Goal: Task Accomplishment & Management: Manage account settings

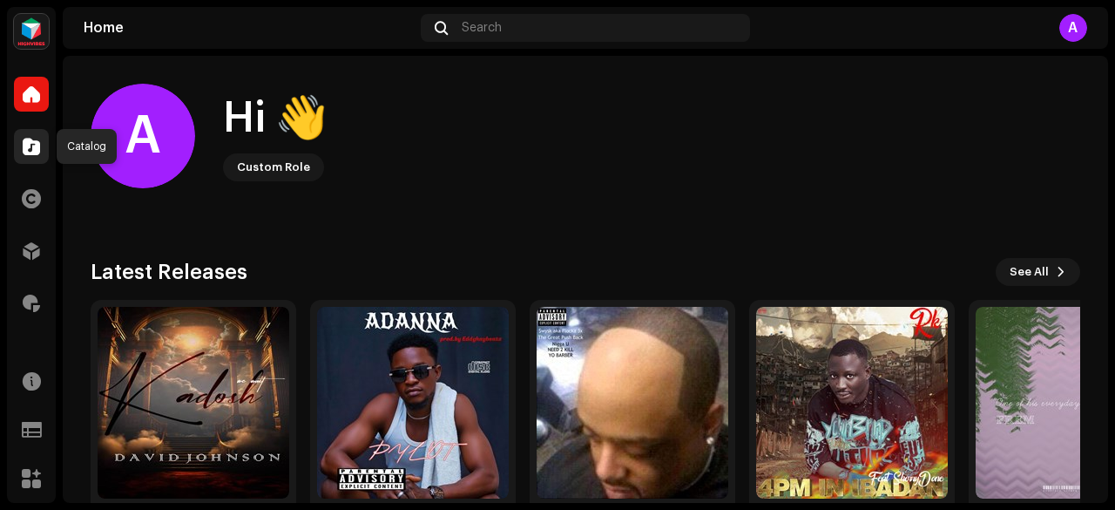
click at [32, 155] on div at bounding box center [31, 146] width 35 height 35
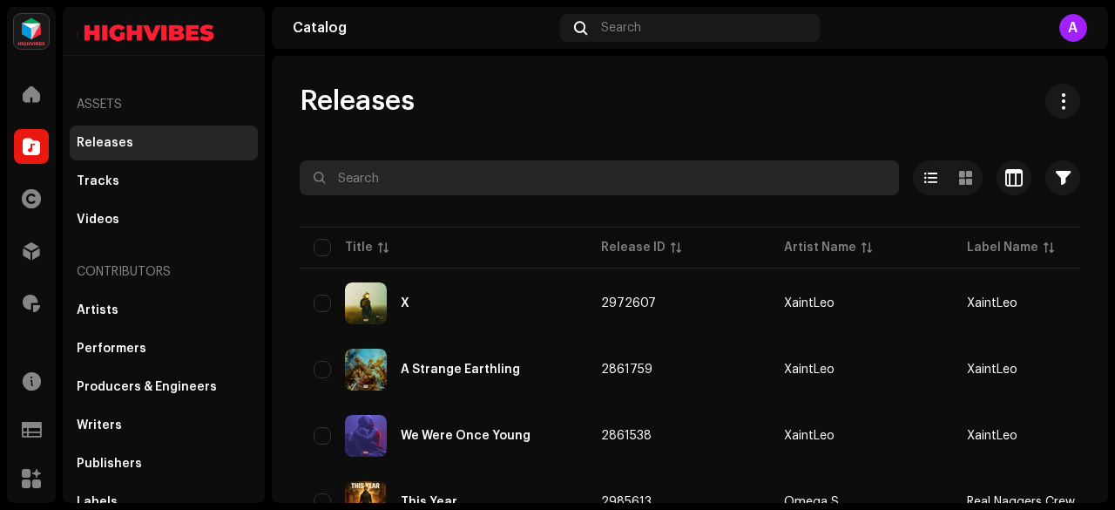
click at [432, 174] on input "text" at bounding box center [600, 177] width 600 height 35
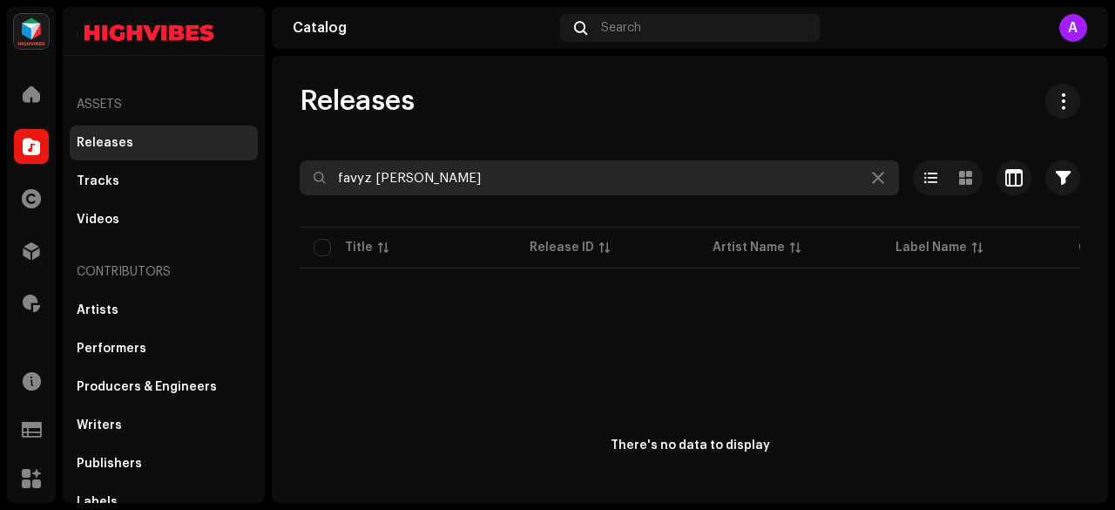
click at [375, 175] on input "favyz dwayn" at bounding box center [600, 177] width 600 height 35
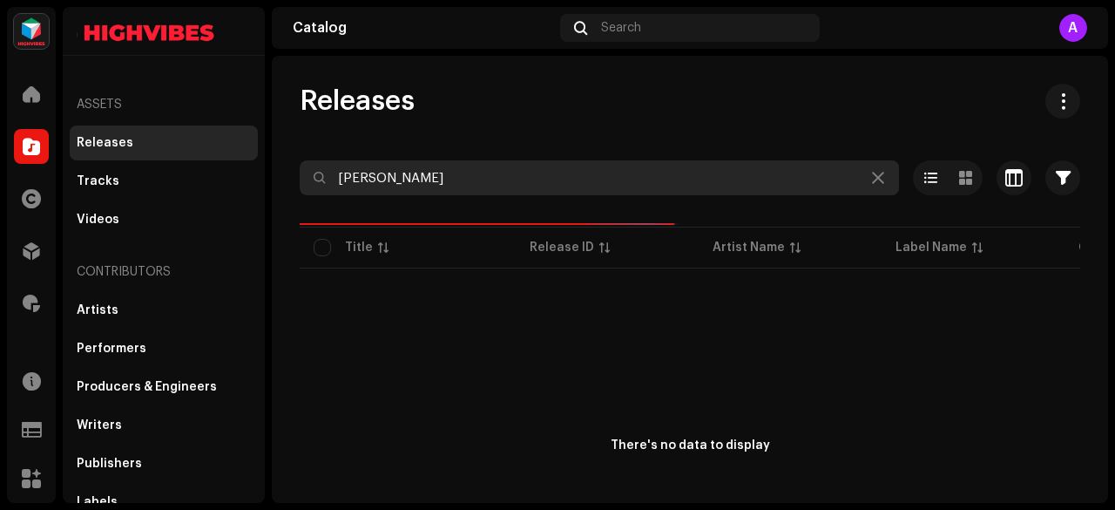
click at [384, 177] on input "dwayn" at bounding box center [600, 177] width 600 height 35
type input "dwayne"
click at [384, 177] on input "dwayne" at bounding box center [600, 177] width 600 height 35
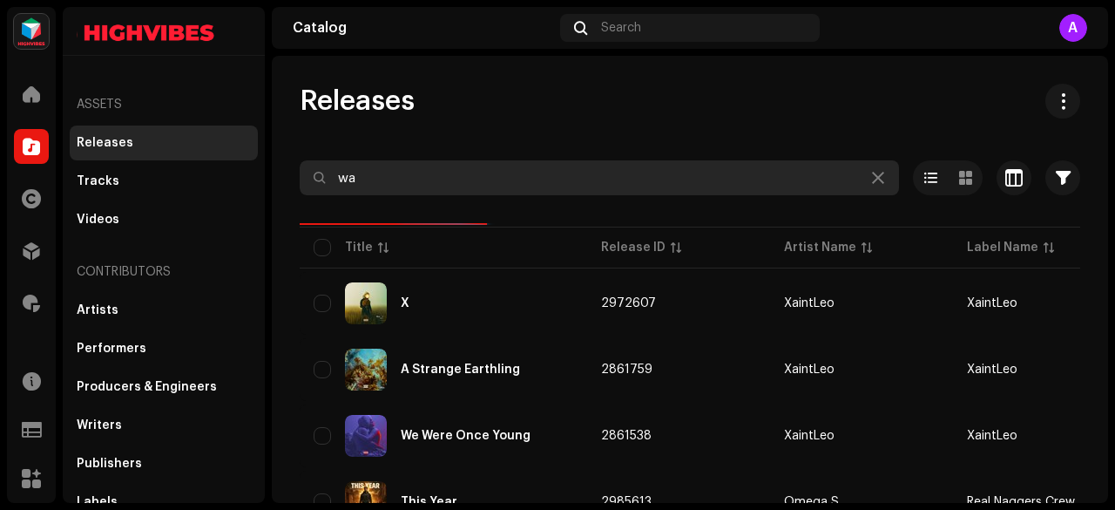
type input "w"
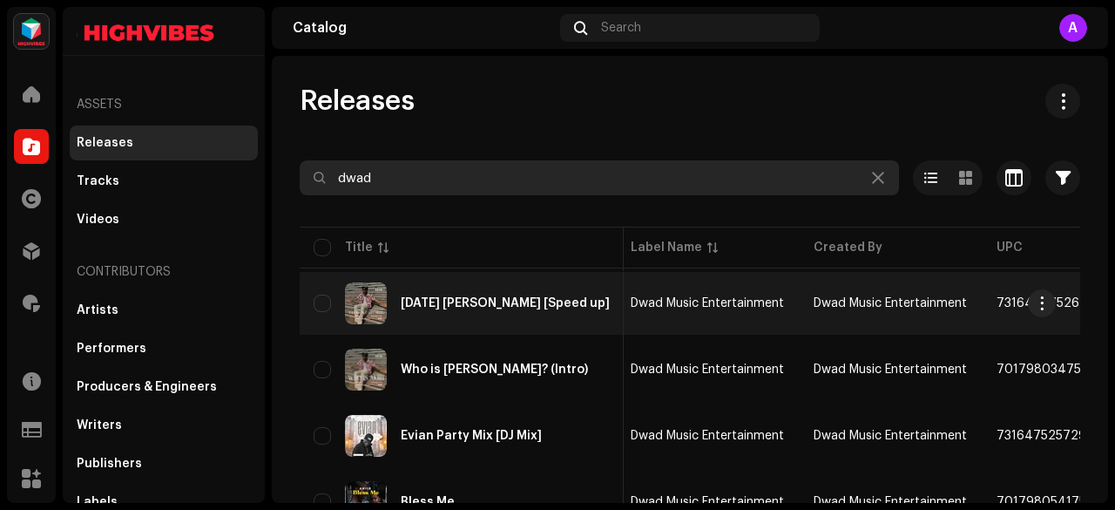
type input "dwad"
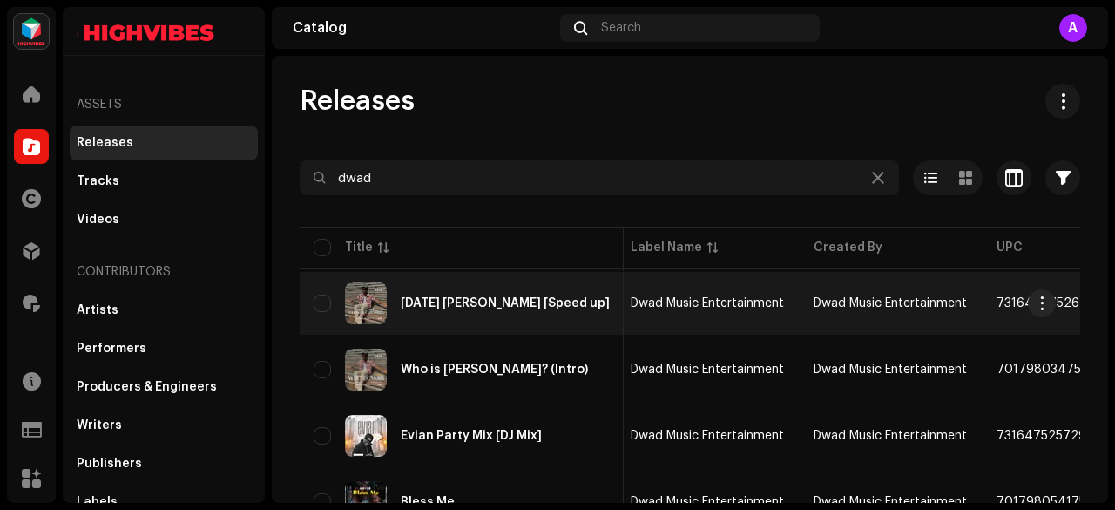
click at [617, 313] on td "Dwad Music Entertainment" at bounding box center [708, 303] width 183 height 63
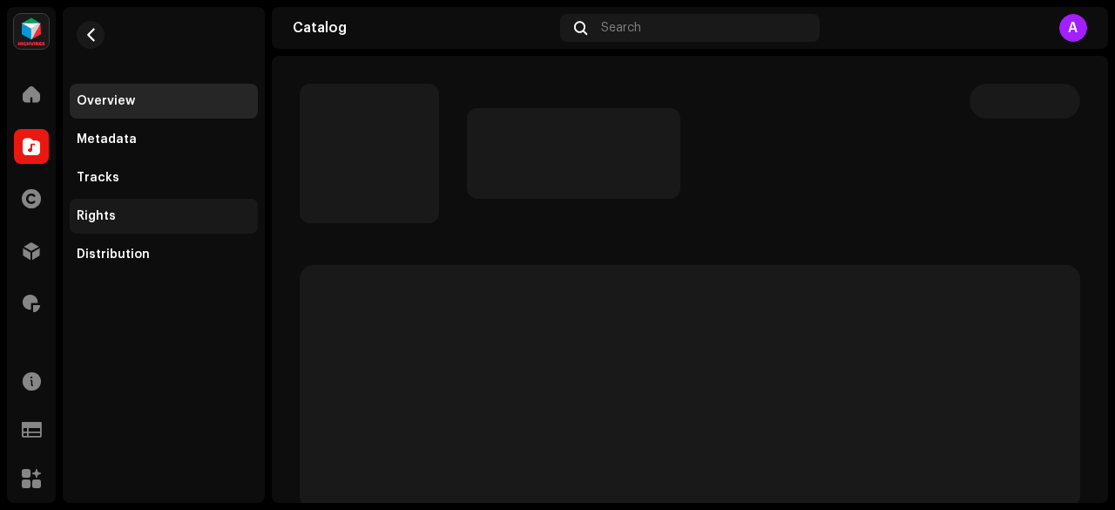
click at [114, 215] on div "Rights" at bounding box center [164, 216] width 174 height 14
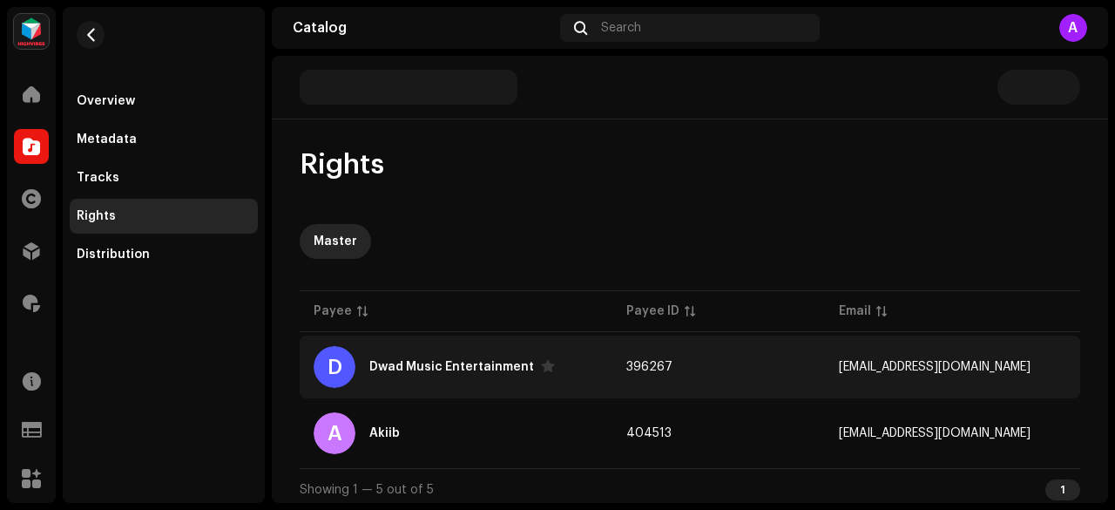
click at [437, 372] on div "Dwad Music Entertainment" at bounding box center [462, 367] width 186 height 14
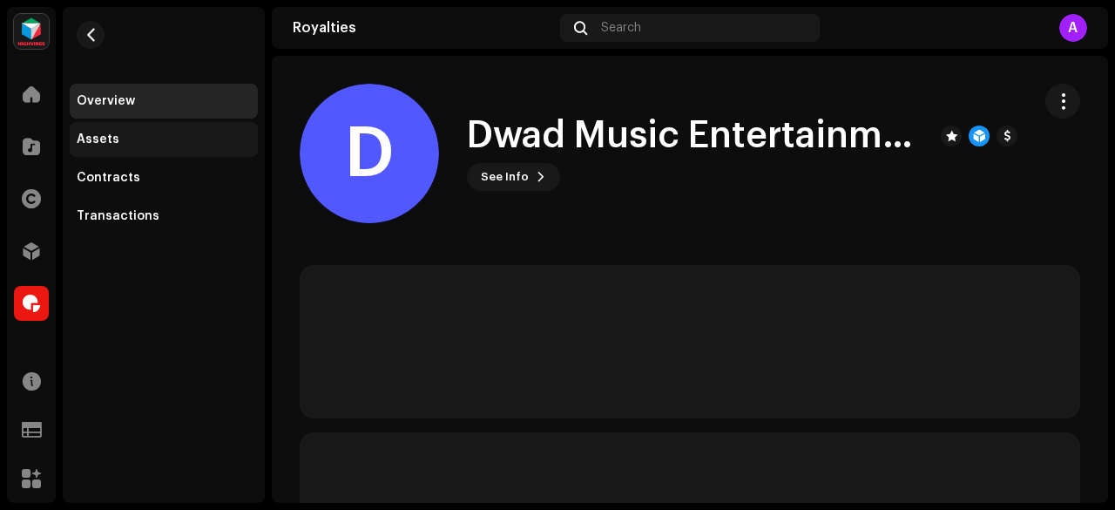
click at [92, 139] on div "Assets" at bounding box center [98, 139] width 43 height 14
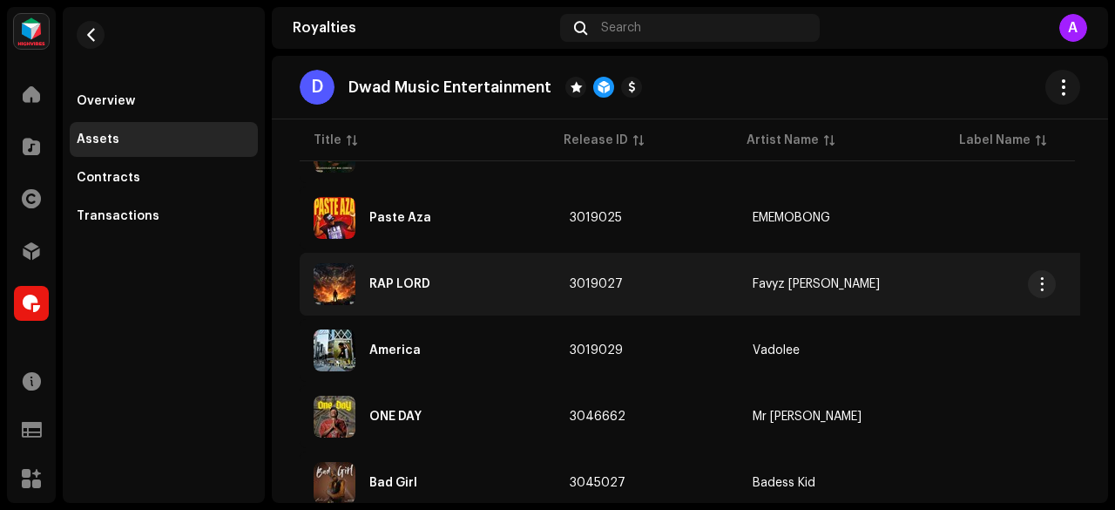
click at [394, 280] on div "RAP LORD" at bounding box center [399, 284] width 61 height 12
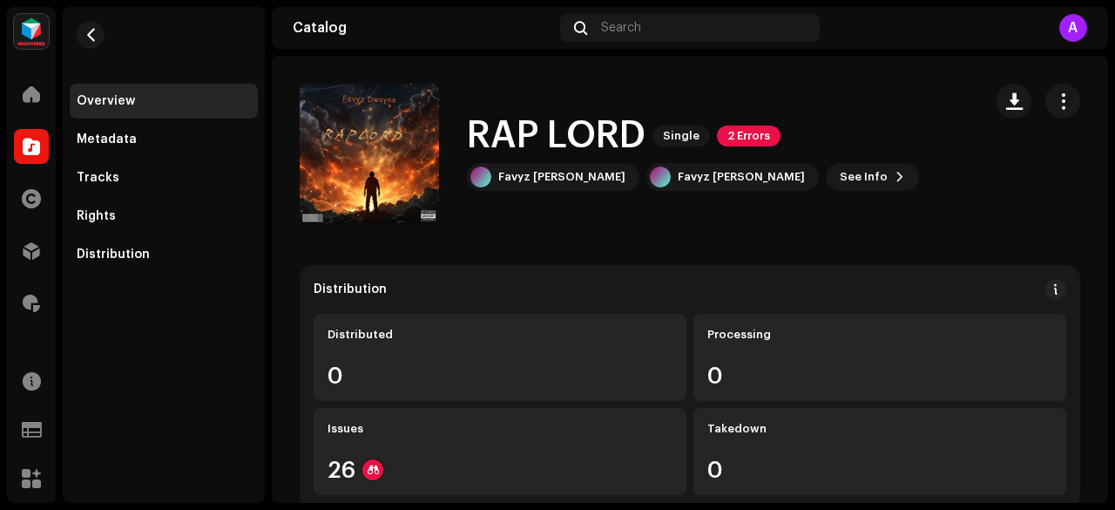
click at [742, 135] on span "2 Errors" at bounding box center [749, 135] width 64 height 21
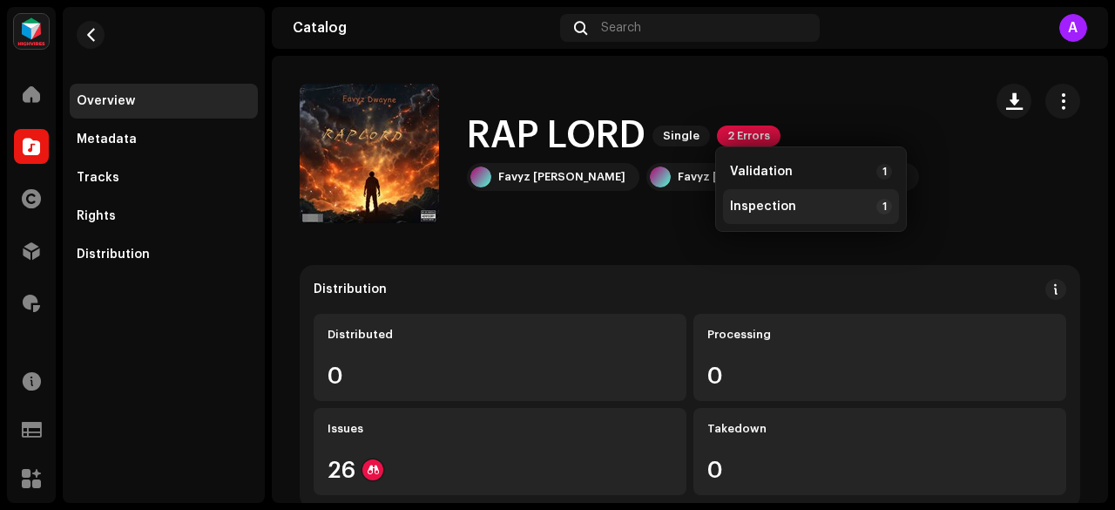
click at [800, 201] on div "Inspection 1" at bounding box center [811, 207] width 162 height 16
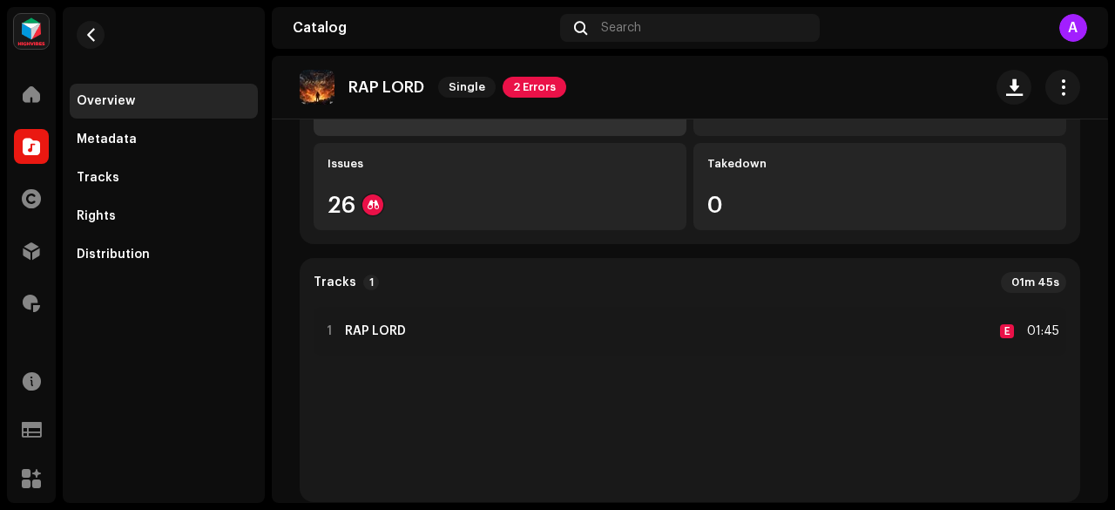
scroll to position [287, 0]
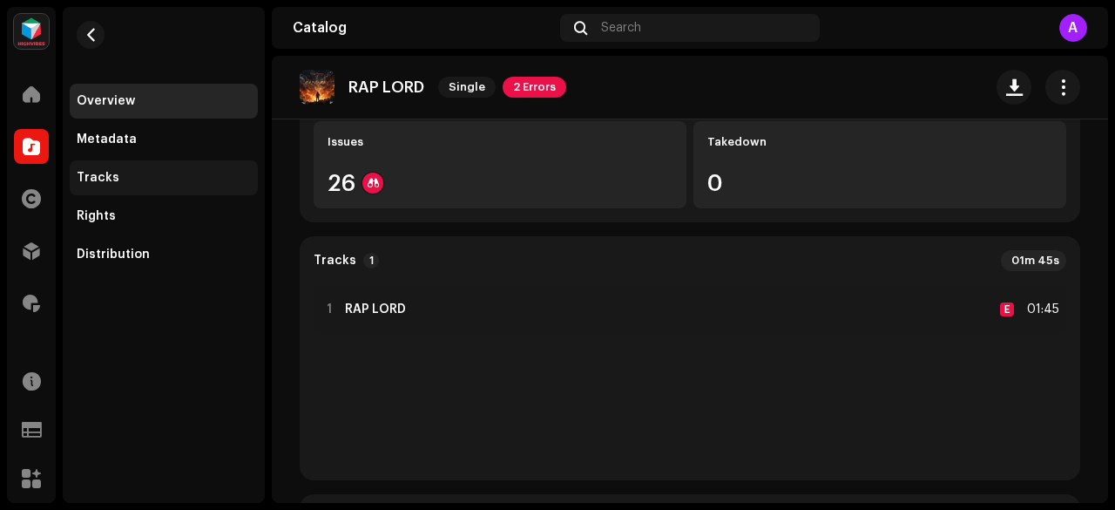
click at [96, 165] on div "Tracks" at bounding box center [164, 177] width 188 height 35
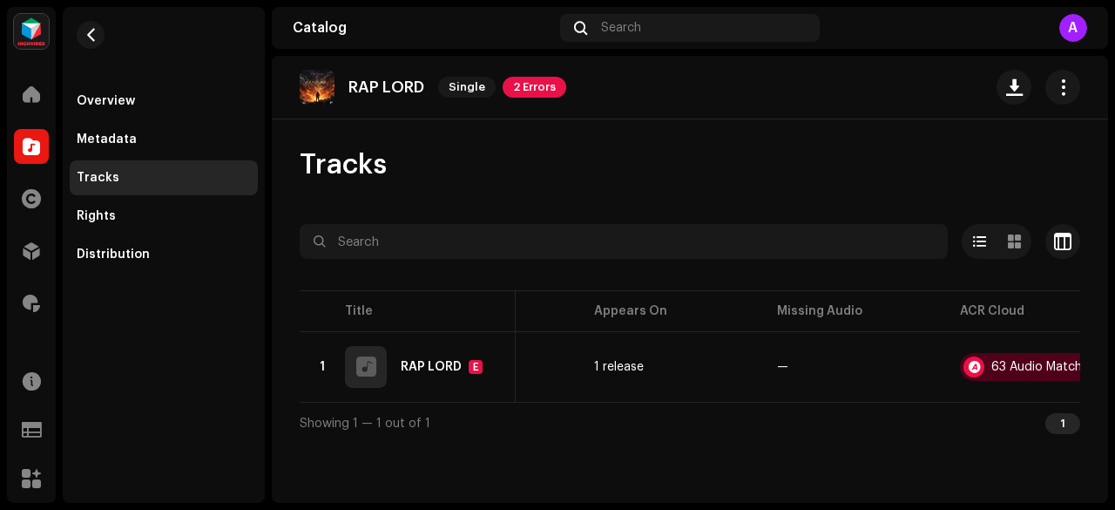
scroll to position [0, 716]
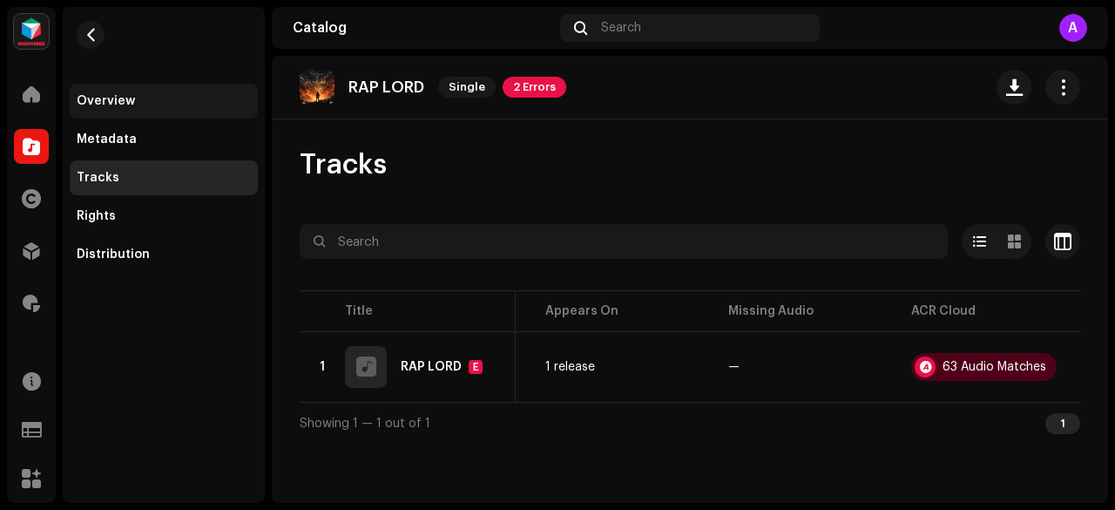
click at [131, 105] on div "Overview" at bounding box center [106, 101] width 58 height 14
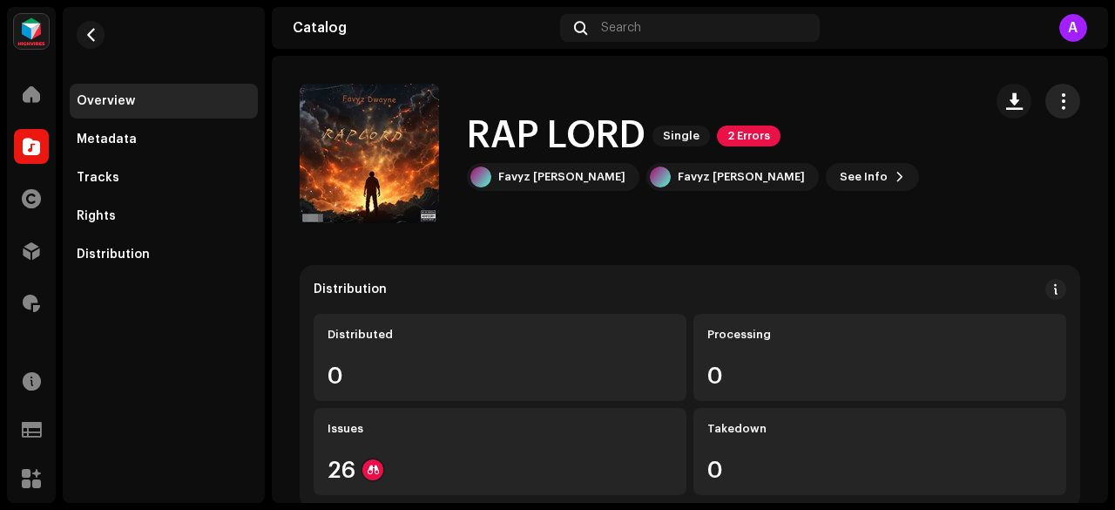
click at [1055, 98] on span "button" at bounding box center [1063, 101] width 17 height 14
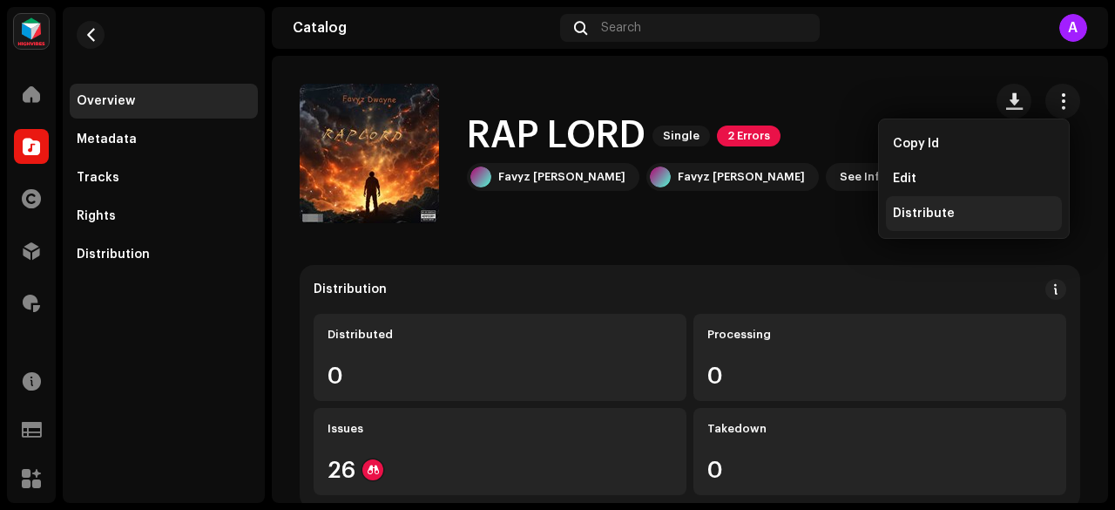
click at [933, 217] on span "Distribute" at bounding box center [924, 214] width 62 height 14
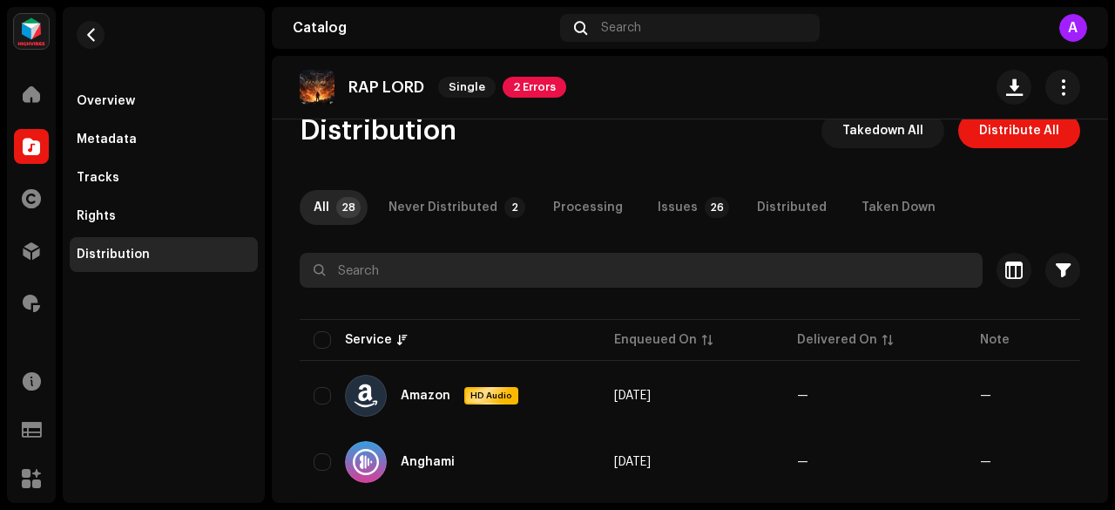
scroll to position [35, 0]
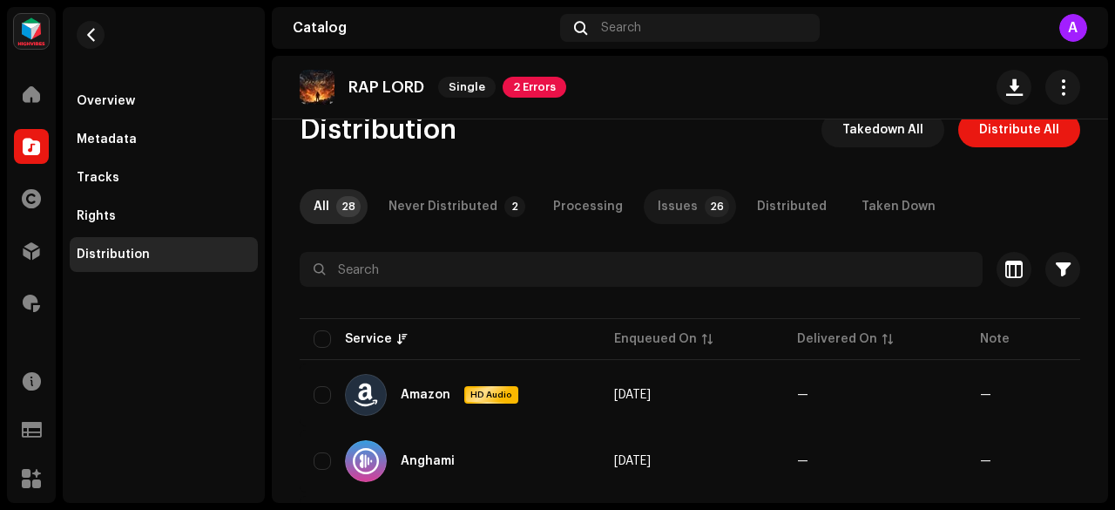
click at [668, 202] on div "Issues" at bounding box center [678, 206] width 40 height 35
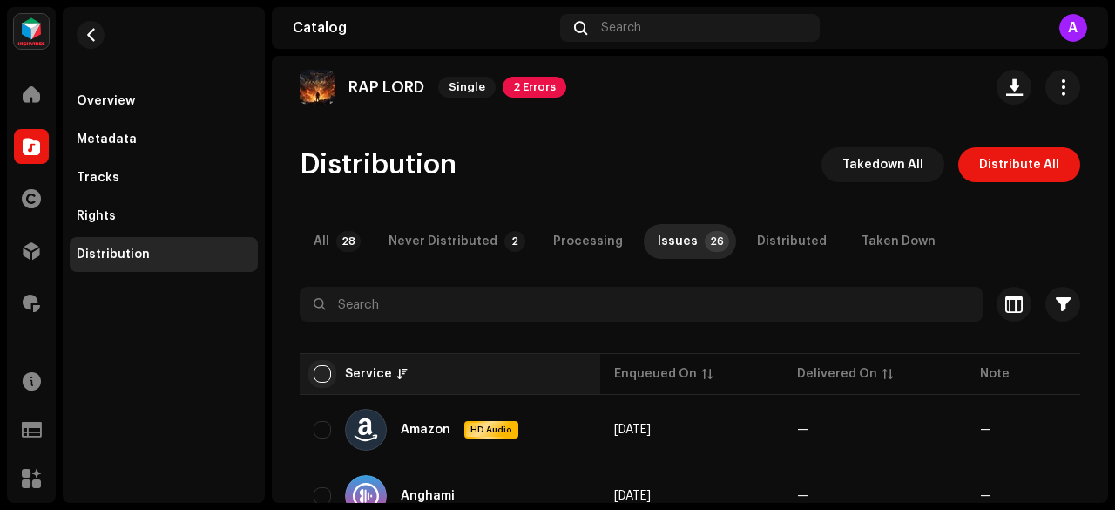
click at [325, 372] on input "checkbox" at bounding box center [322, 373] width 17 height 17
checkbox input "true"
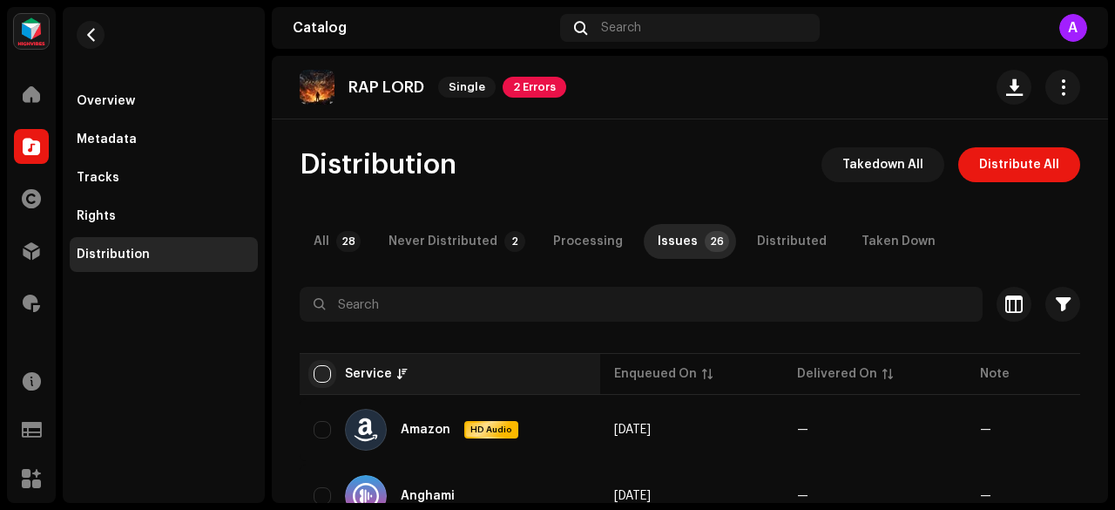
checkbox input "true"
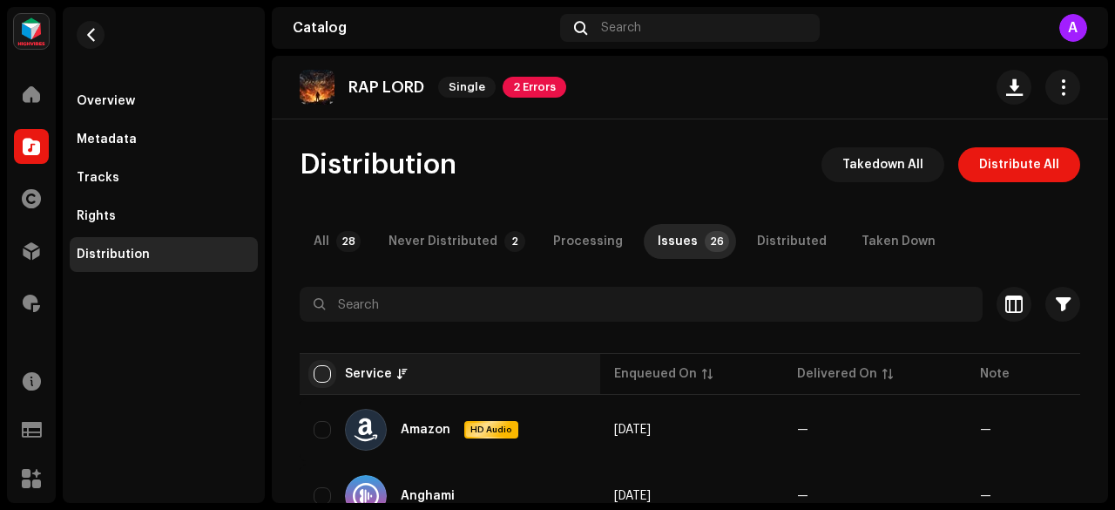
checkbox input "true"
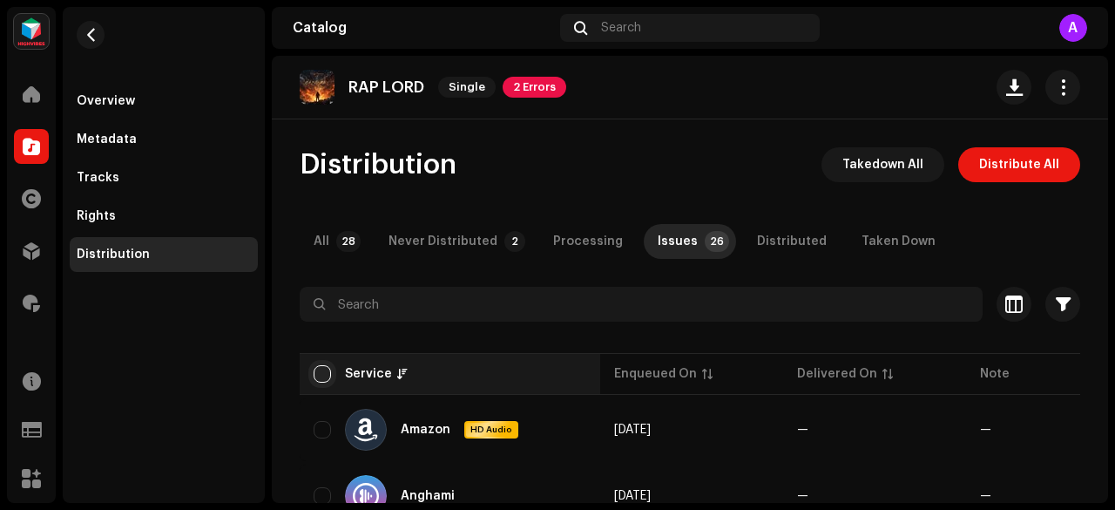
checkbox input "true"
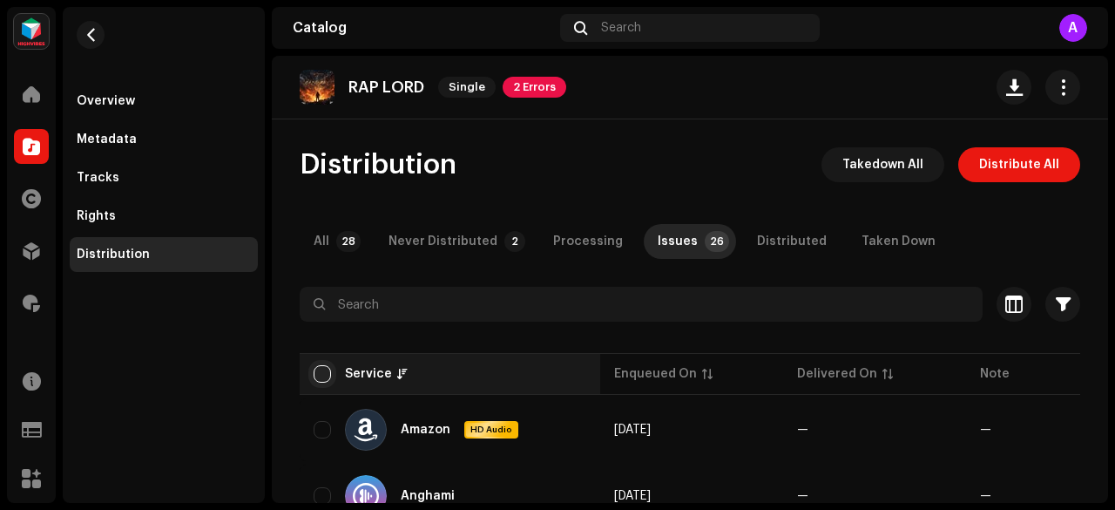
checkbox input "true"
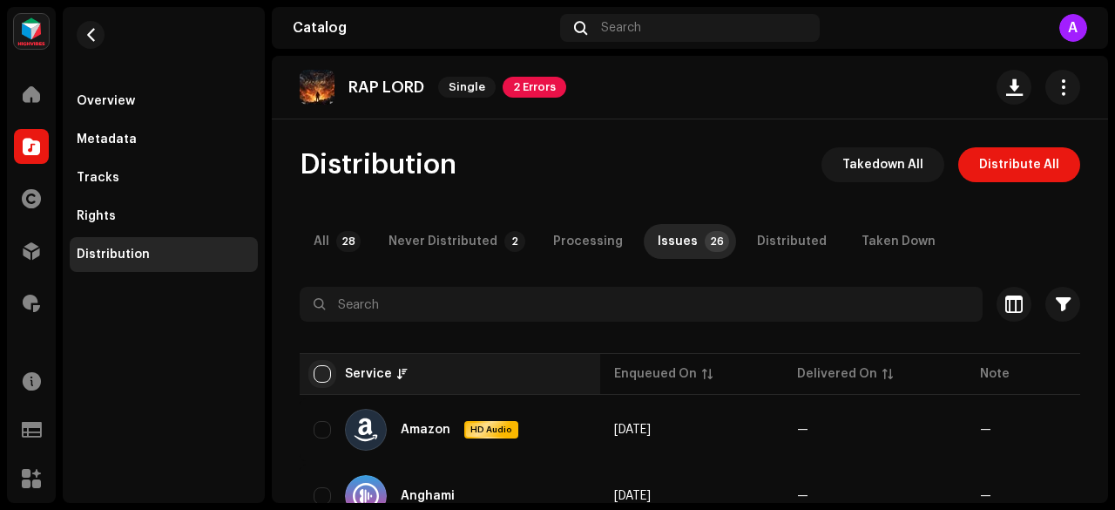
checkbox input "true"
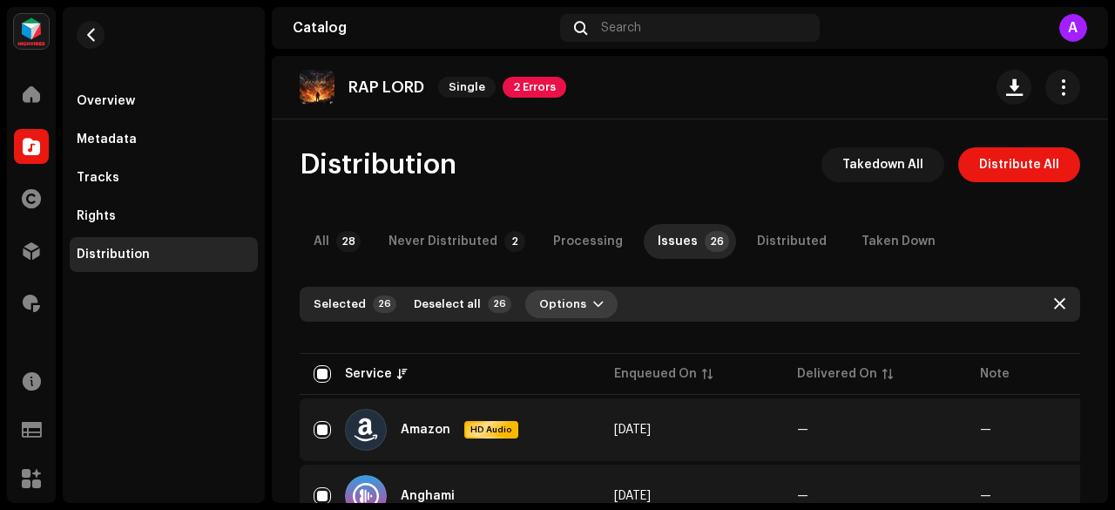
click at [554, 314] on span "Options" at bounding box center [562, 304] width 47 height 35
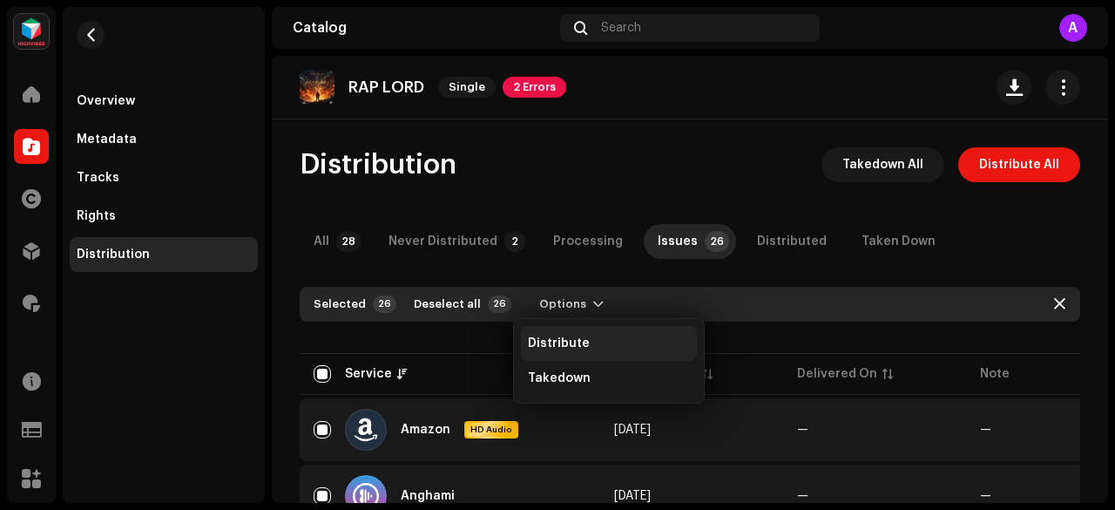
click at [584, 338] on span "Distribute" at bounding box center [559, 343] width 62 height 14
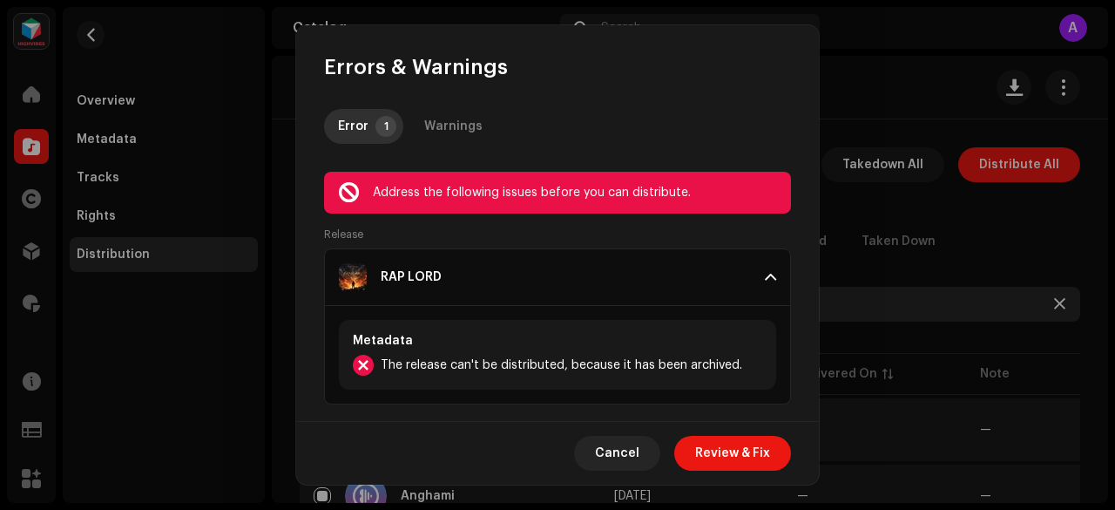
scroll to position [10, 0]
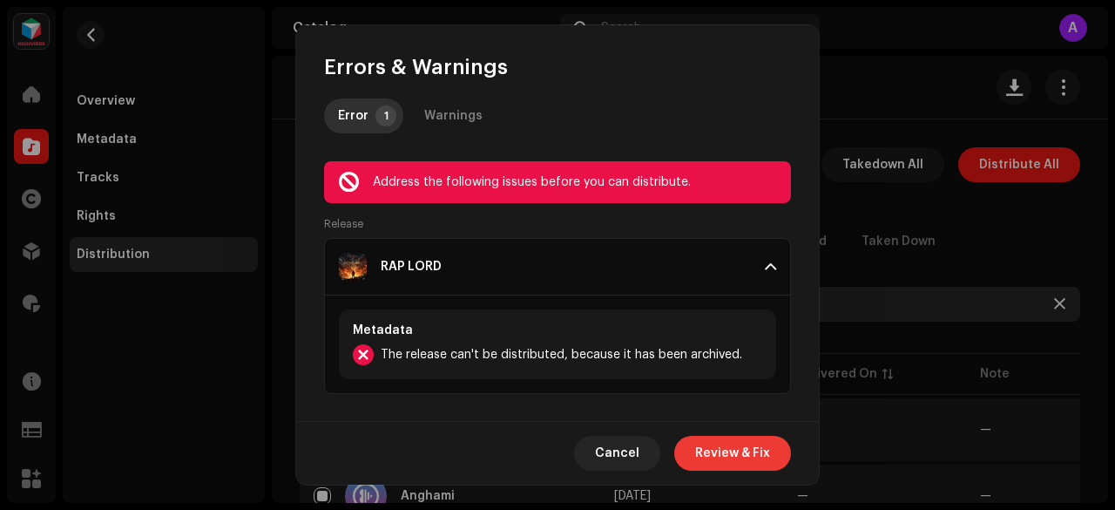
click at [709, 446] on span "Review & Fix" at bounding box center [732, 453] width 75 height 35
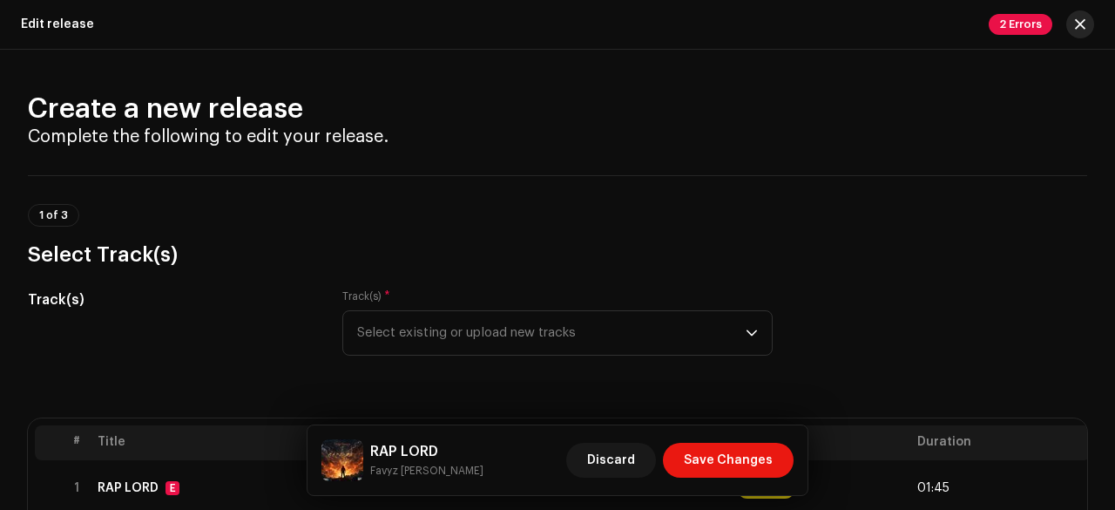
click at [1072, 24] on button "button" at bounding box center [1081, 24] width 28 height 28
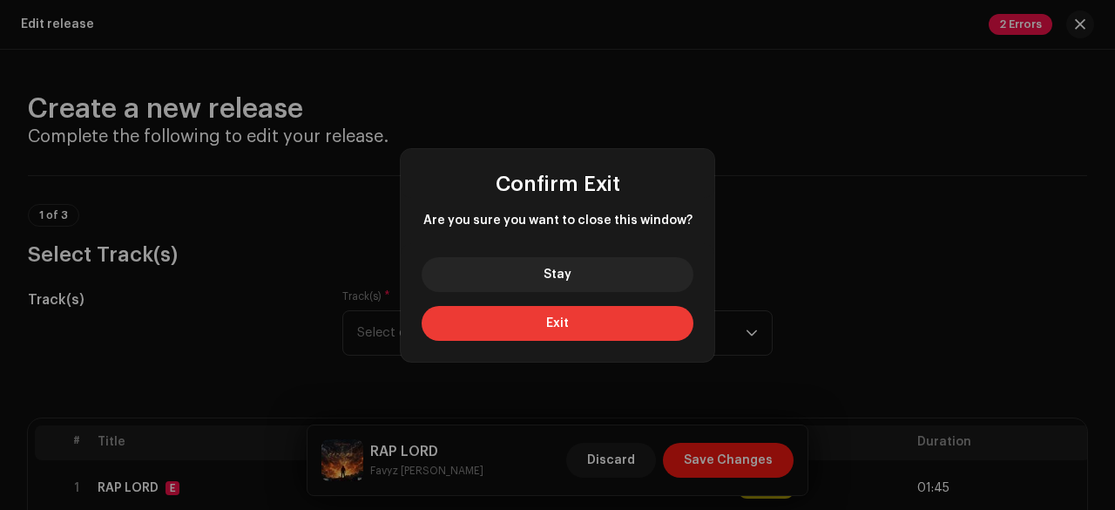
click at [587, 323] on button "Exit" at bounding box center [558, 323] width 272 height 35
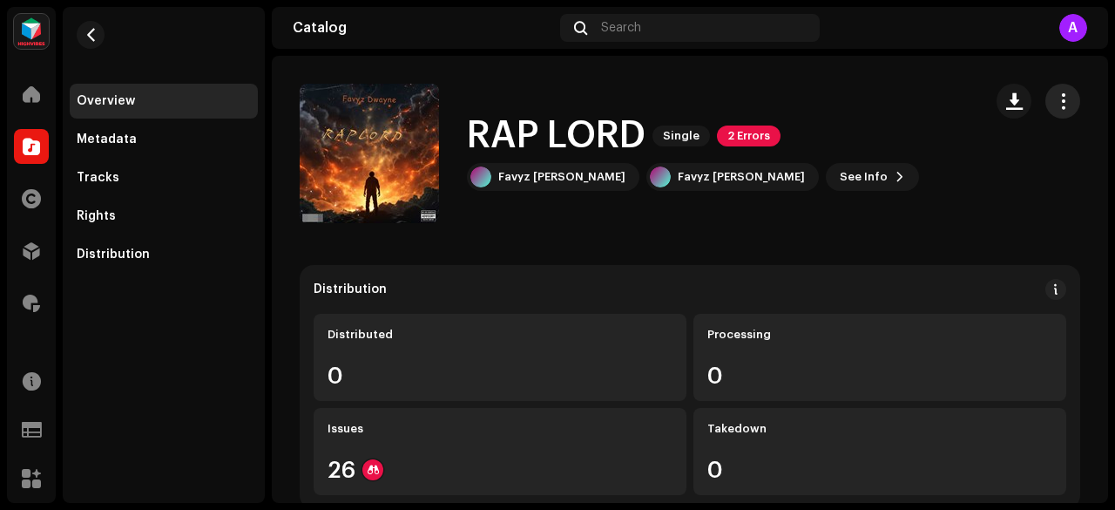
click at [1055, 104] on span "button" at bounding box center [1063, 101] width 17 height 14
click at [110, 142] on div "Metadata" at bounding box center [107, 139] width 60 height 14
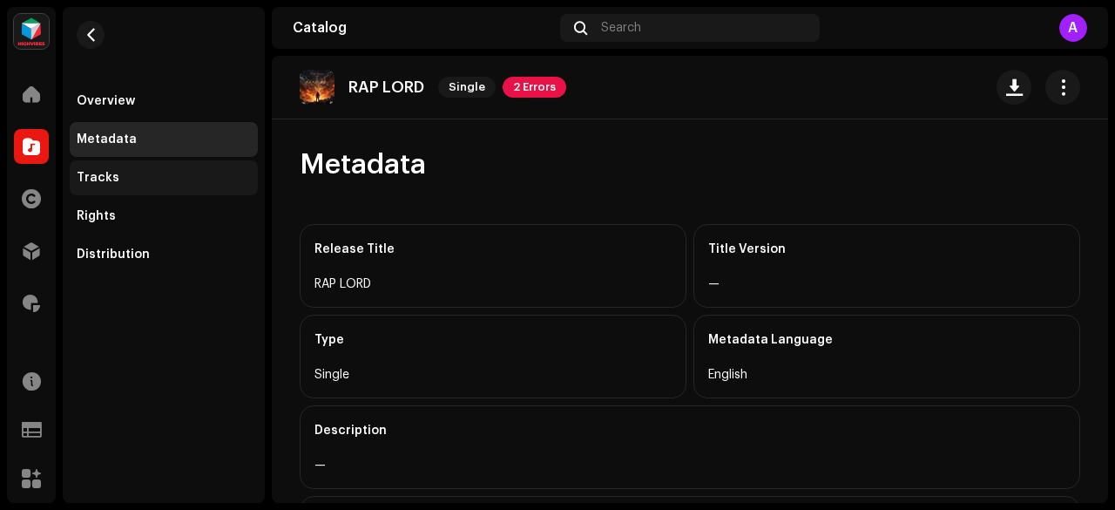
click at [106, 171] on div "Tracks" at bounding box center [98, 178] width 43 height 14
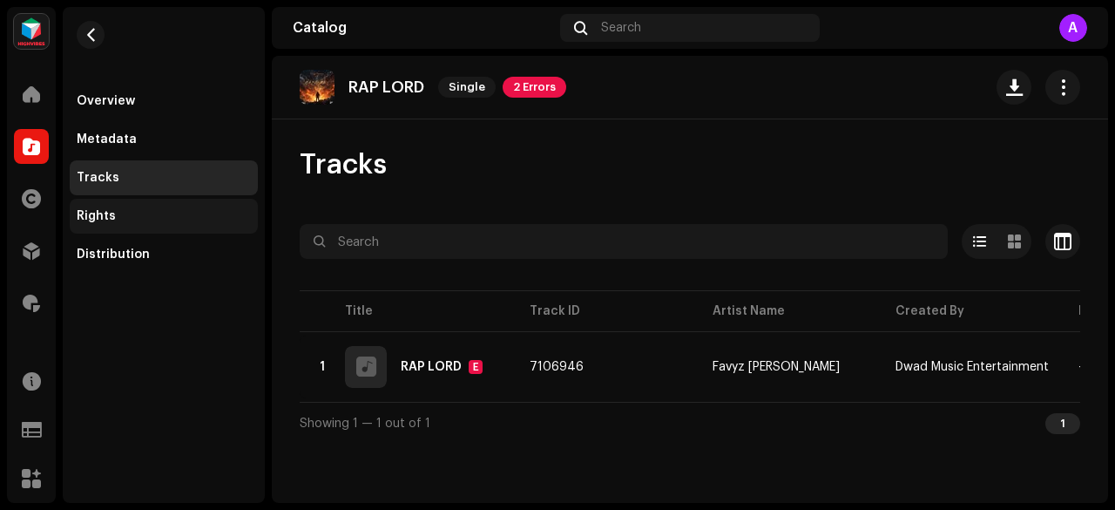
click at [111, 211] on div "Rights" at bounding box center [96, 216] width 39 height 14
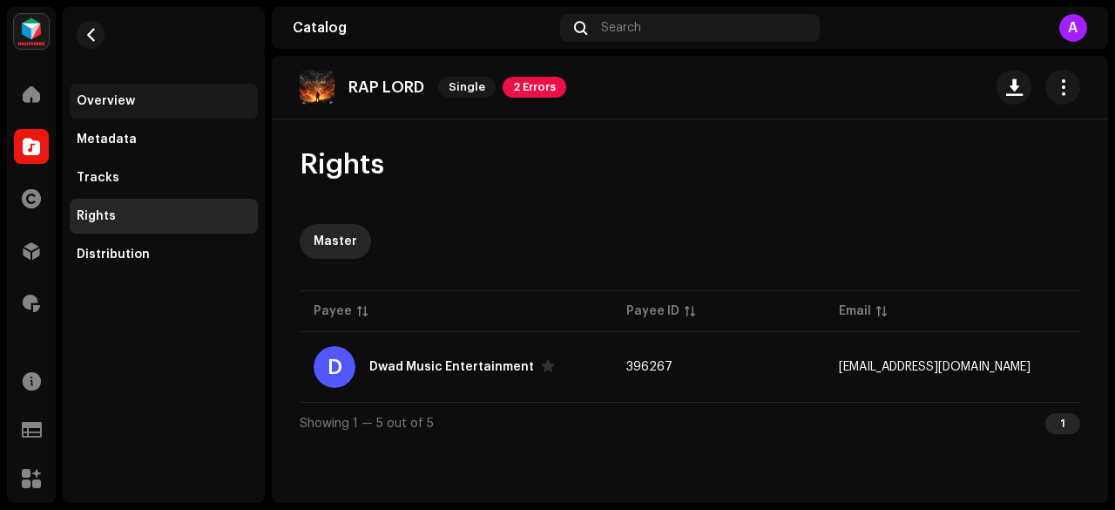
click at [103, 94] on div "Overview" at bounding box center [106, 101] width 58 height 14
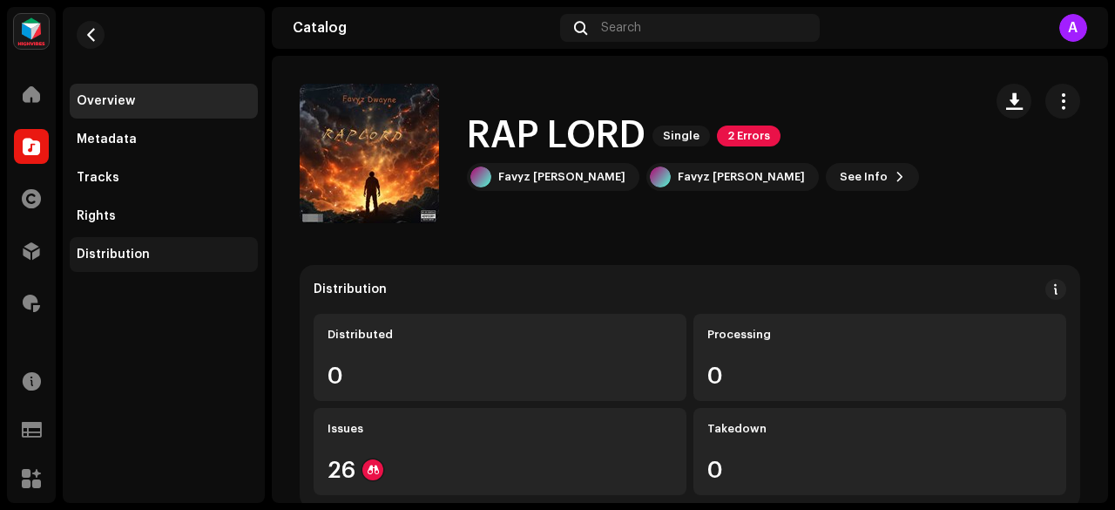
click at [143, 258] on div "Distribution" at bounding box center [113, 254] width 73 height 14
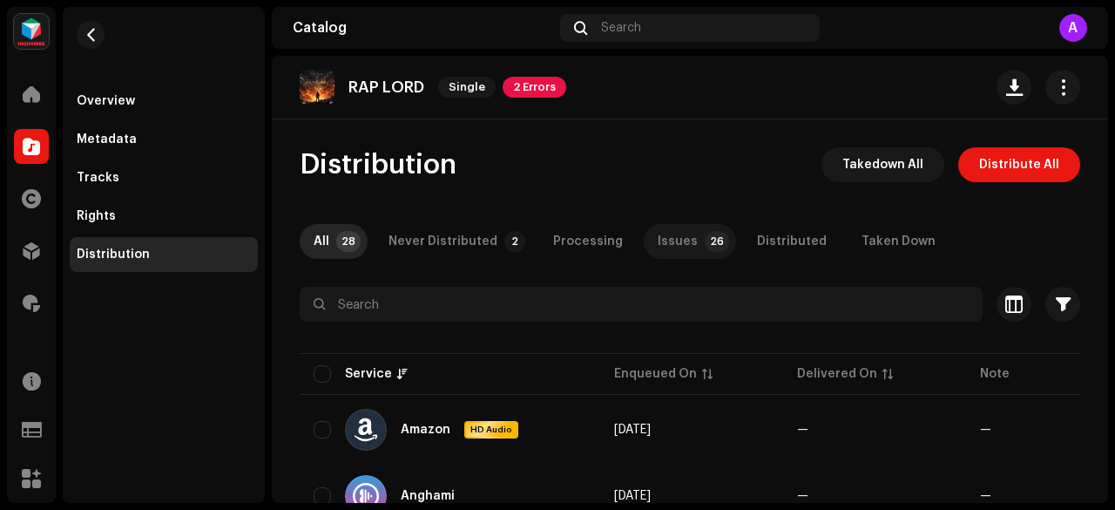
click at [662, 242] on div "Issues" at bounding box center [678, 241] width 40 height 35
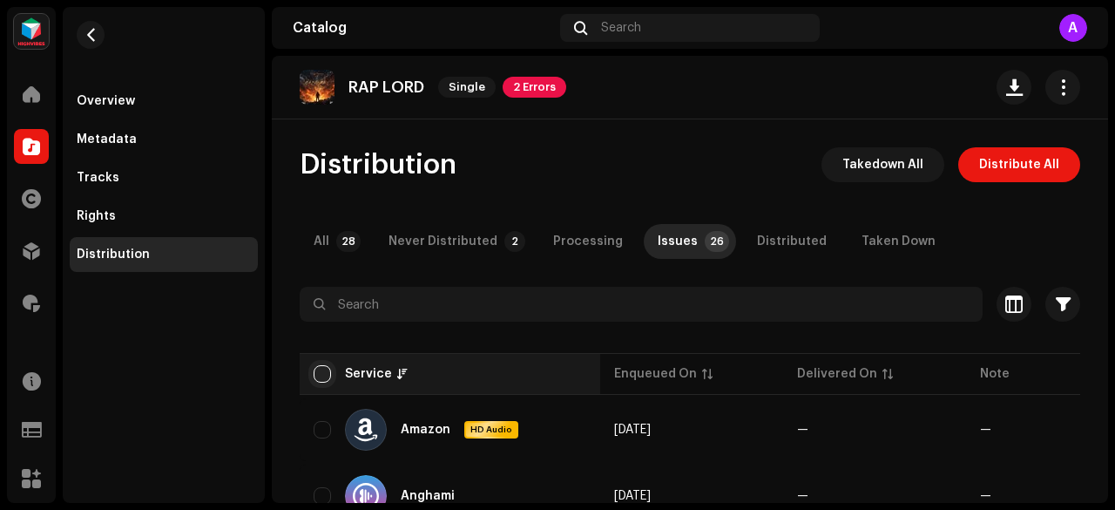
click at [325, 376] on input "checkbox" at bounding box center [322, 373] width 17 height 17
checkbox input "true"
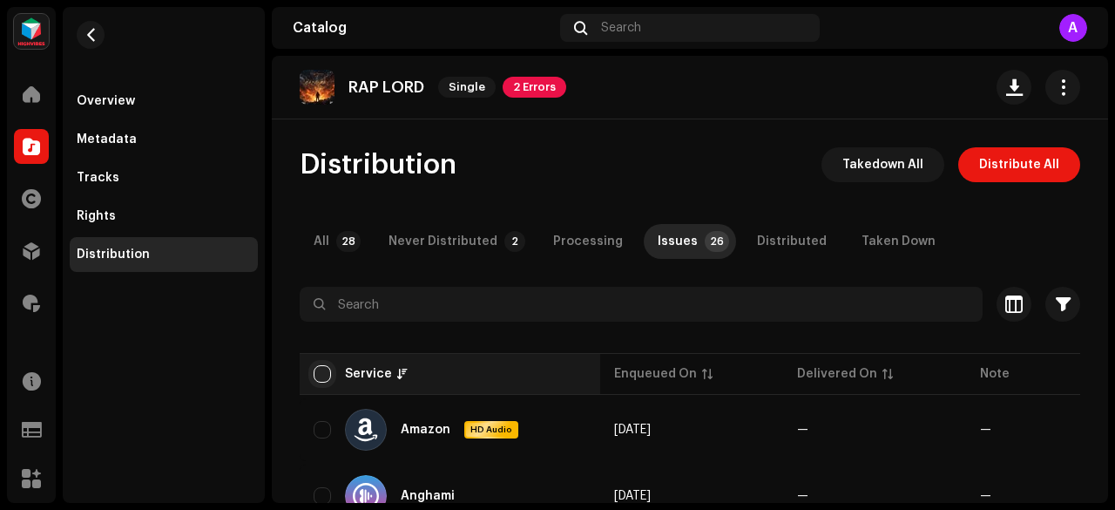
checkbox input "true"
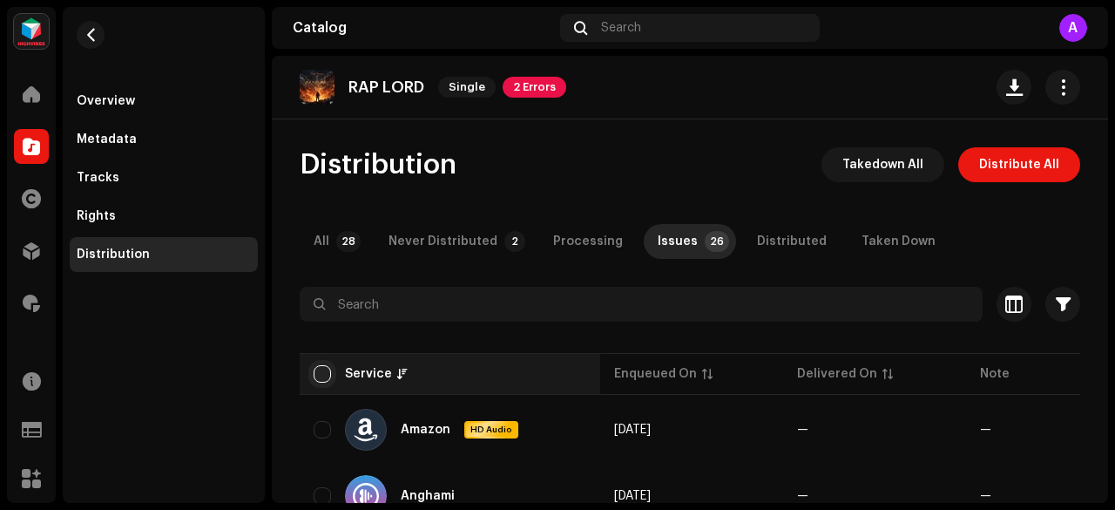
checkbox input "true"
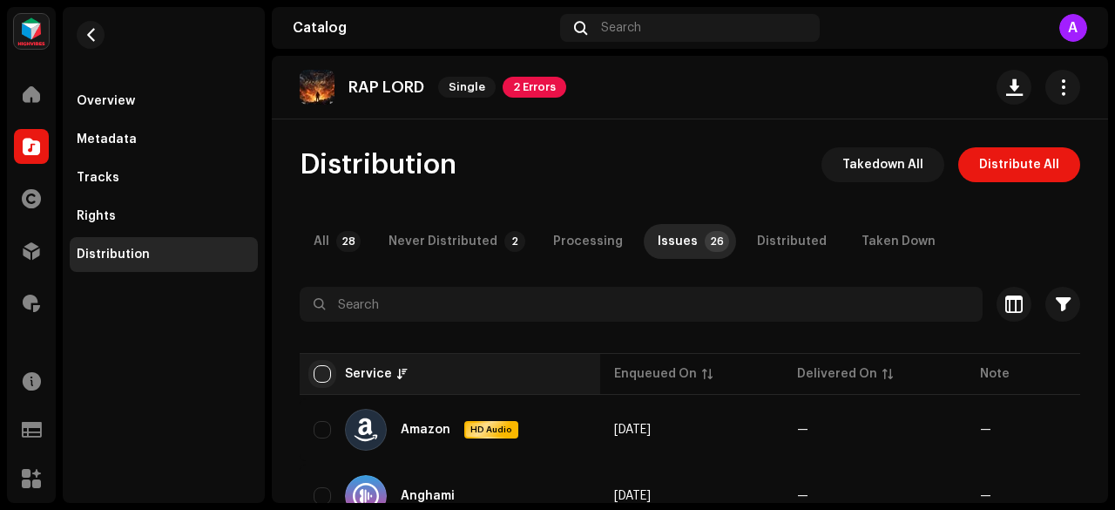
checkbox input "true"
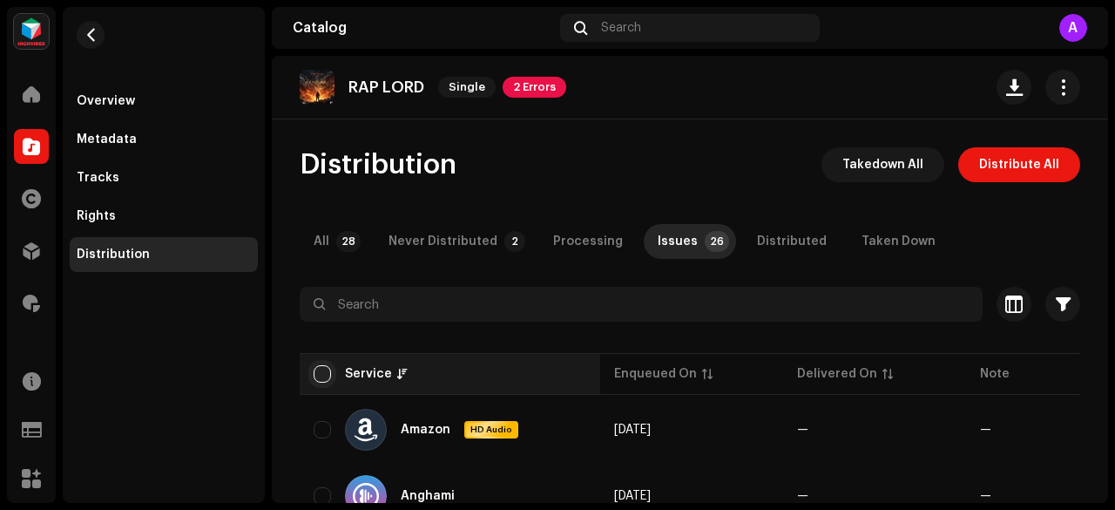
checkbox input "true"
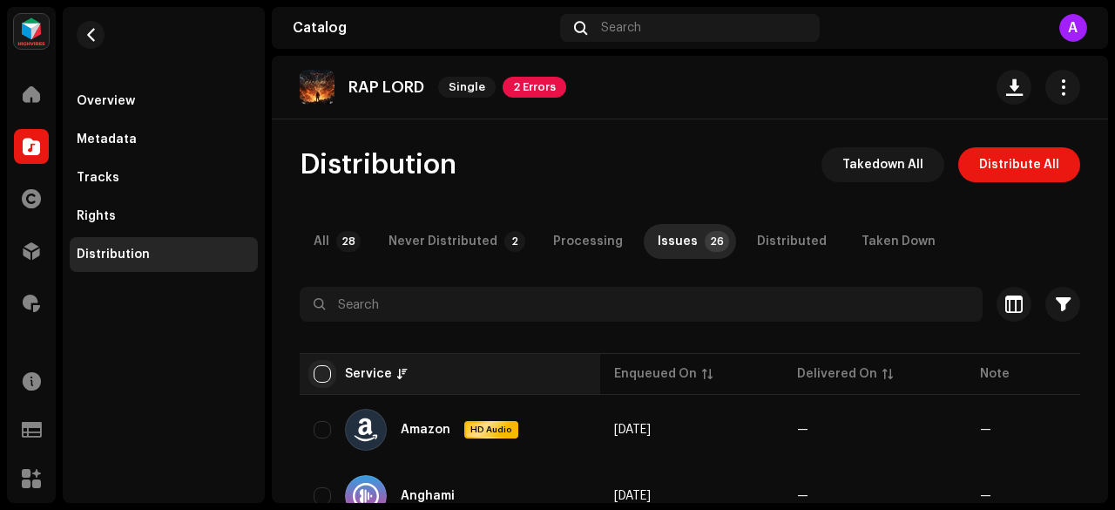
checkbox input "true"
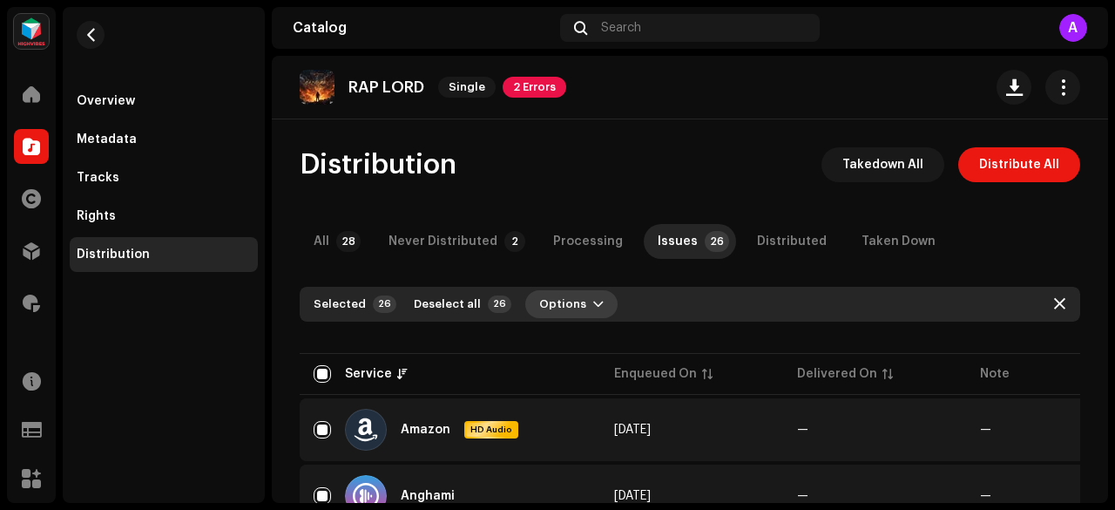
click at [566, 294] on span "Options" at bounding box center [562, 304] width 47 height 35
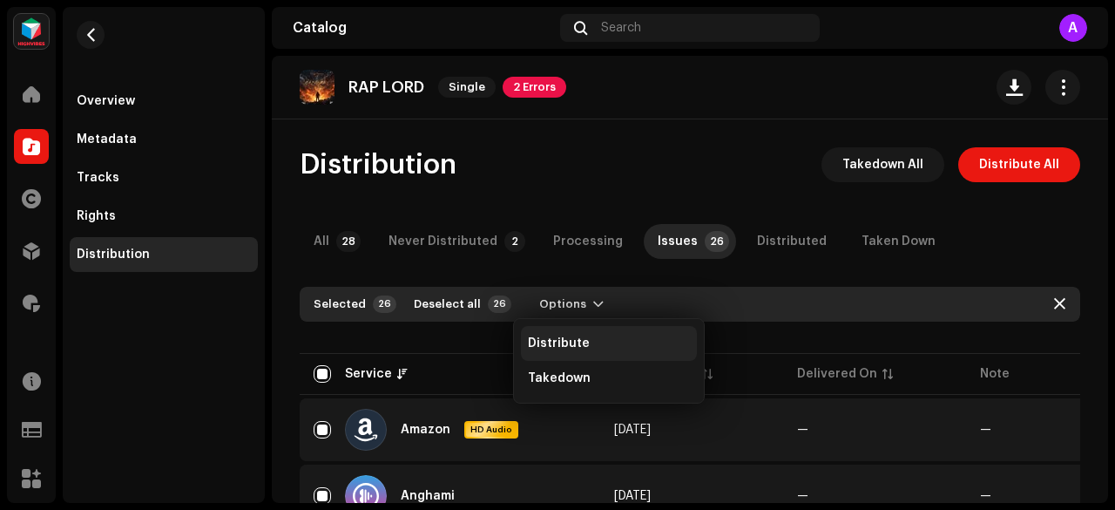
click at [568, 342] on span "Distribute" at bounding box center [559, 343] width 62 height 14
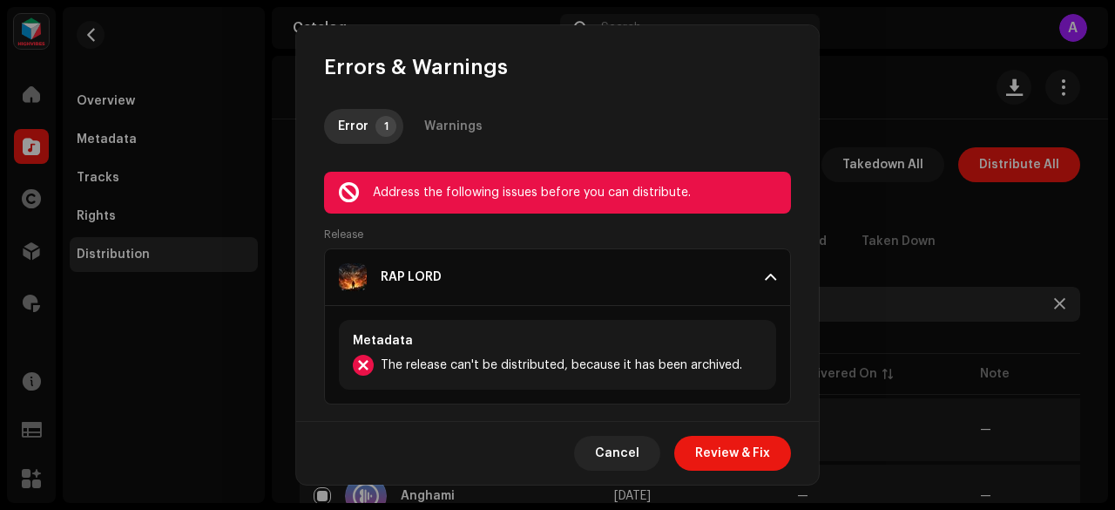
click at [534, 370] on span "The release can't be distributed, because it has been archived." at bounding box center [562, 365] width 362 height 21
click at [572, 362] on span "The release can't be distributed, because it has been archived." at bounding box center [562, 365] width 362 height 21
click at [765, 273] on span at bounding box center [770, 277] width 11 height 14
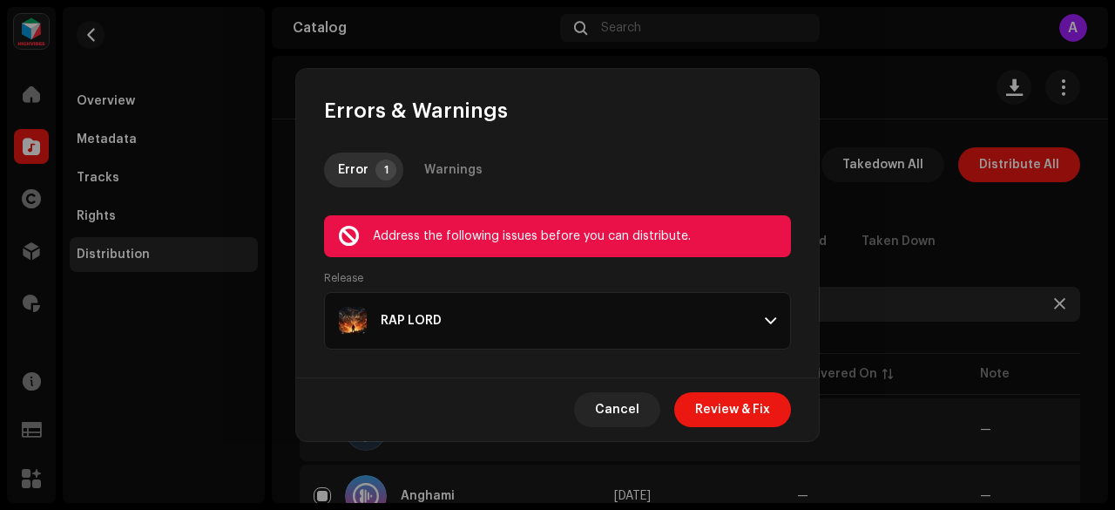
click at [767, 315] on span at bounding box center [770, 321] width 11 height 14
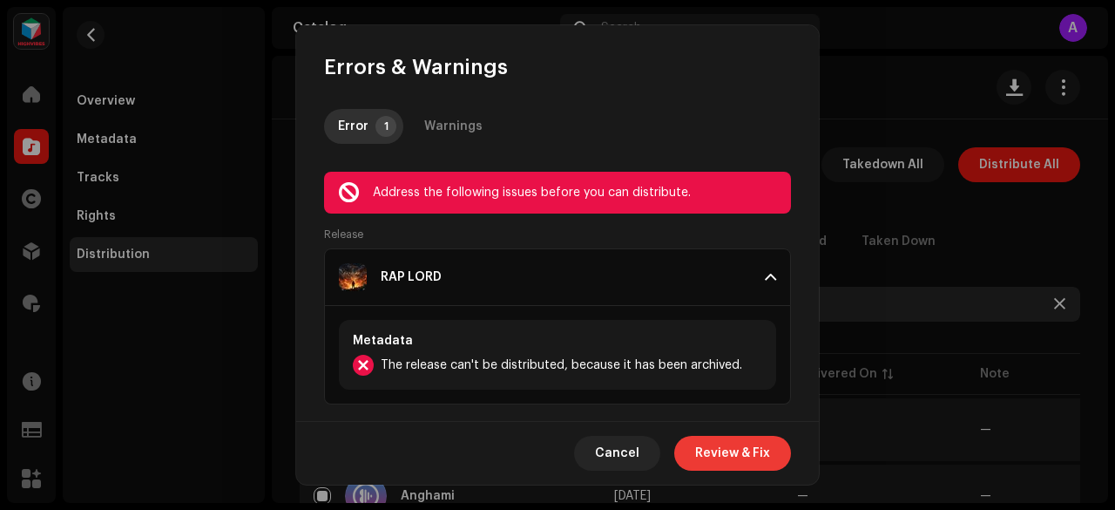
click at [729, 450] on span "Review & Fix" at bounding box center [732, 453] width 75 height 35
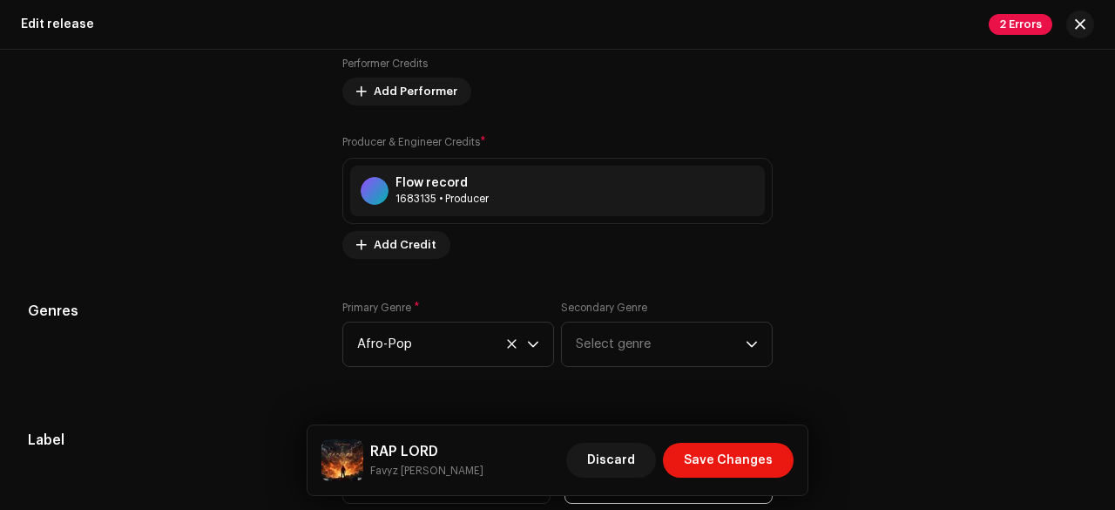
scroll to position [2343, 0]
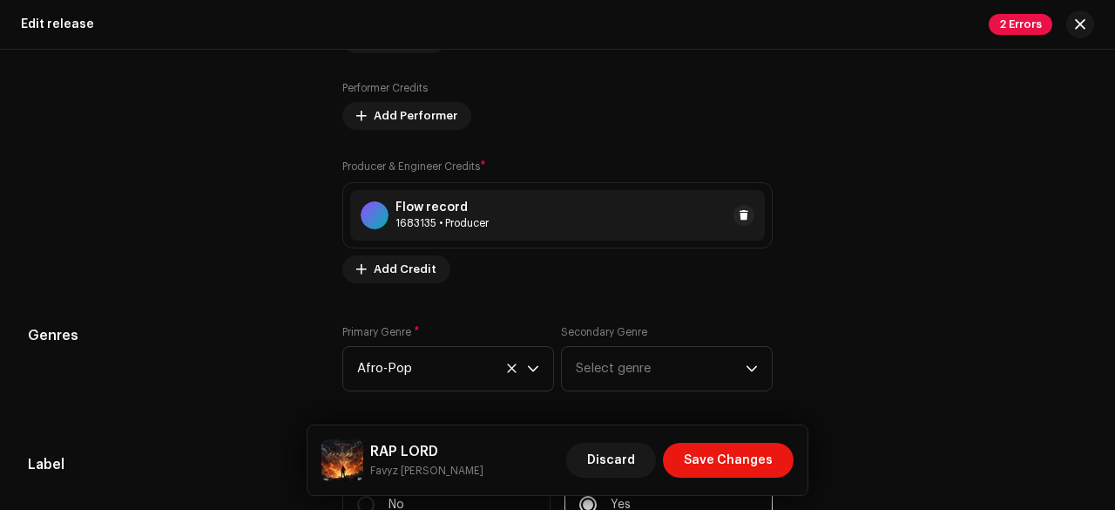
click at [494, 231] on div "Flow record 1683135 • Producer" at bounding box center [557, 215] width 415 height 51
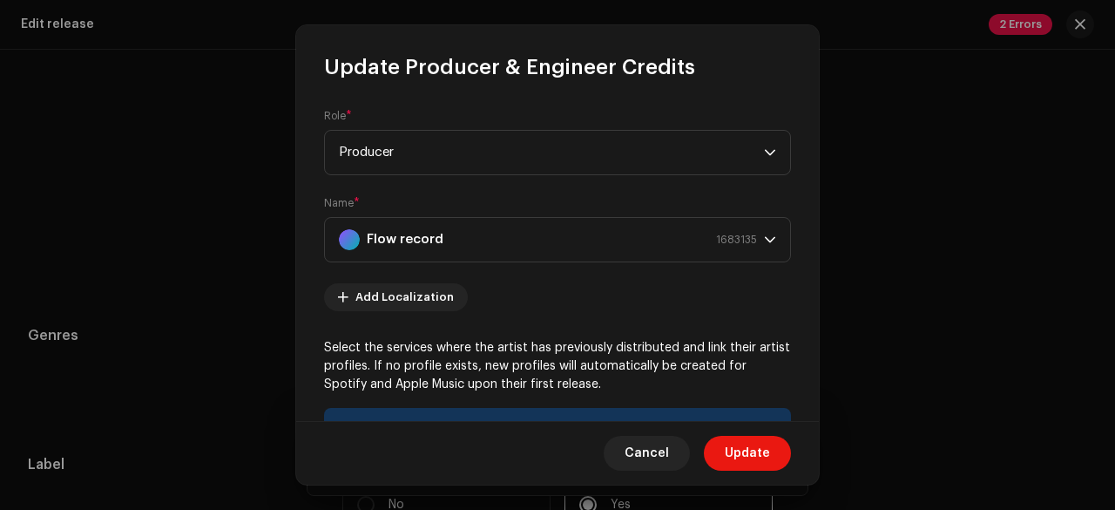
scroll to position [368, 0]
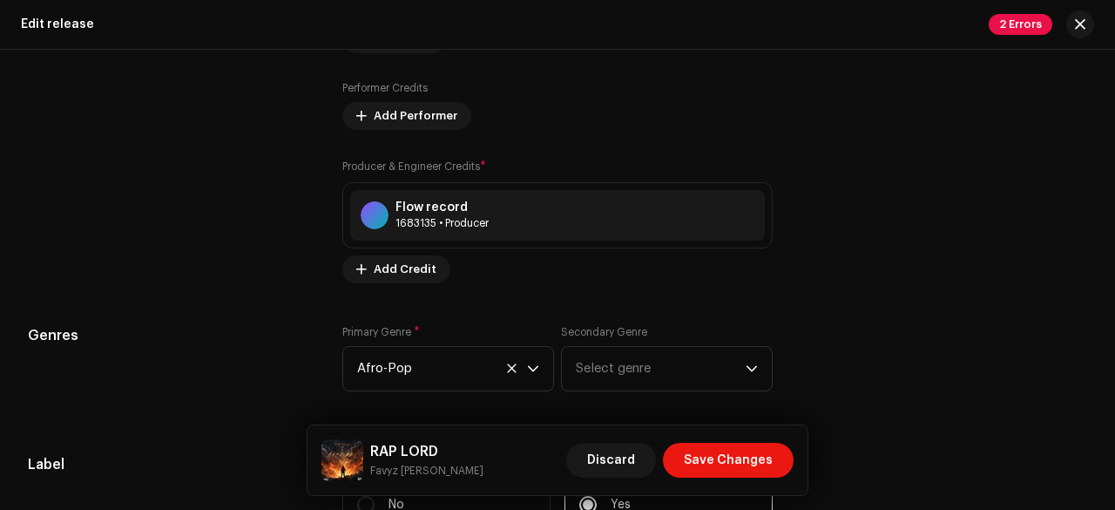
click at [248, 243] on div "Update Producer & Engineer Credits Role * Producer Name * Flow record 1683135 A…" at bounding box center [557, 255] width 1115 height 510
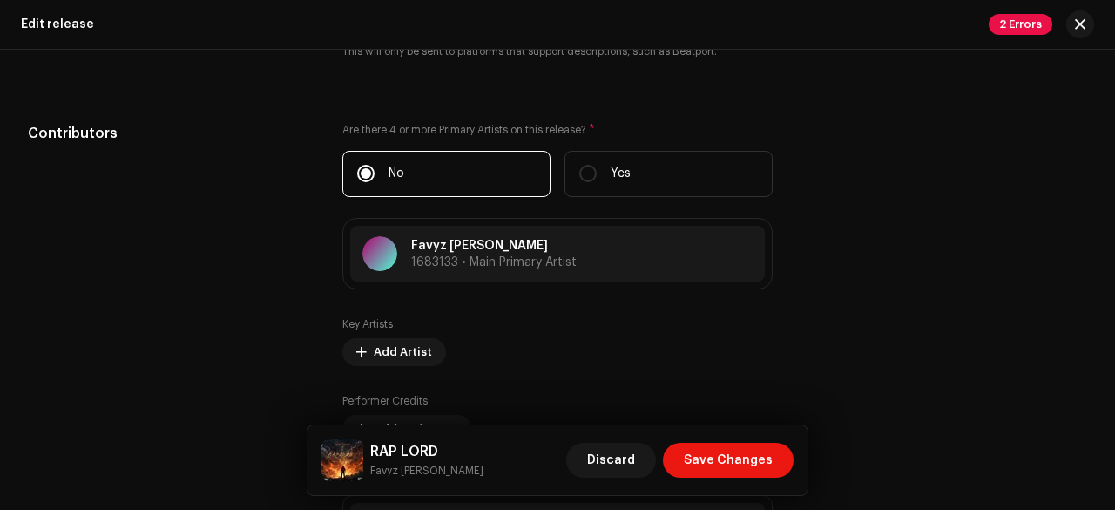
scroll to position [2057, 0]
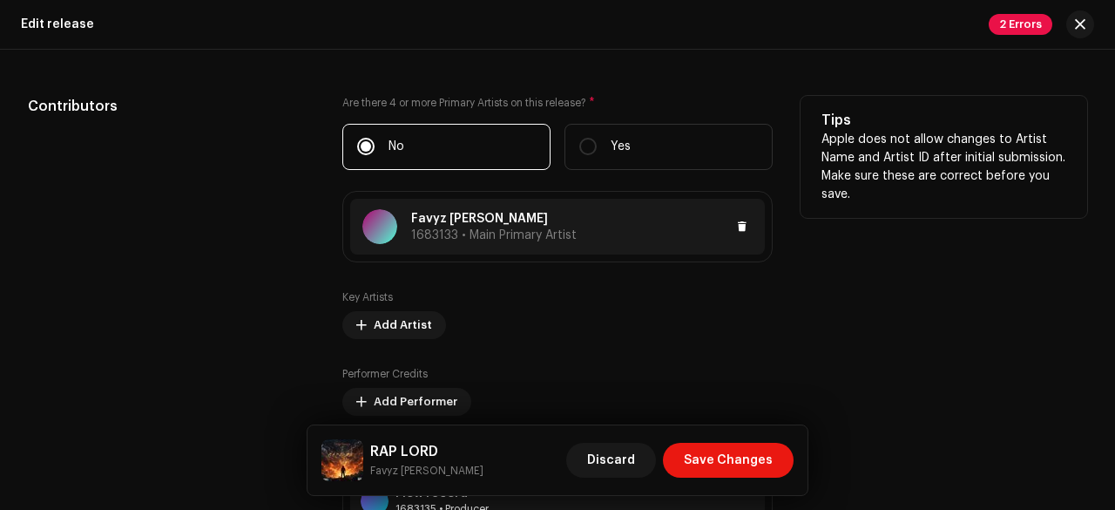
click at [444, 226] on p "Favyz Dwayne" at bounding box center [494, 219] width 166 height 18
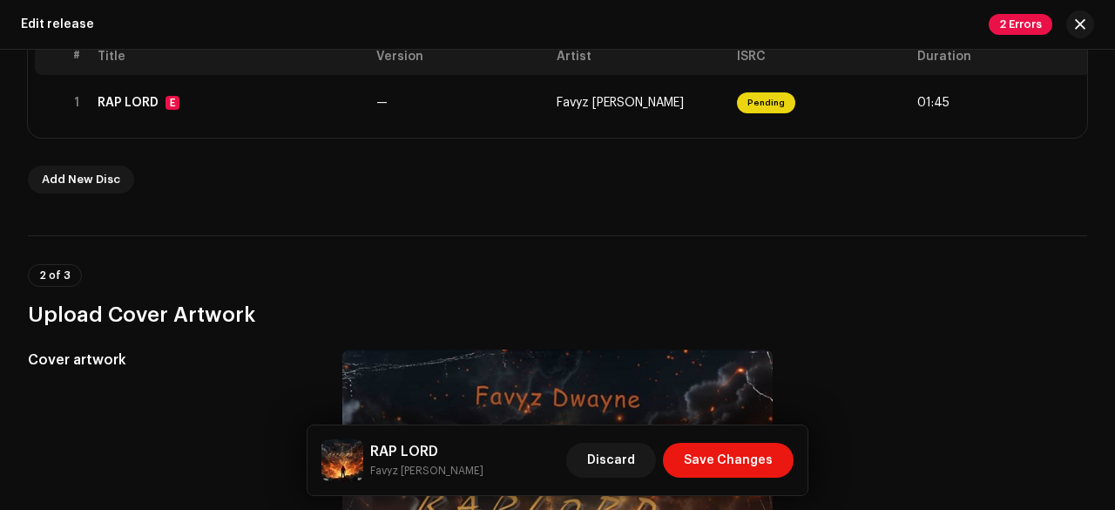
scroll to position [408, 0]
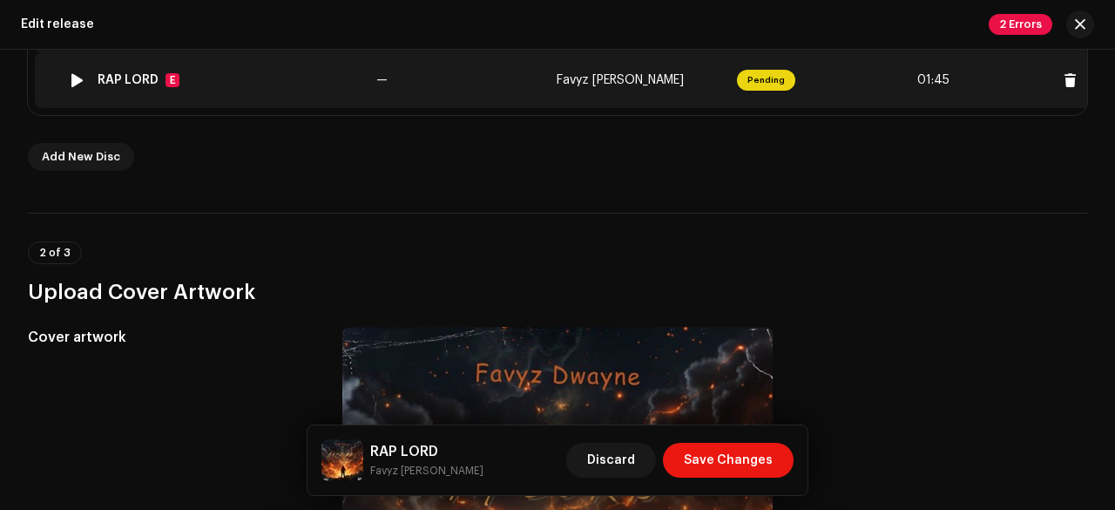
click at [447, 87] on td "—" at bounding box center [459, 80] width 180 height 56
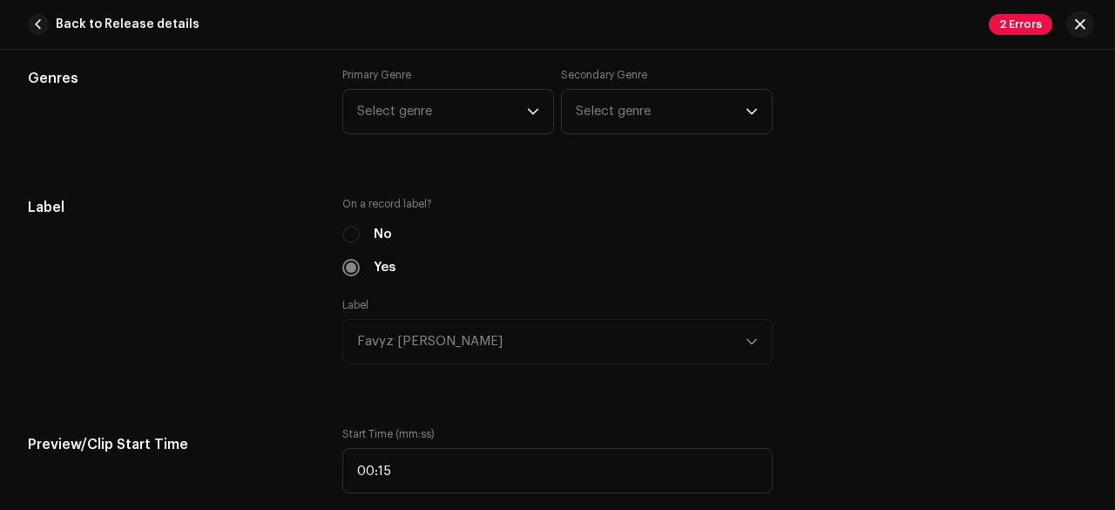
scroll to position [1589, 0]
click at [401, 116] on span "Select genre" at bounding box center [442, 110] width 170 height 44
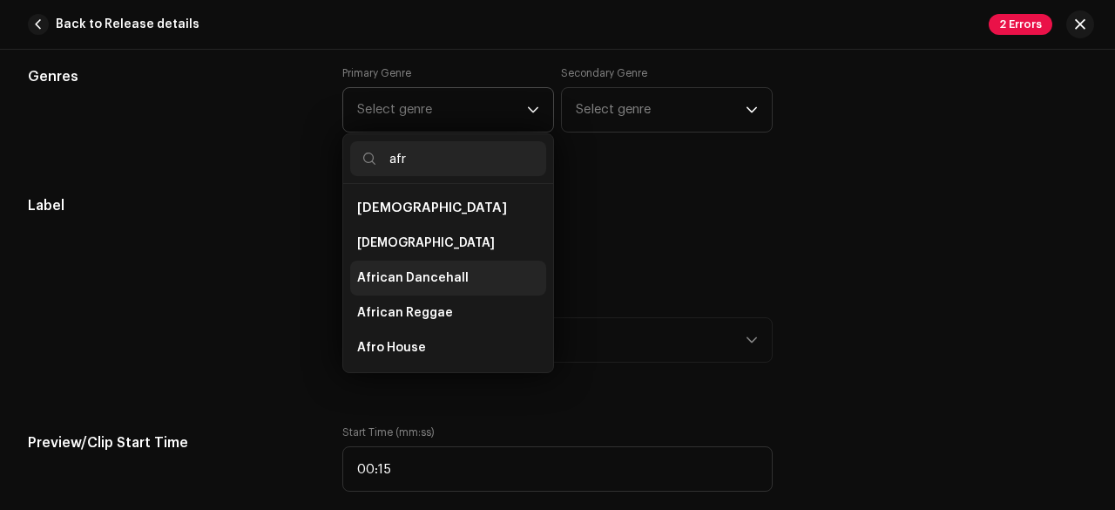
scroll to position [384, 0]
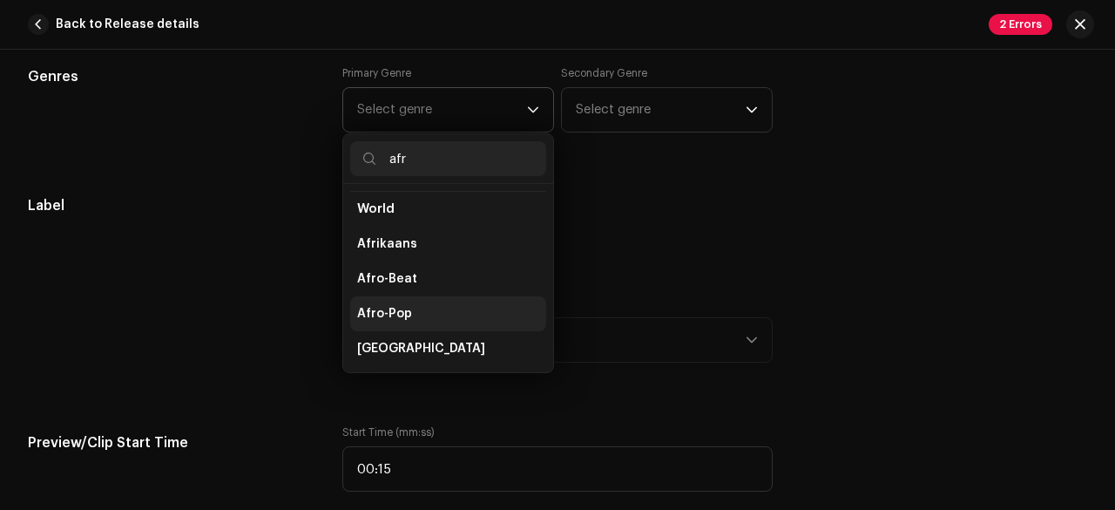
type input "afr"
click at [393, 308] on span "Afro-Pop" at bounding box center [384, 313] width 55 height 17
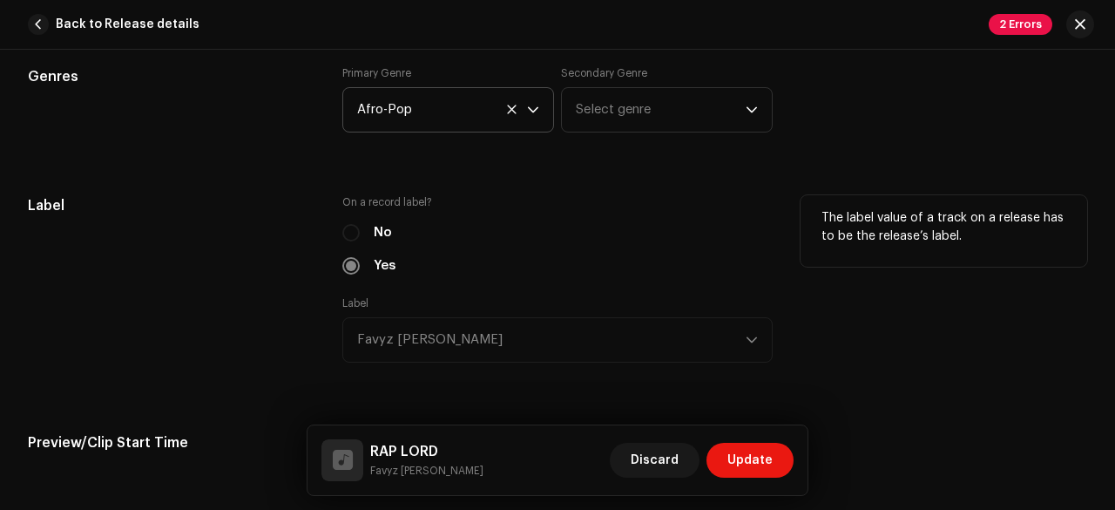
click at [249, 268] on div "Label" at bounding box center [171, 289] width 287 height 188
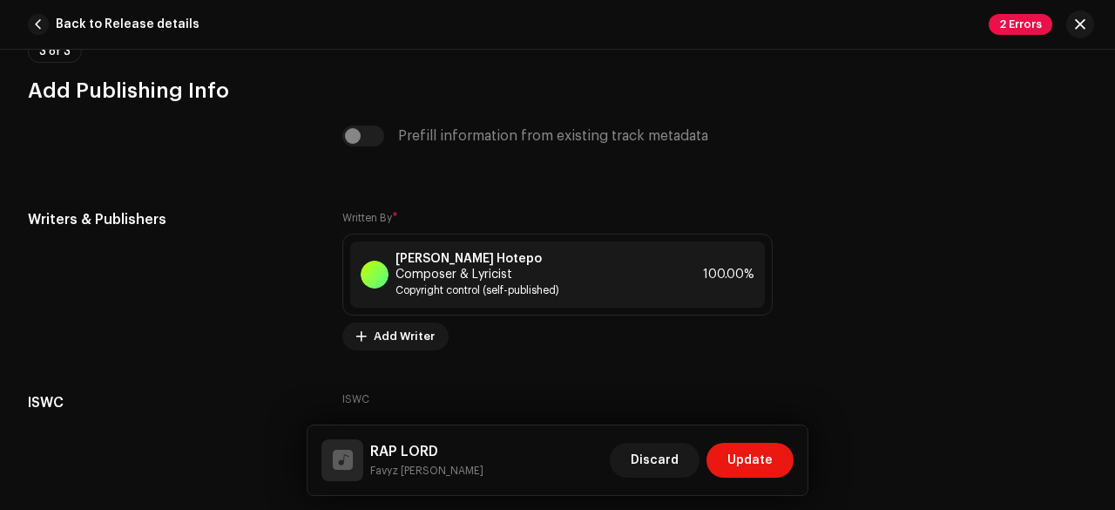
scroll to position [3676, 0]
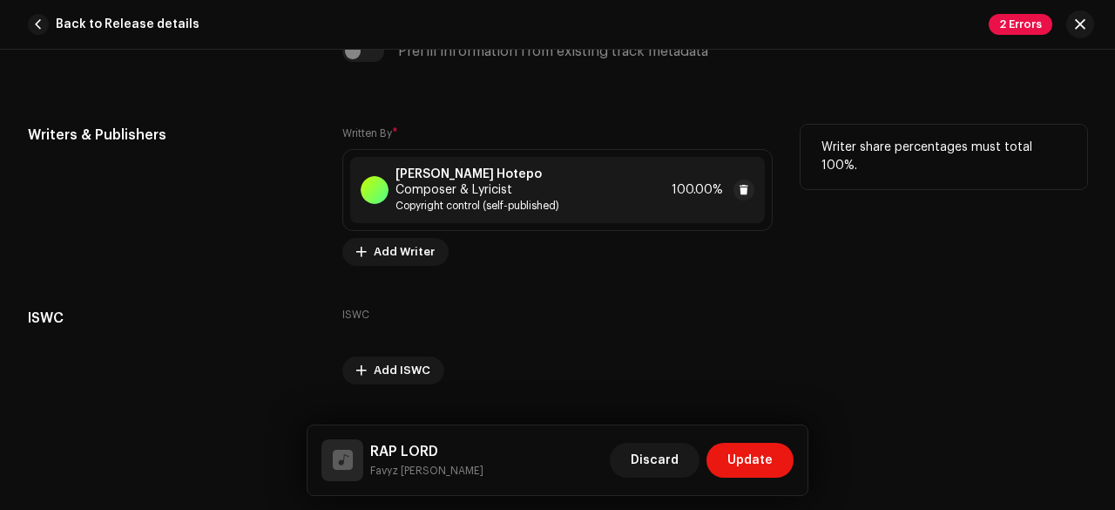
click at [431, 199] on span "Copyright control (self-published)" at bounding box center [530, 206] width 269 height 14
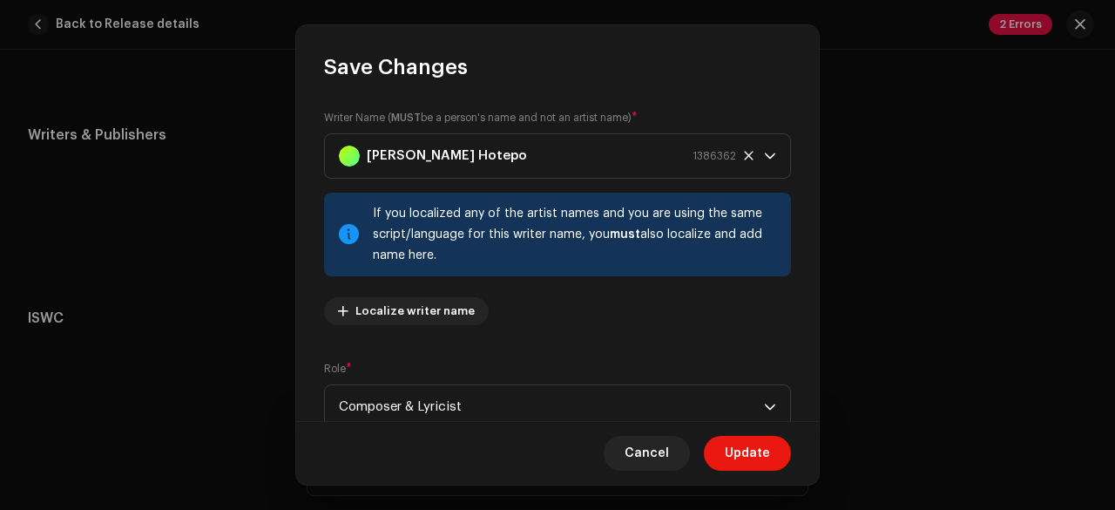
scroll to position [235, 0]
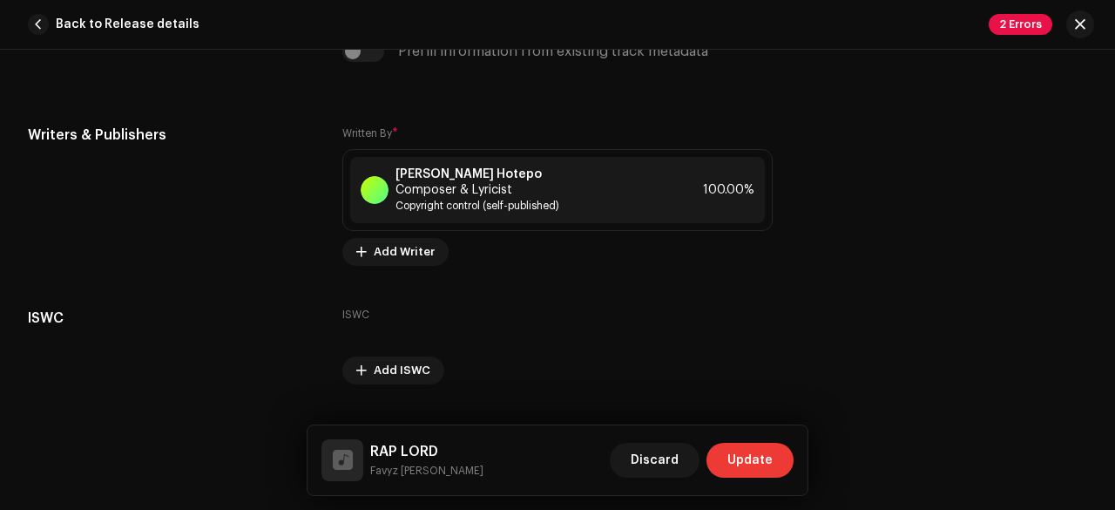
click at [729, 448] on button "Update" at bounding box center [750, 460] width 87 height 35
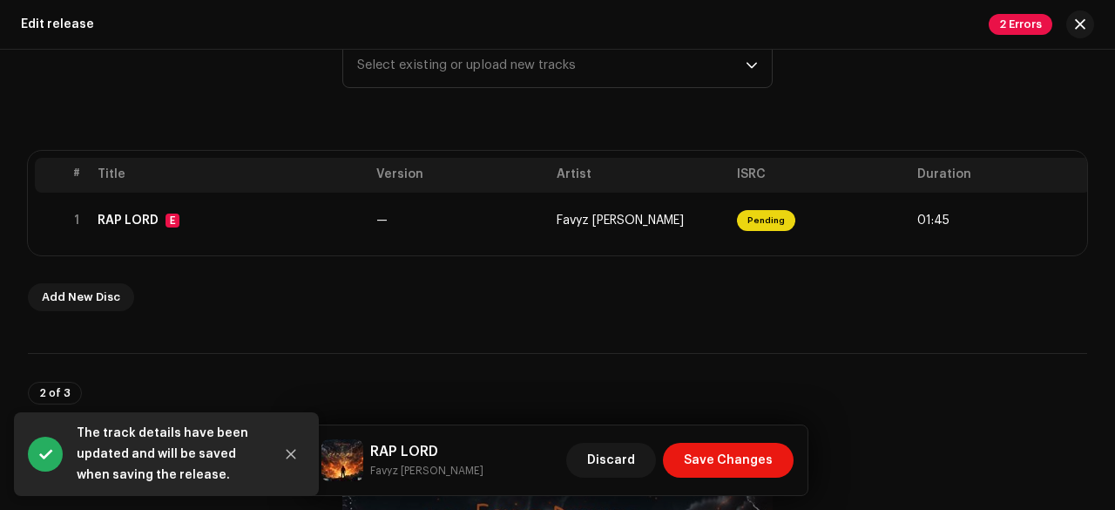
scroll to position [281, 0]
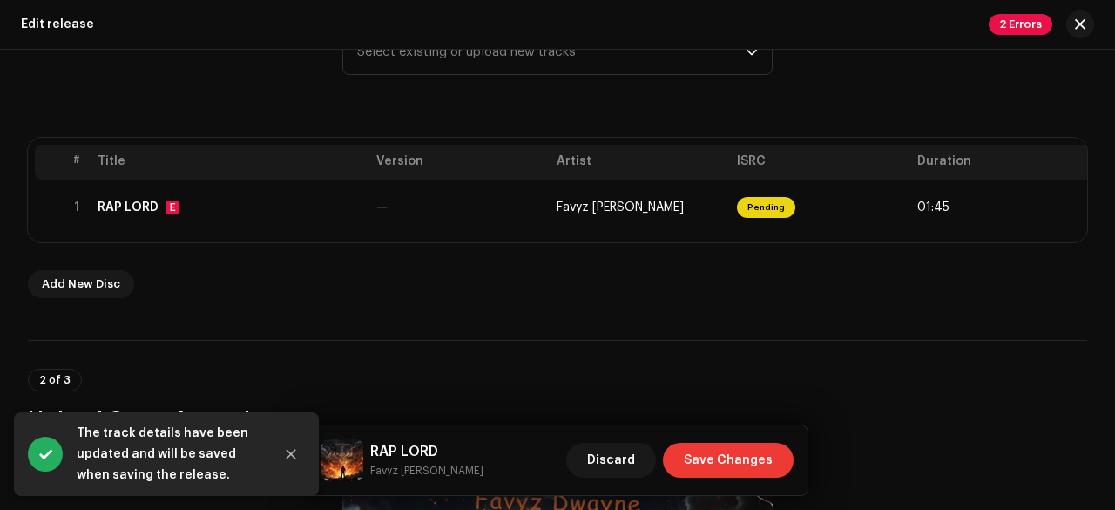
click at [715, 462] on span "Save Changes" at bounding box center [728, 460] width 89 height 35
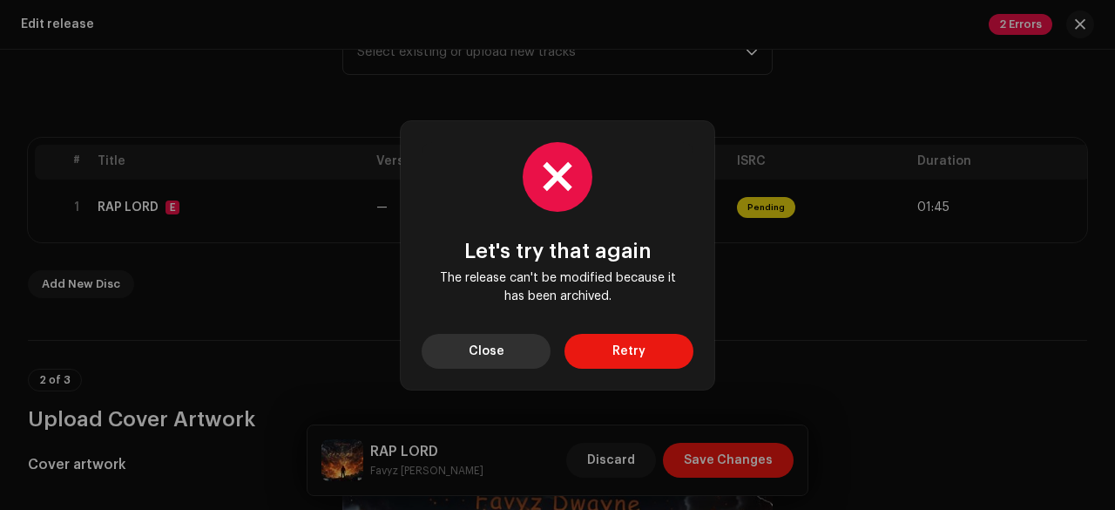
click at [497, 353] on span "Close" at bounding box center [487, 351] width 36 height 35
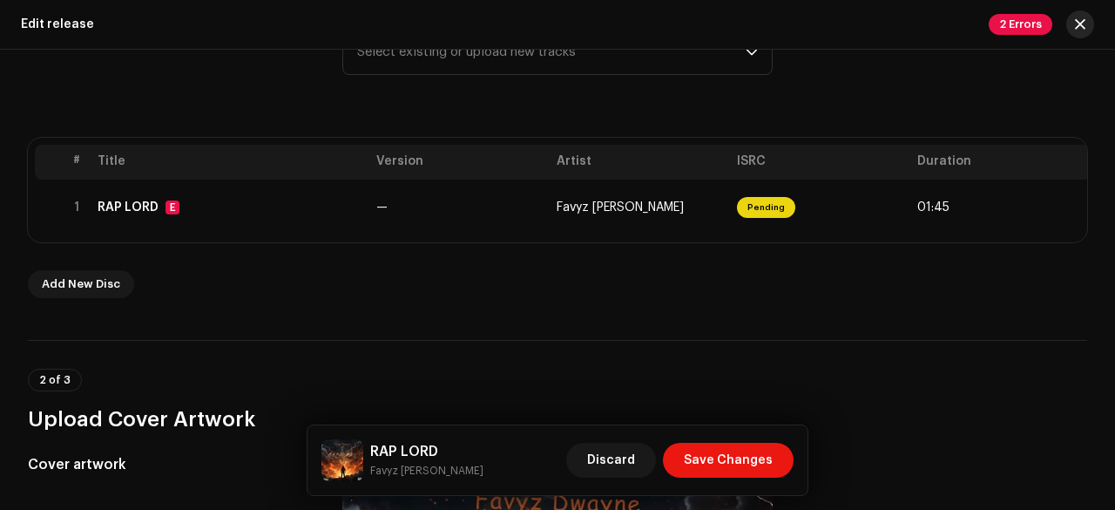
click at [1088, 27] on button "button" at bounding box center [1081, 24] width 28 height 28
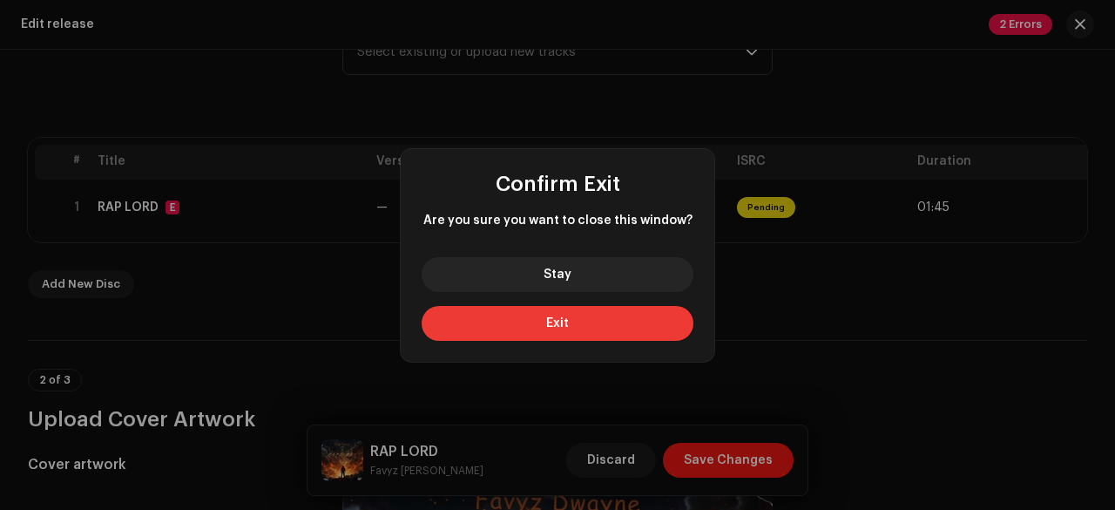
click at [572, 323] on button "Exit" at bounding box center [558, 323] width 272 height 35
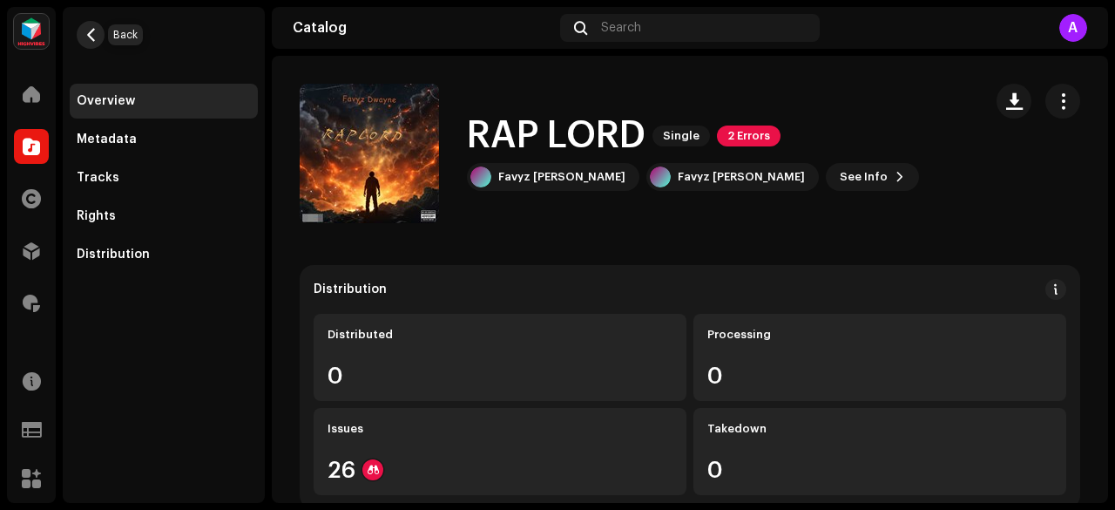
click at [80, 36] on button "button" at bounding box center [91, 35] width 28 height 28
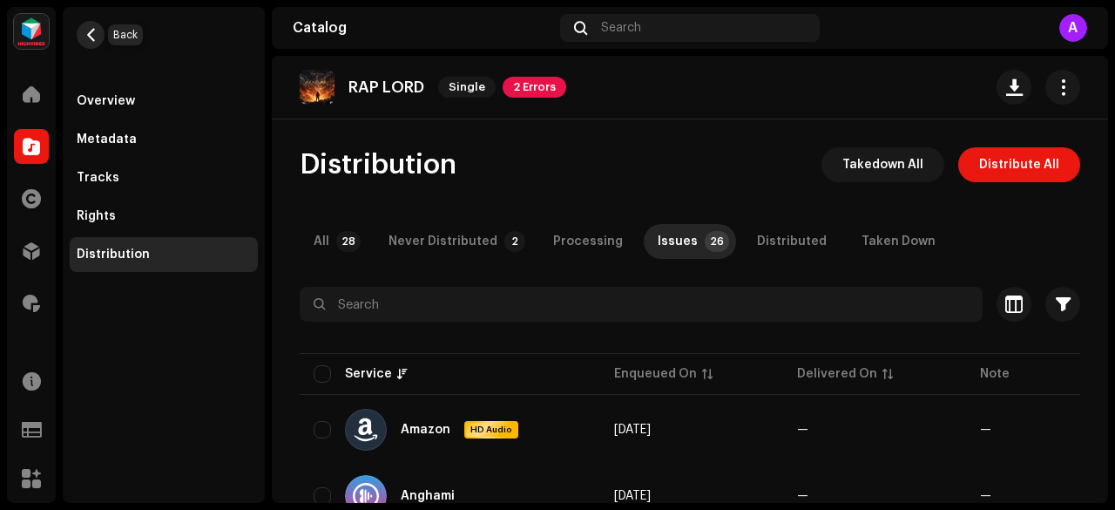
click at [80, 37] on button "button" at bounding box center [91, 35] width 28 height 28
click at [93, 39] on span "button" at bounding box center [91, 35] width 13 height 14
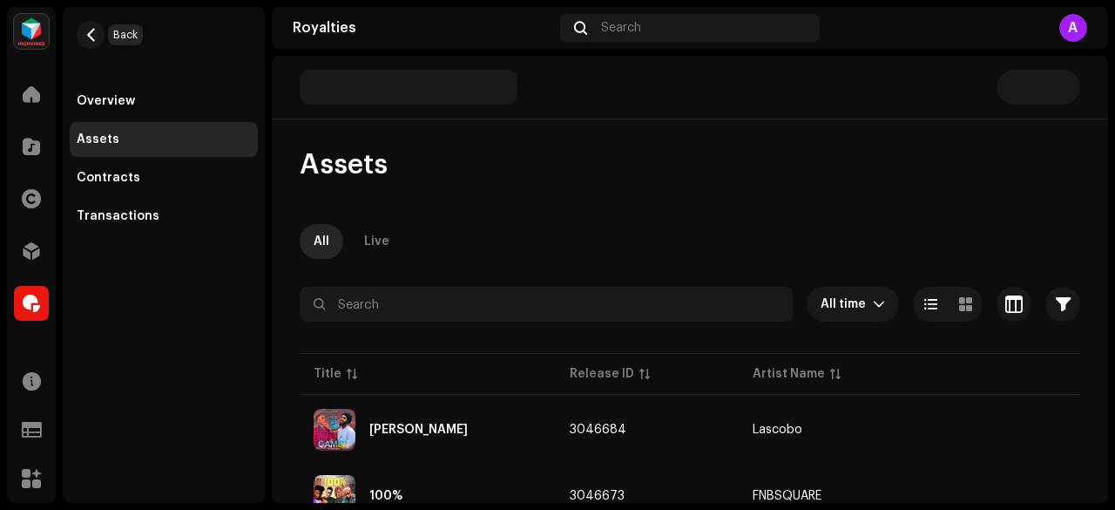
click at [93, 39] on span "button" at bounding box center [91, 35] width 13 height 14
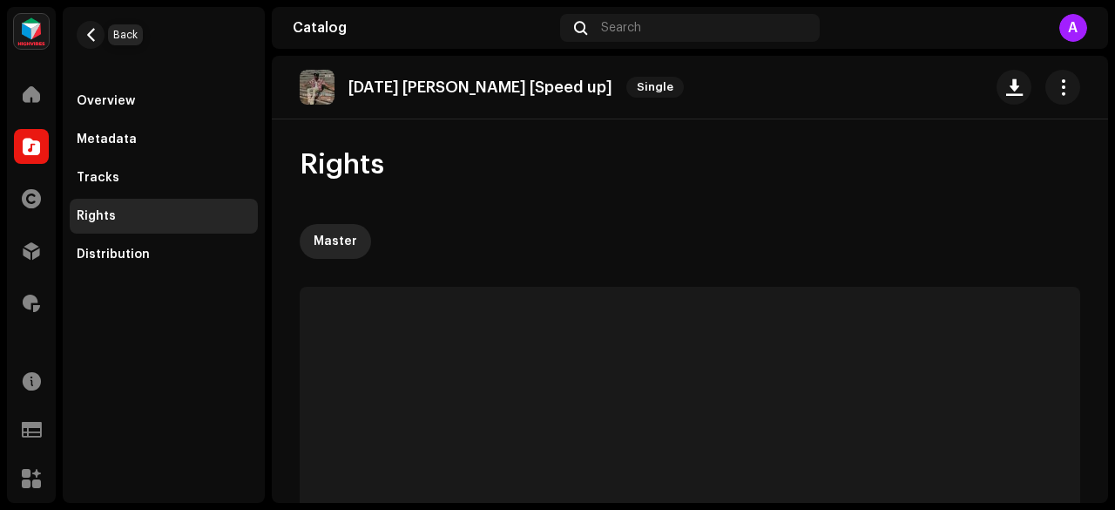
click at [93, 39] on span "button" at bounding box center [91, 35] width 13 height 14
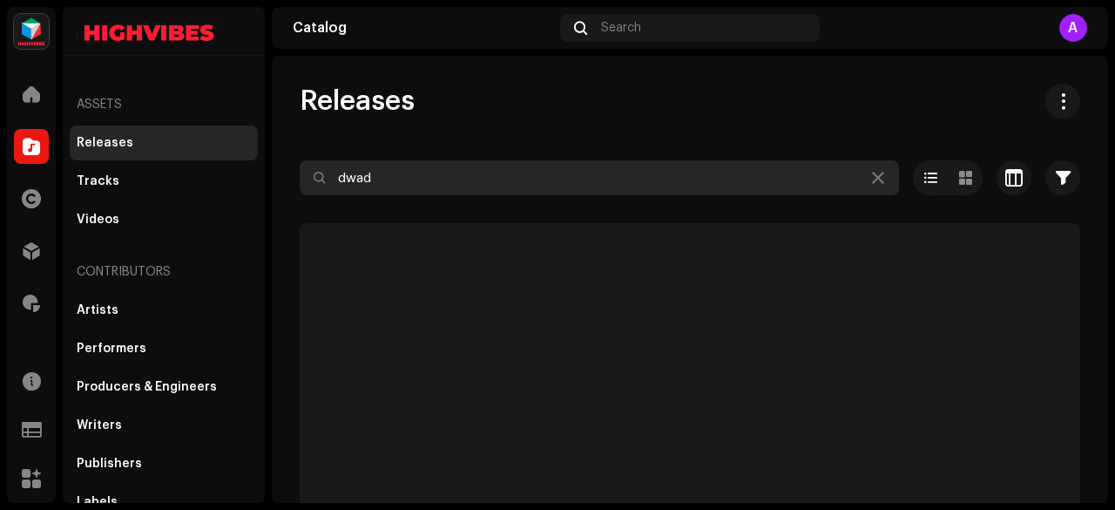
click at [449, 180] on input "dwad" at bounding box center [600, 177] width 600 height 35
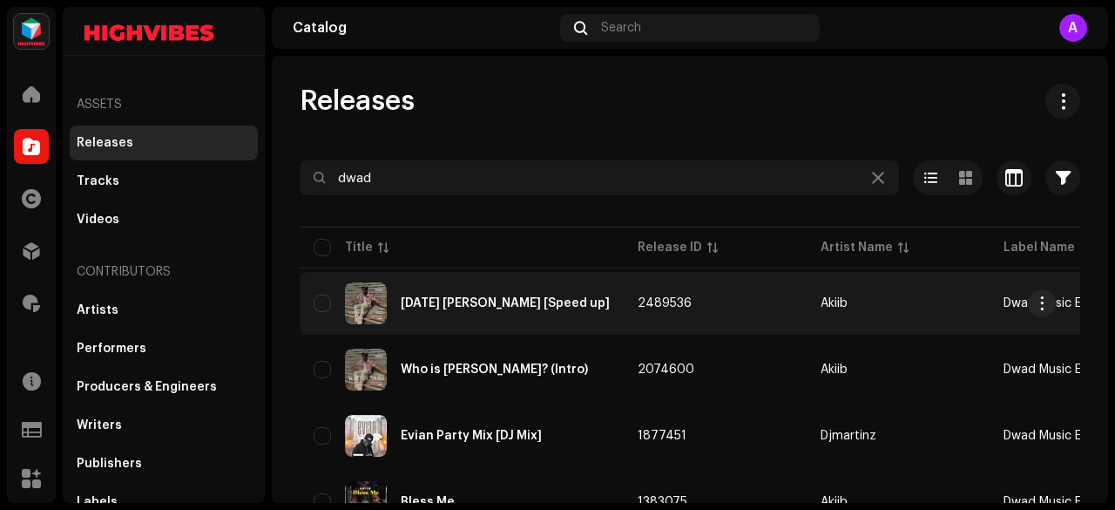
click at [716, 310] on td "2489536" at bounding box center [715, 303] width 183 height 63
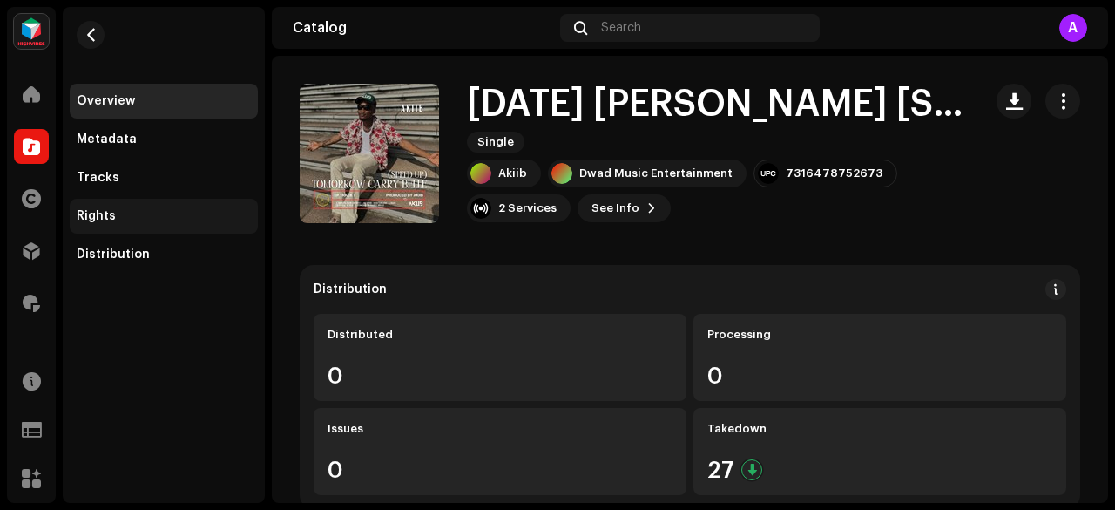
click at [108, 219] on div "Rights" at bounding box center [96, 216] width 39 height 14
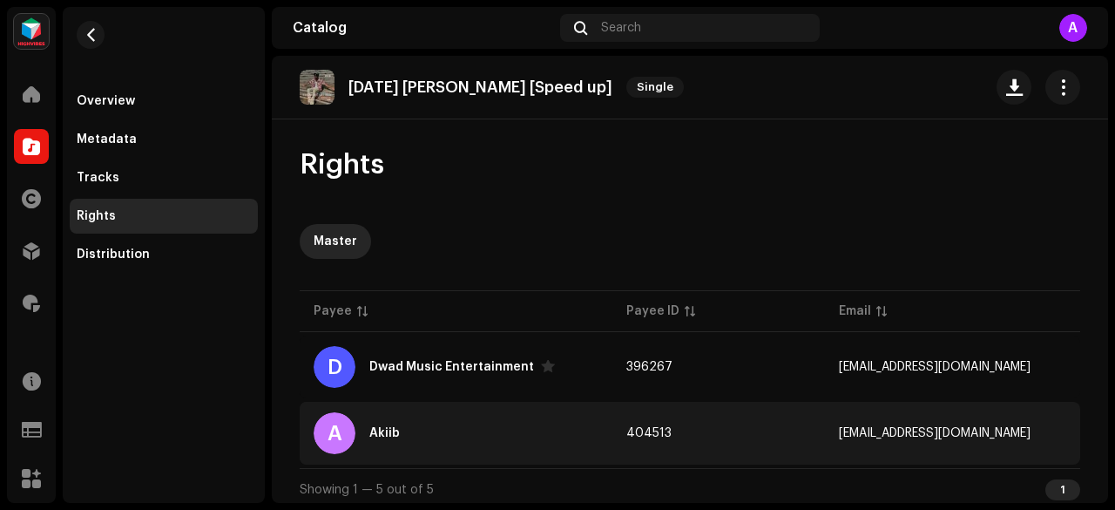
scroll to position [5, 0]
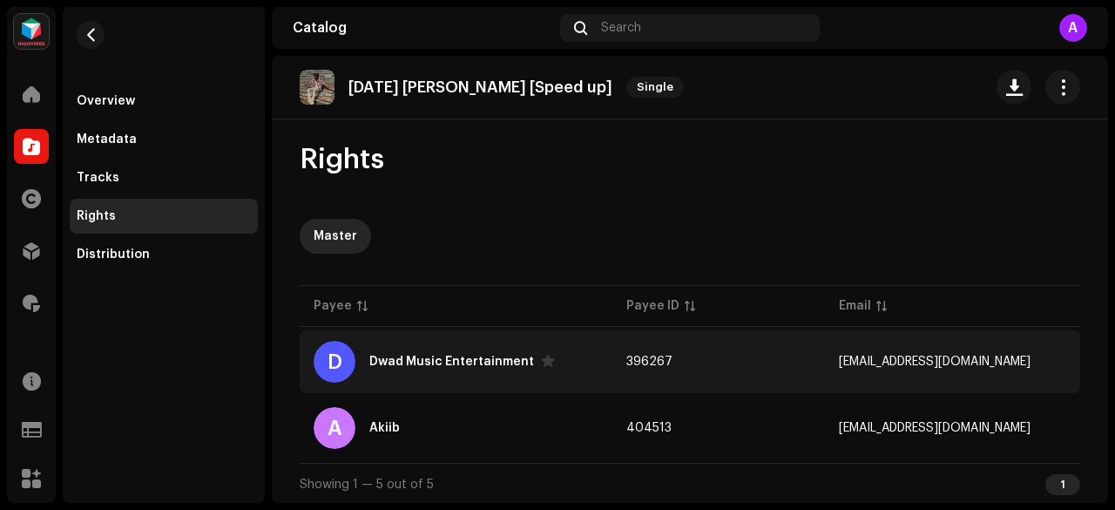
click at [479, 369] on div "D Dwad Music Entertainment" at bounding box center [456, 362] width 285 height 42
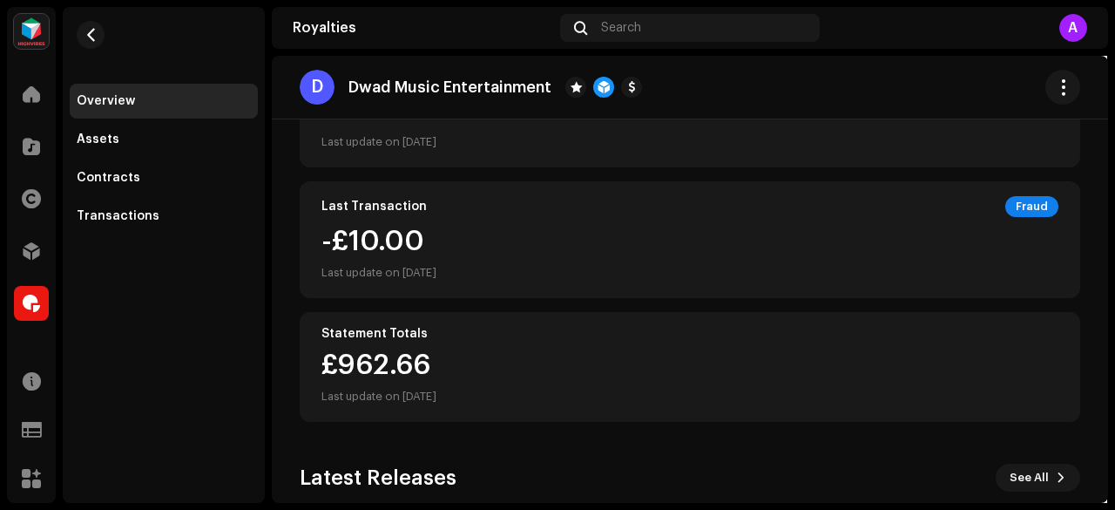
scroll to position [7, 0]
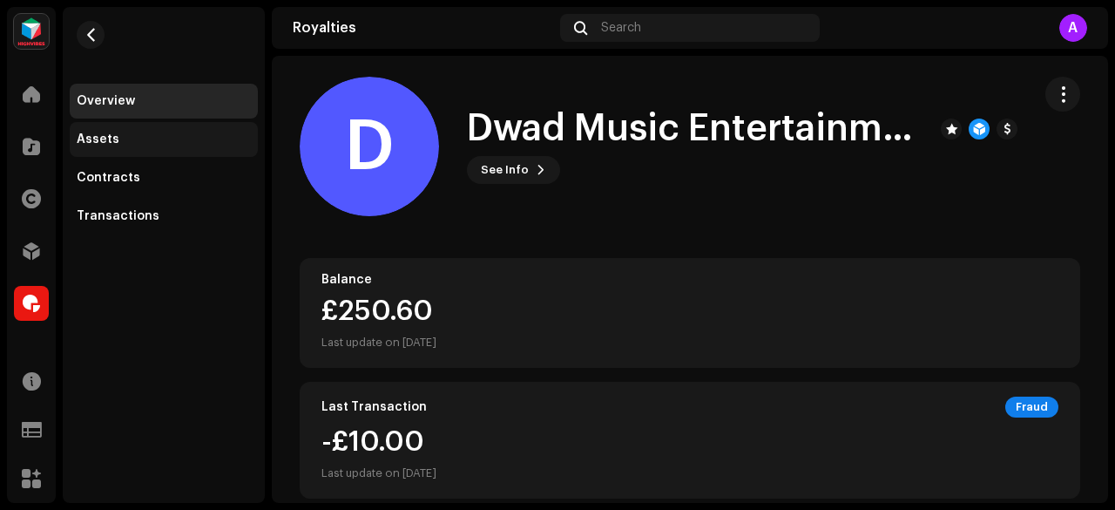
click at [99, 146] on div "Assets" at bounding box center [164, 139] width 188 height 35
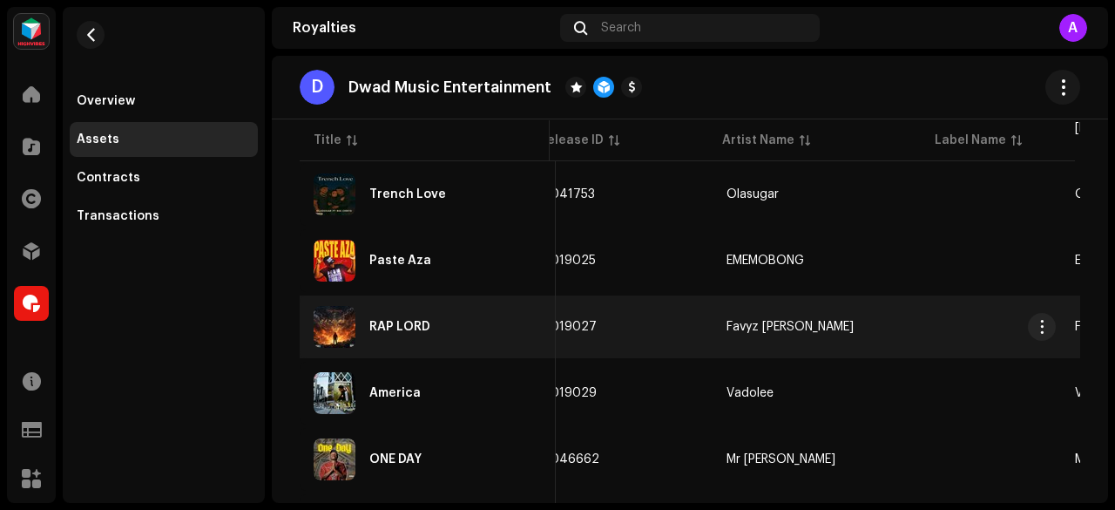
scroll to position [0, 26]
click at [1041, 330] on span "button" at bounding box center [1042, 327] width 13 height 14
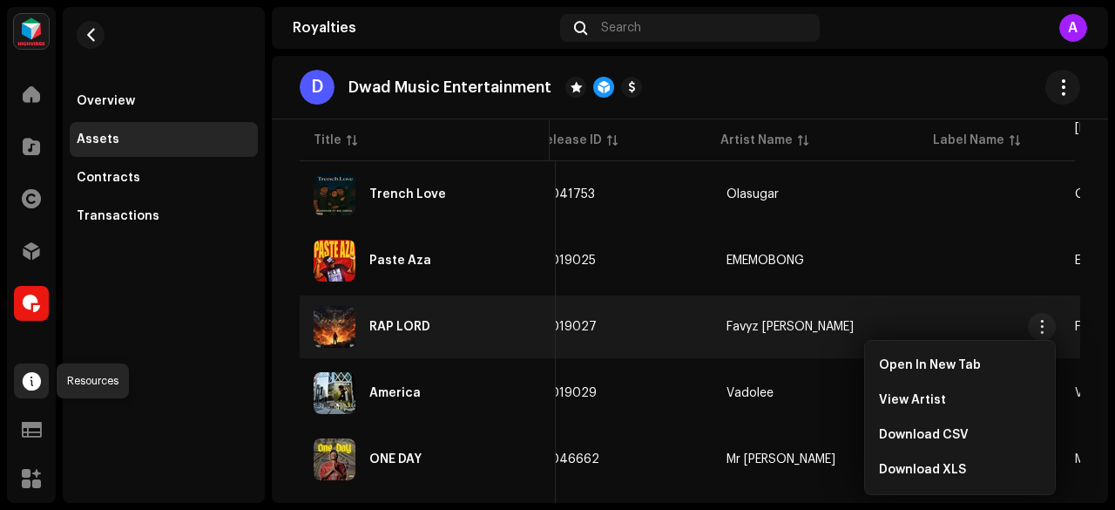
click at [24, 376] on span at bounding box center [32, 381] width 18 height 14
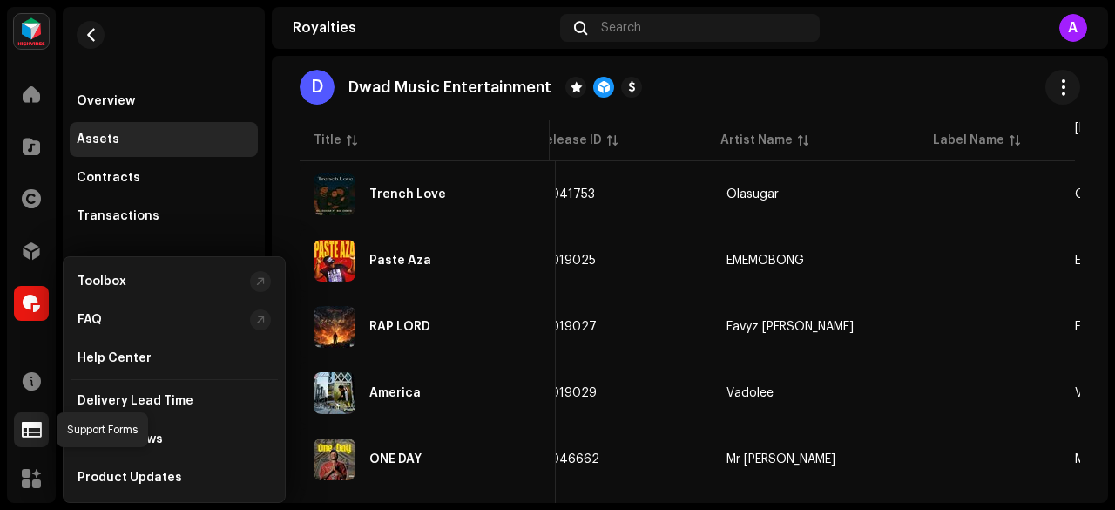
click at [35, 426] on span at bounding box center [32, 430] width 20 height 14
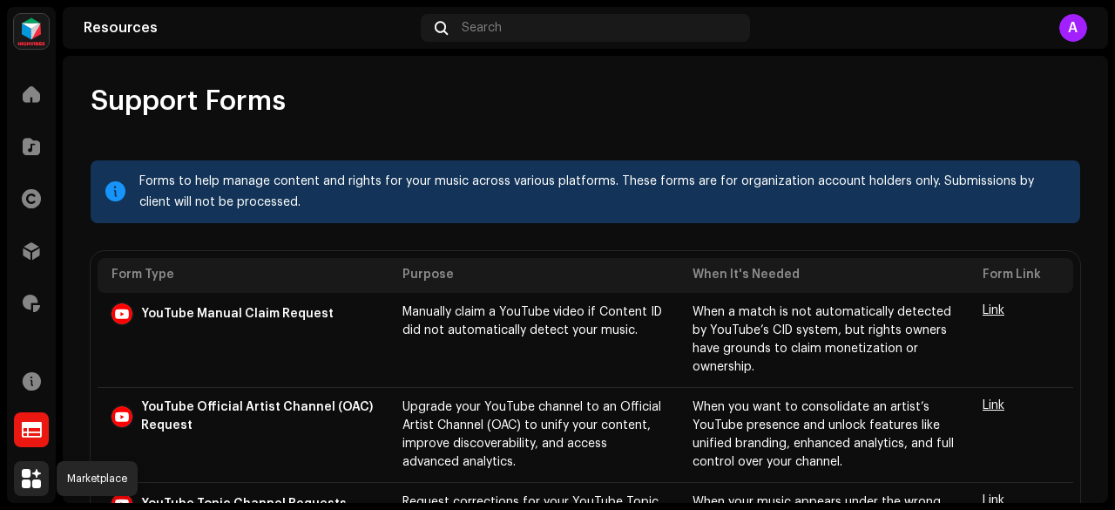
click at [36, 478] on span at bounding box center [31, 478] width 19 height 14
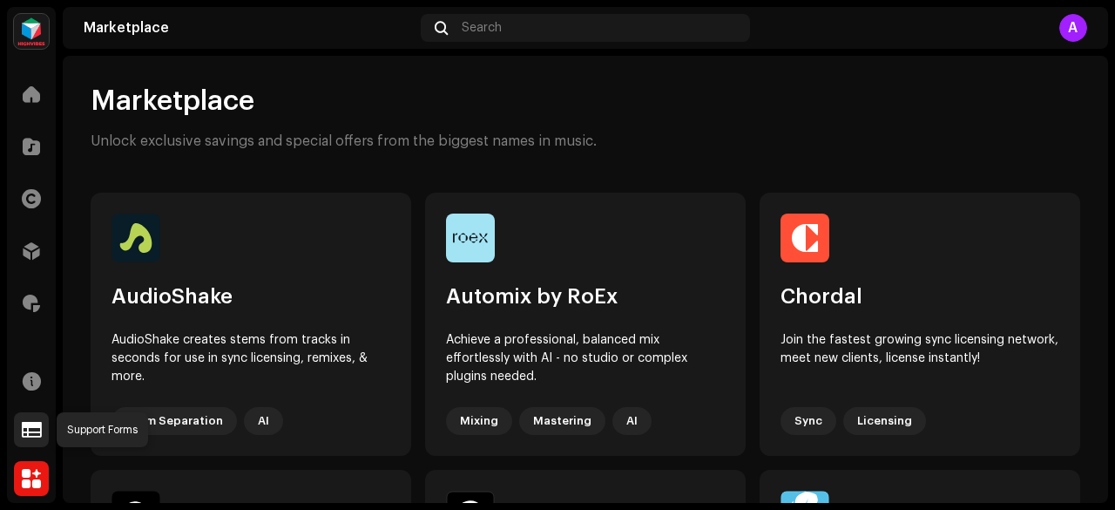
click at [28, 426] on span at bounding box center [32, 430] width 20 height 14
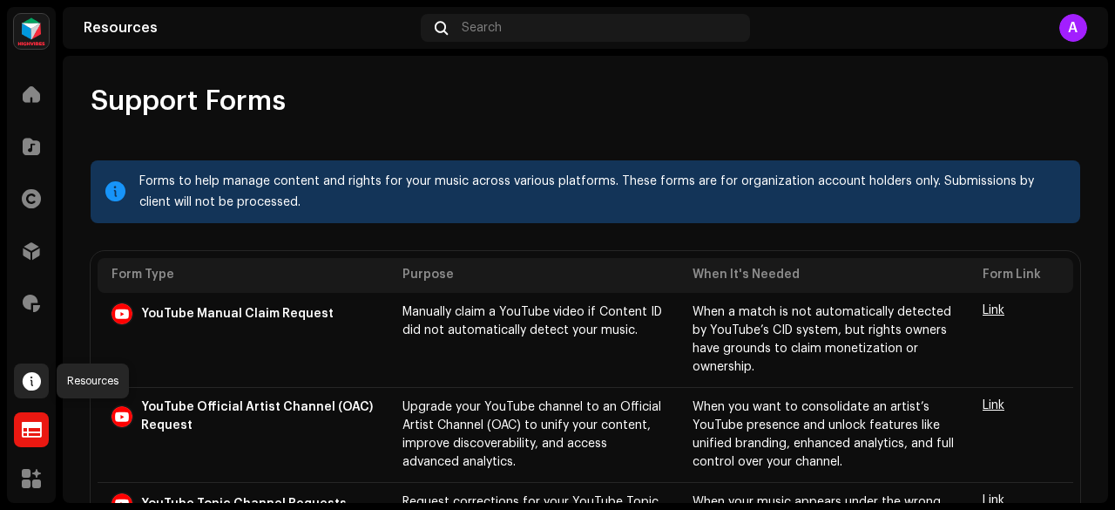
click at [37, 369] on div at bounding box center [31, 380] width 35 height 35
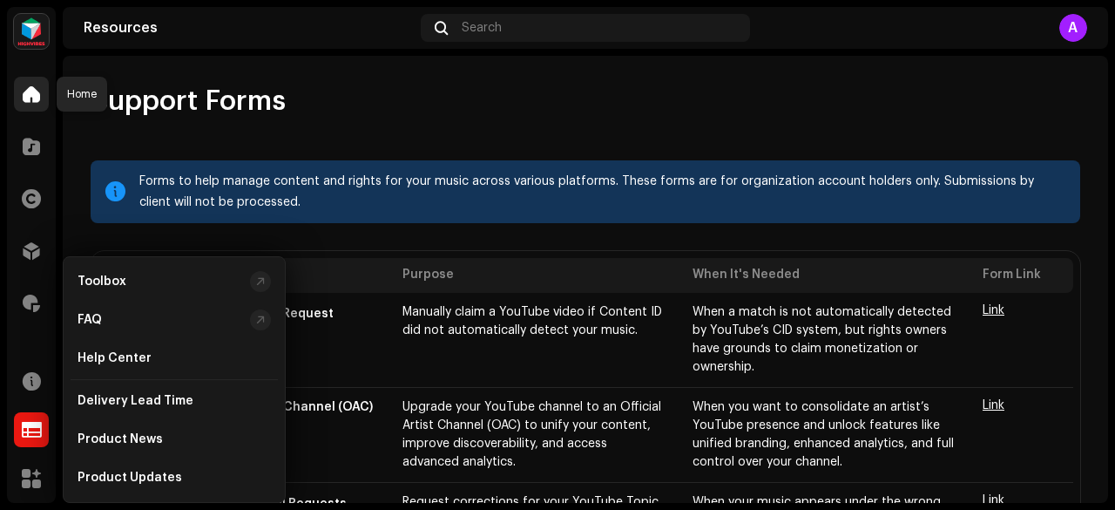
click at [30, 89] on span at bounding box center [31, 94] width 17 height 14
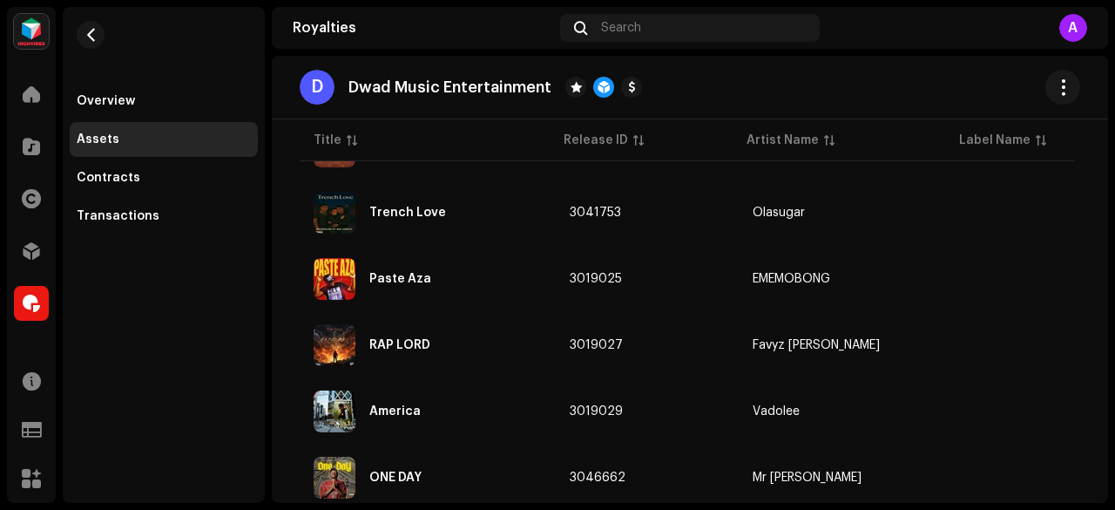
scroll to position [688, 0]
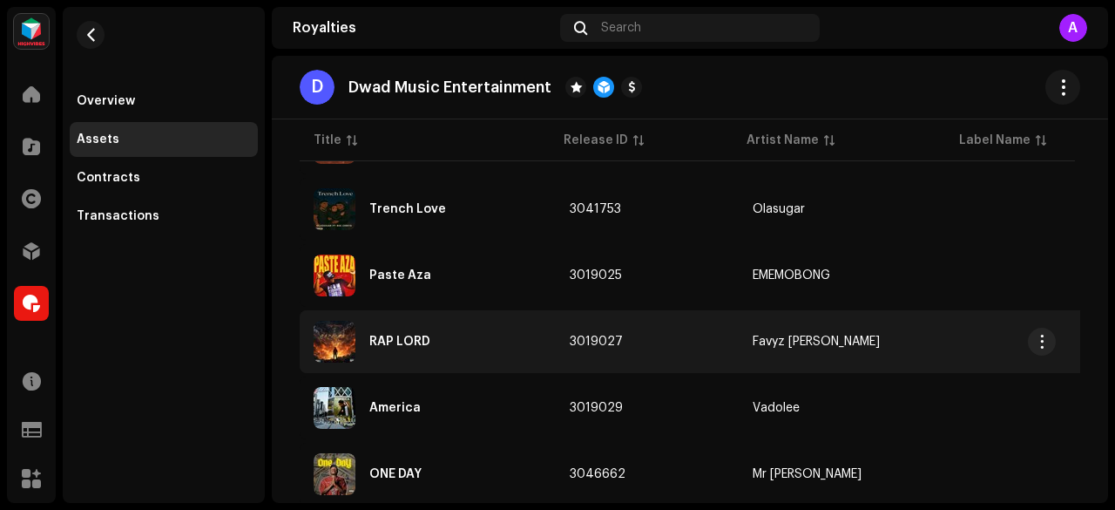
click at [425, 339] on div "RAP LORD" at bounding box center [399, 341] width 61 height 12
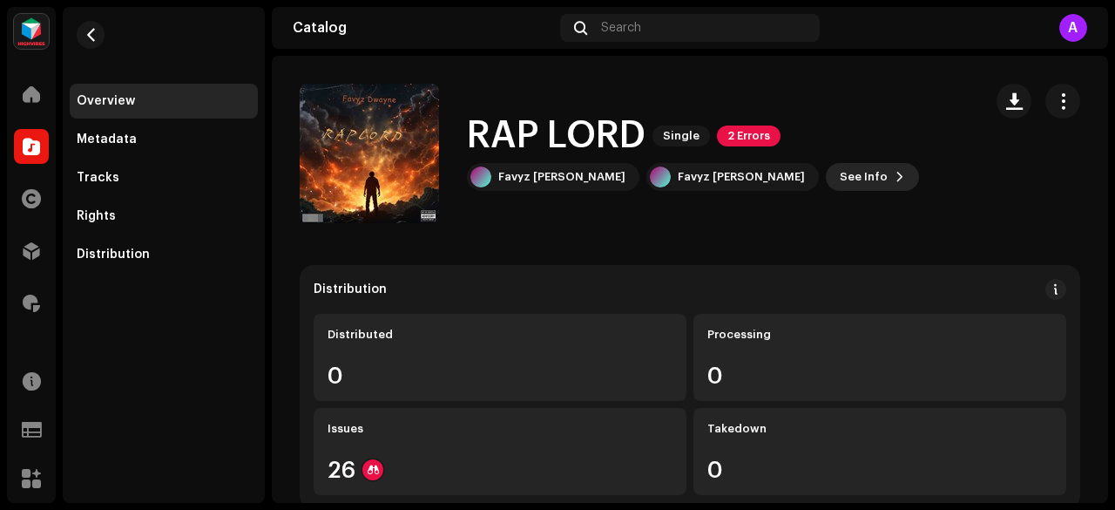
click at [840, 173] on span "See Info" at bounding box center [864, 176] width 48 height 35
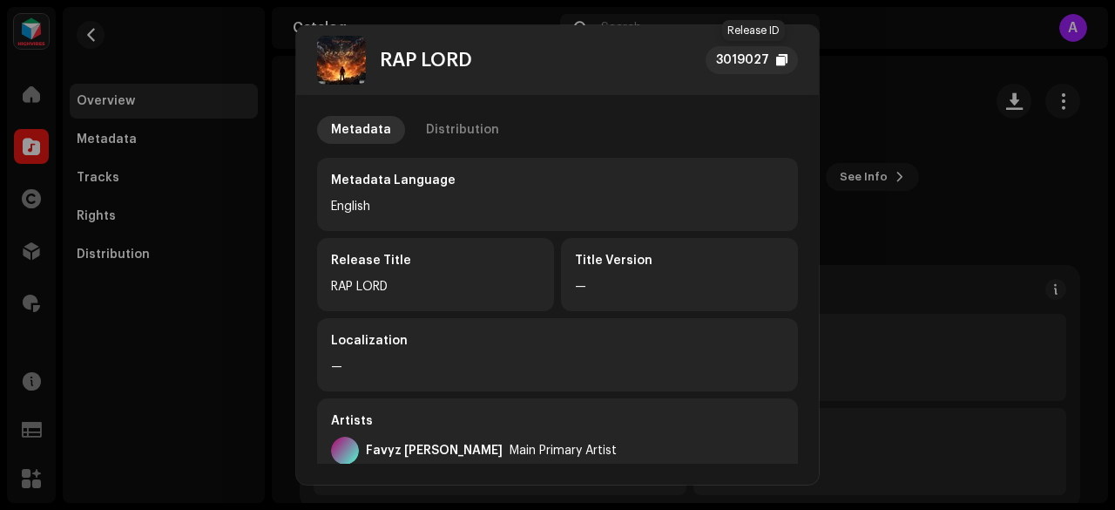
click at [744, 58] on div "3019027" at bounding box center [742, 60] width 53 height 21
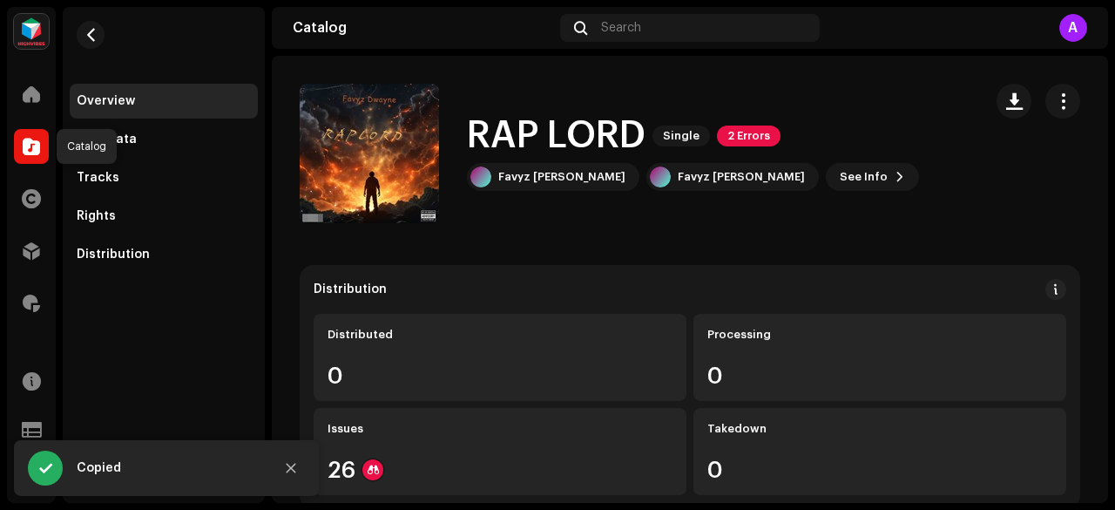
click at [32, 157] on div at bounding box center [31, 146] width 35 height 35
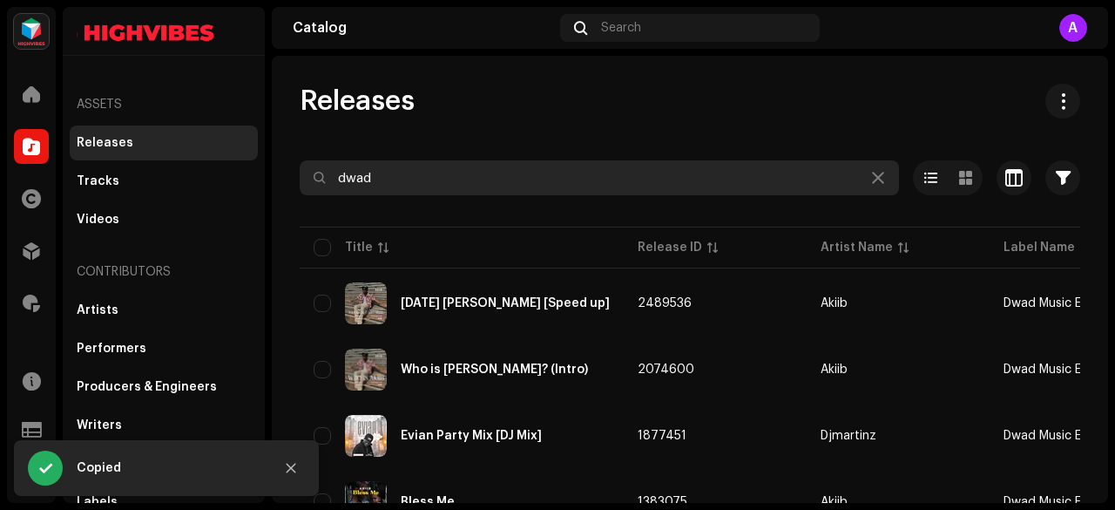
click at [415, 190] on input "dwad" at bounding box center [600, 177] width 600 height 35
paste input "3019027"
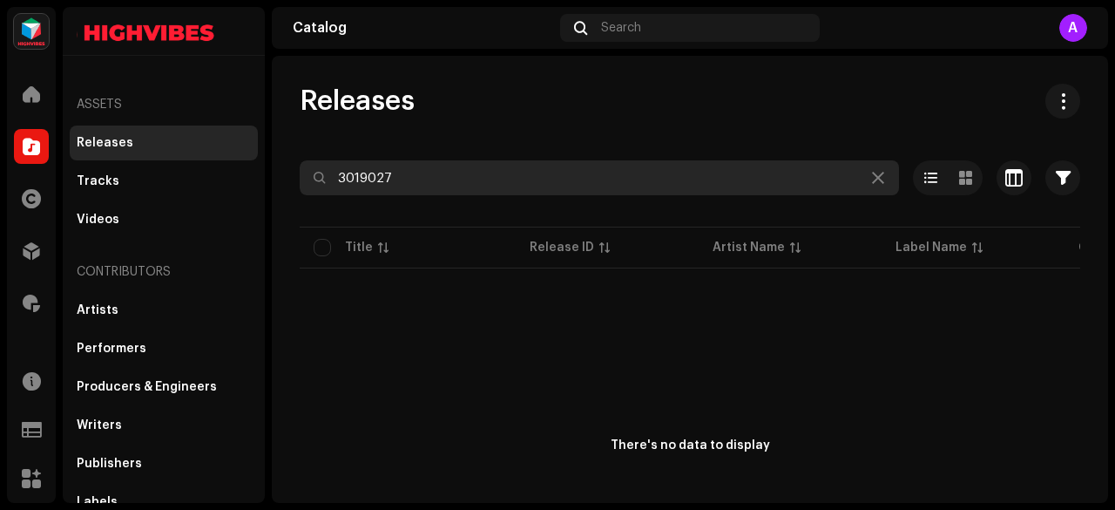
type input "3019027"
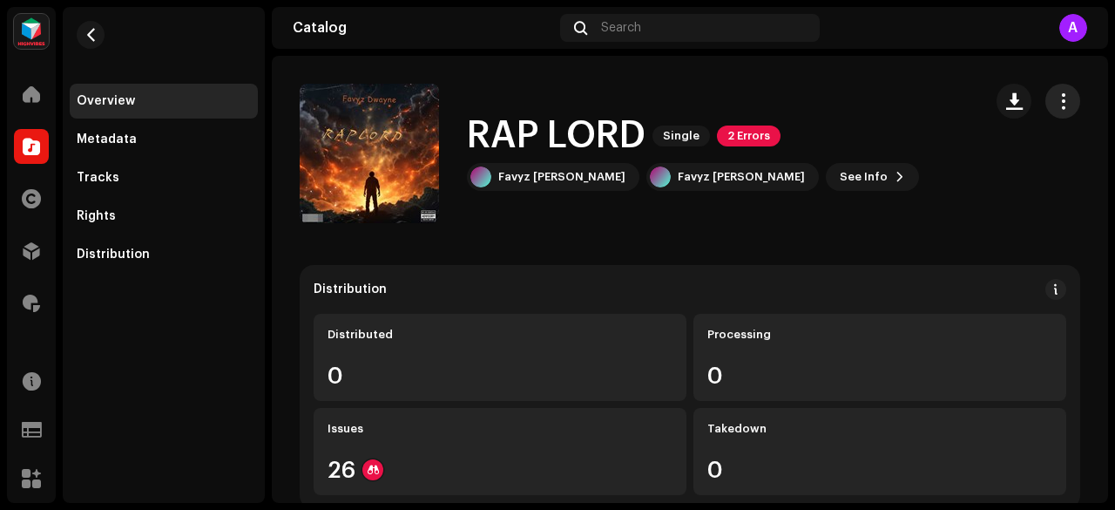
click at [1055, 102] on span "button" at bounding box center [1063, 101] width 17 height 14
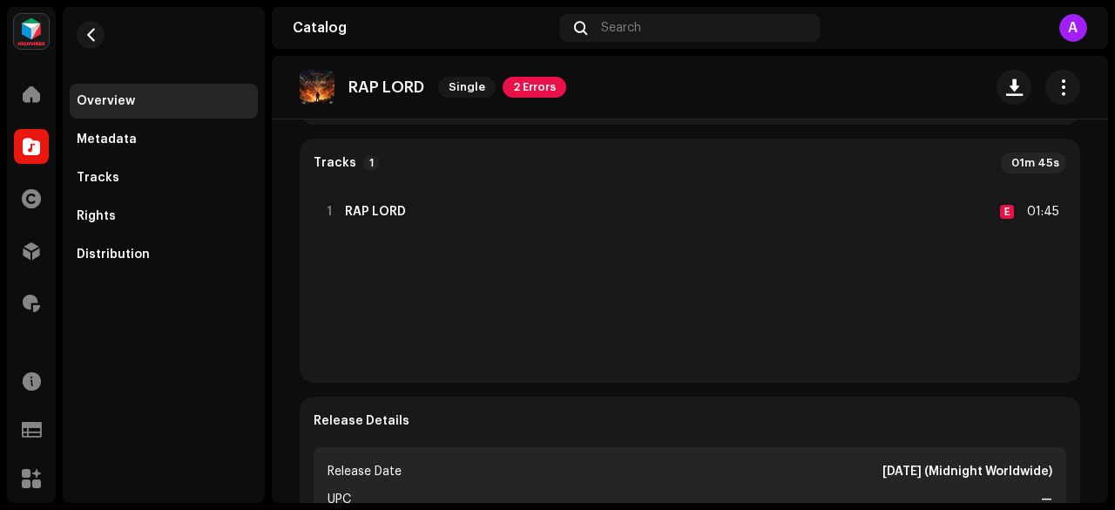
scroll to position [549, 0]
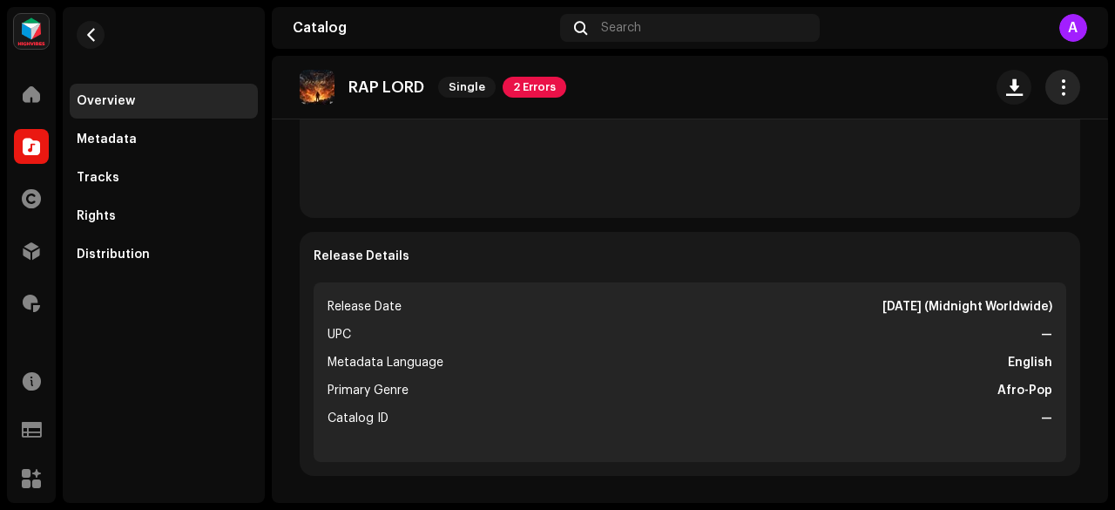
click at [1056, 83] on span "button" at bounding box center [1063, 87] width 17 height 14
click at [695, 195] on div "1 RAP LORD E 01:45" at bounding box center [690, 113] width 753 height 181
click at [92, 221] on div "Rights" at bounding box center [96, 216] width 39 height 14
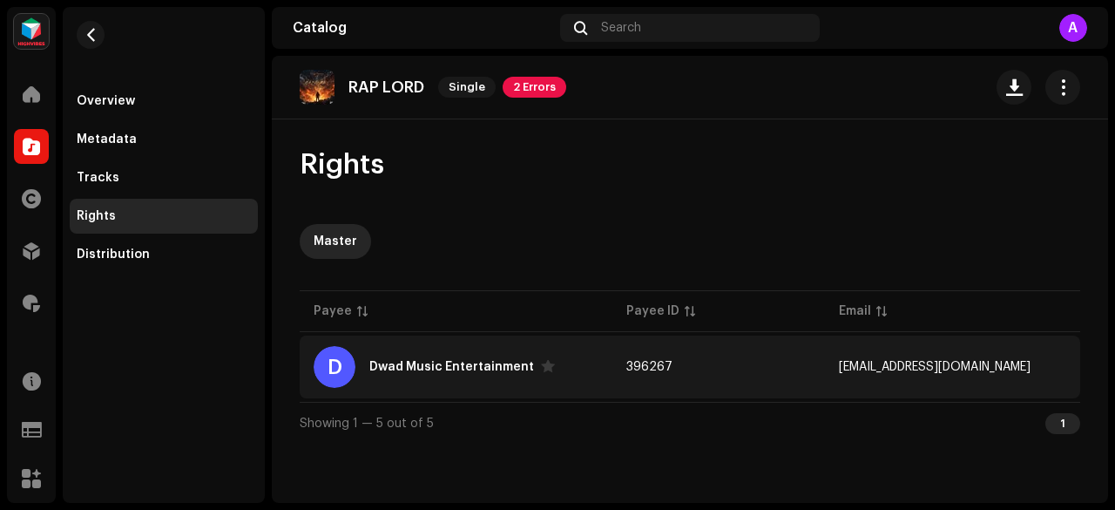
click at [568, 369] on div "D Dwad Music Entertainment" at bounding box center [456, 367] width 285 height 42
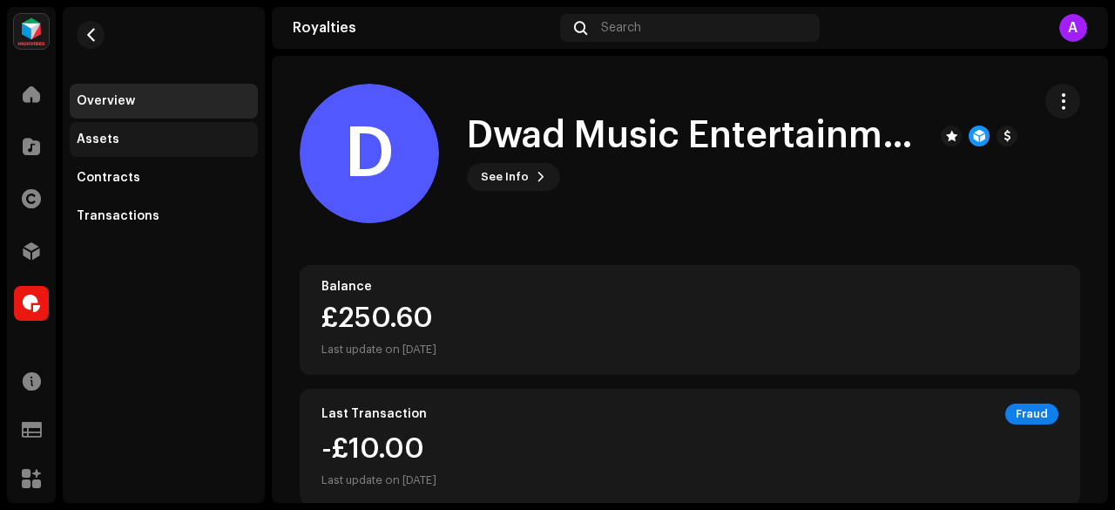
click at [108, 146] on div "Assets" at bounding box center [98, 139] width 43 height 14
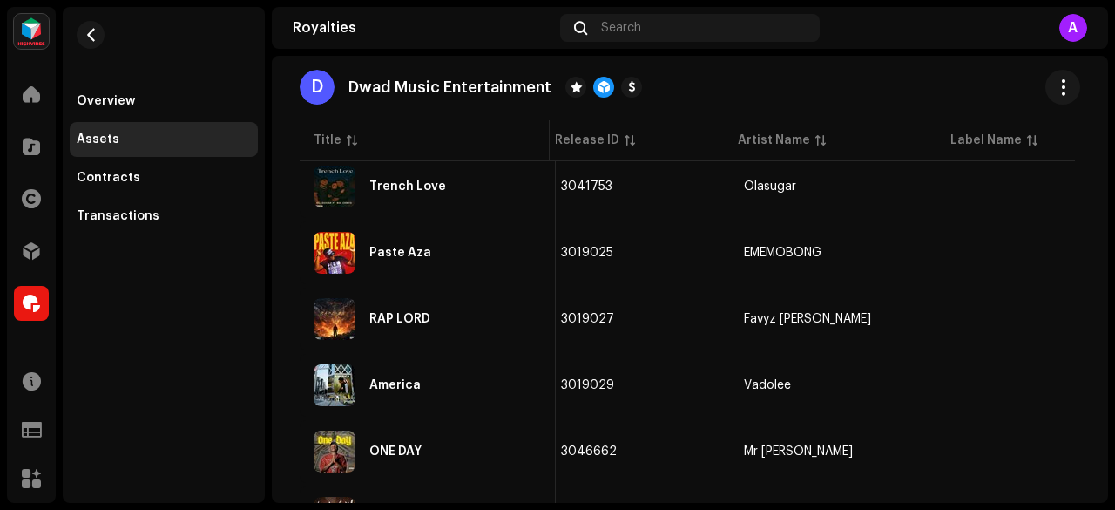
scroll to position [715, 0]
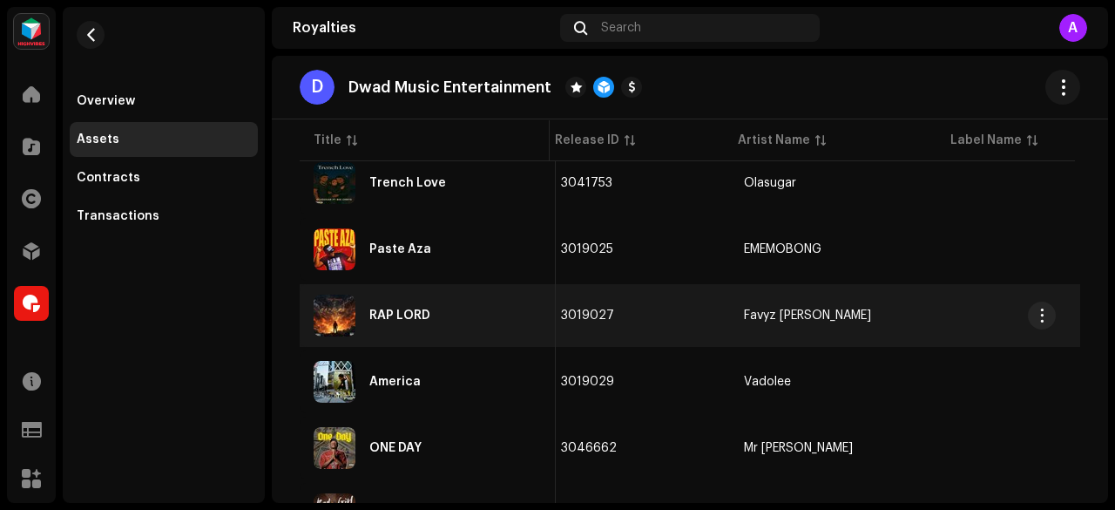
click at [470, 315] on div "RAP LORD" at bounding box center [428, 316] width 228 height 42
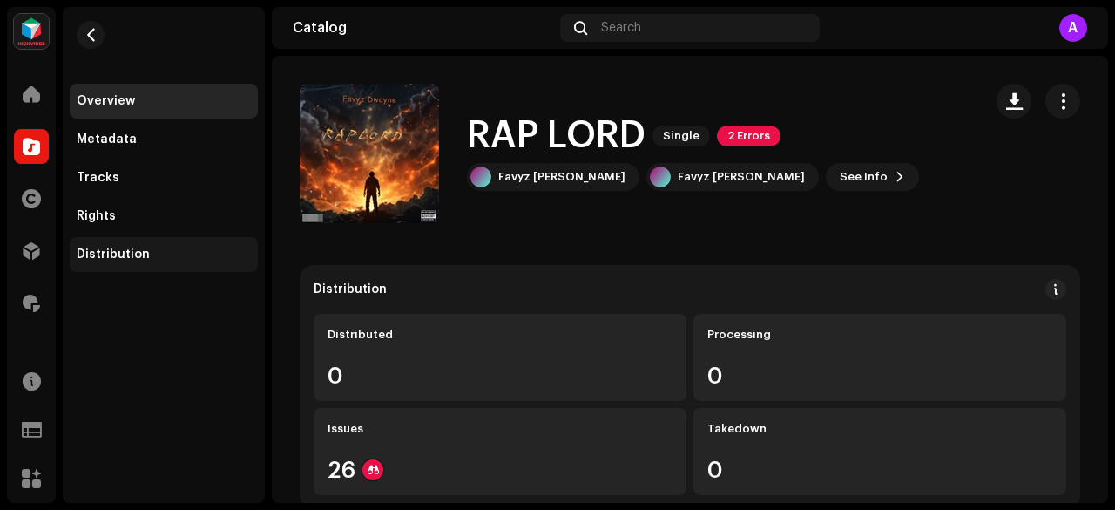
click at [106, 250] on div "Distribution" at bounding box center [113, 254] width 73 height 14
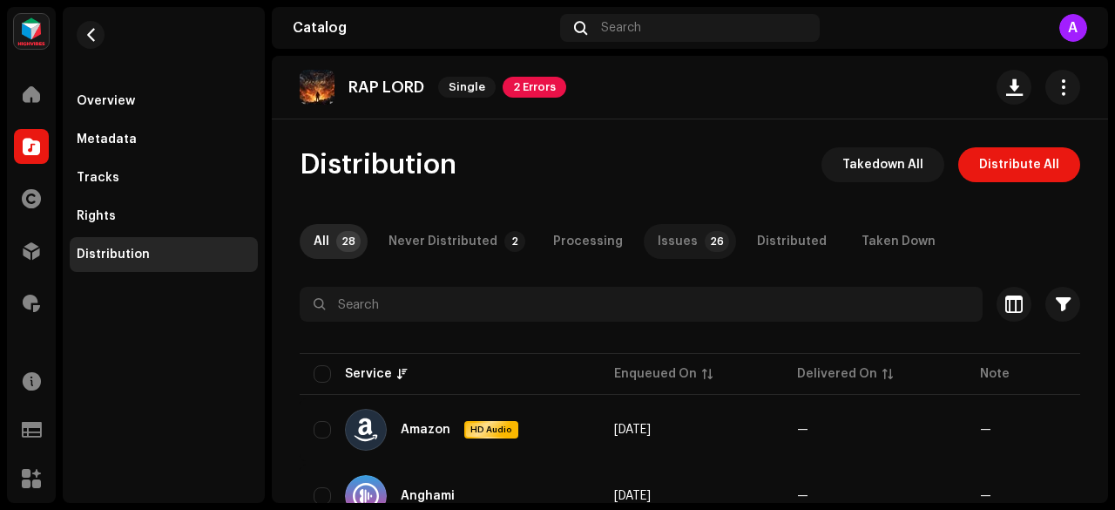
click at [668, 236] on div "Issues" at bounding box center [678, 241] width 40 height 35
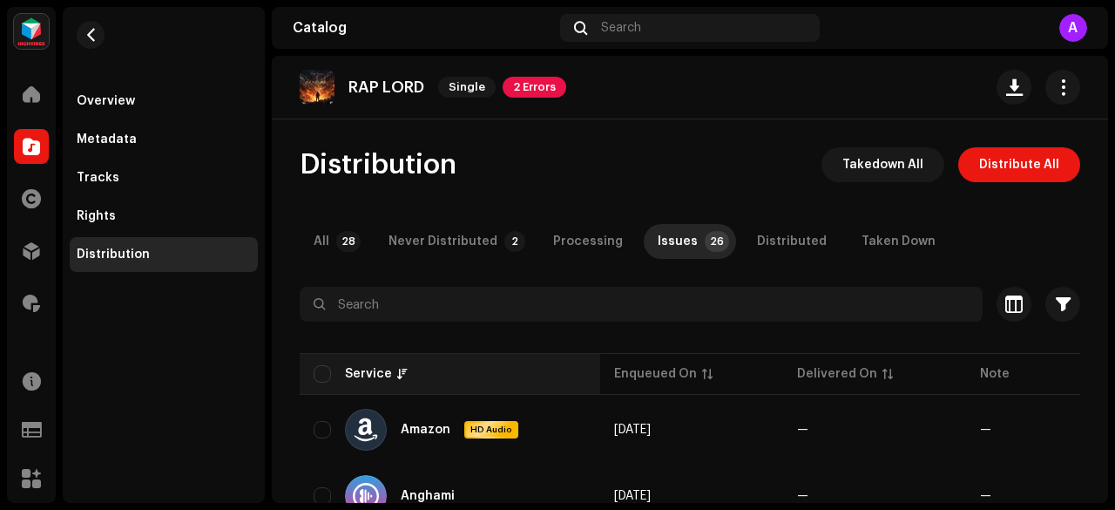
click at [352, 369] on div "Service" at bounding box center [368, 373] width 47 height 17
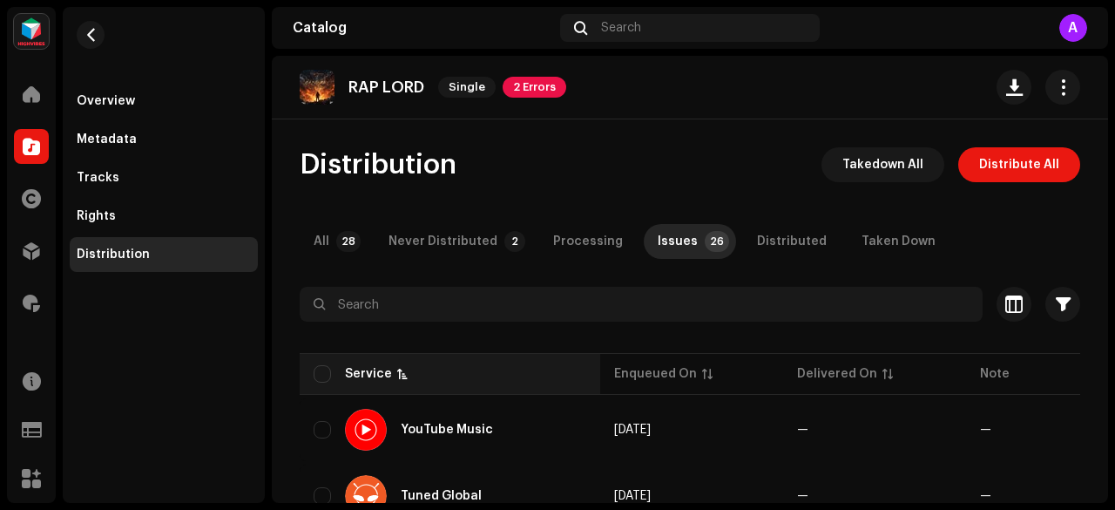
click at [363, 374] on div "Service" at bounding box center [368, 373] width 47 height 17
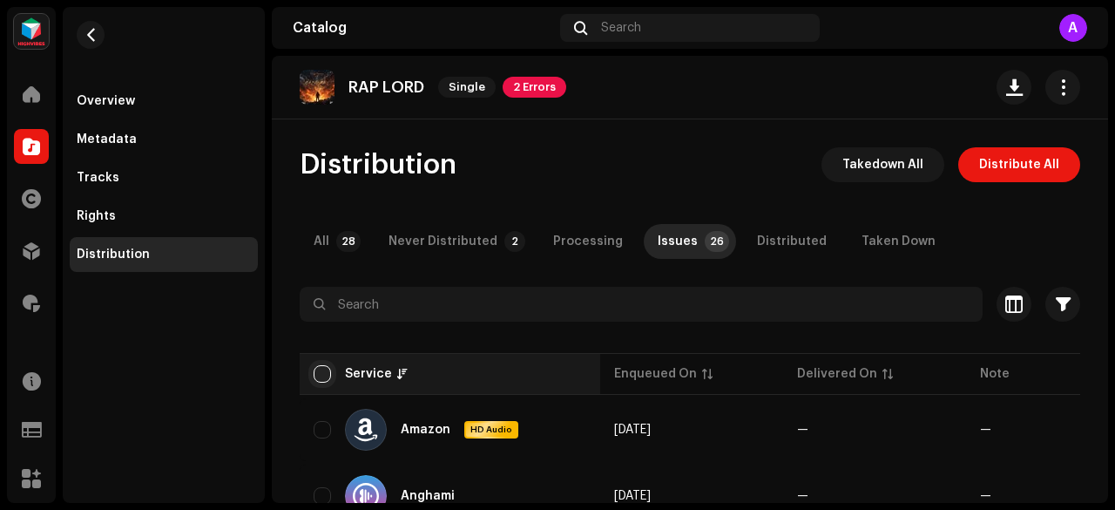
click at [315, 373] on input "checkbox" at bounding box center [322, 373] width 17 height 17
checkbox input "true"
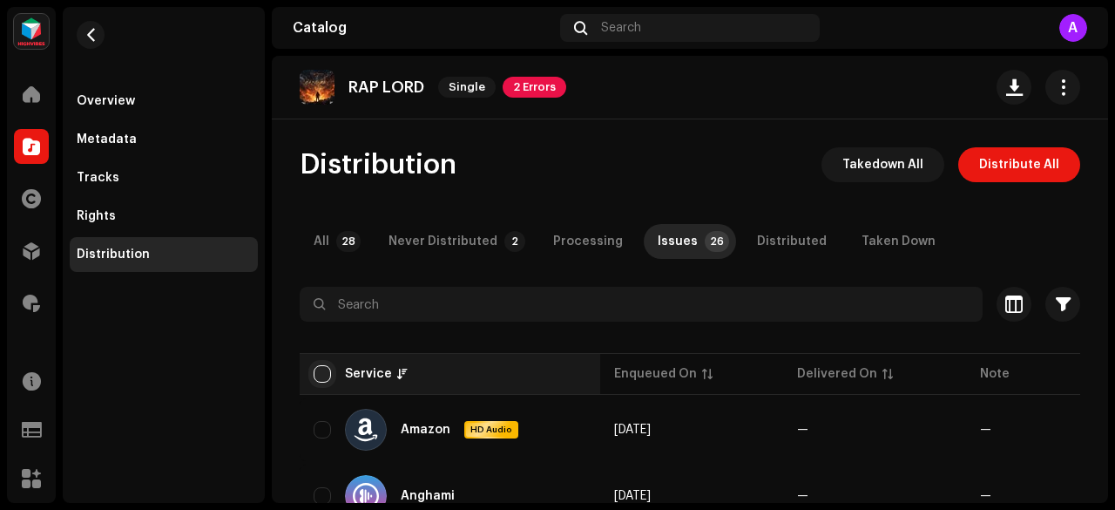
checkbox input "true"
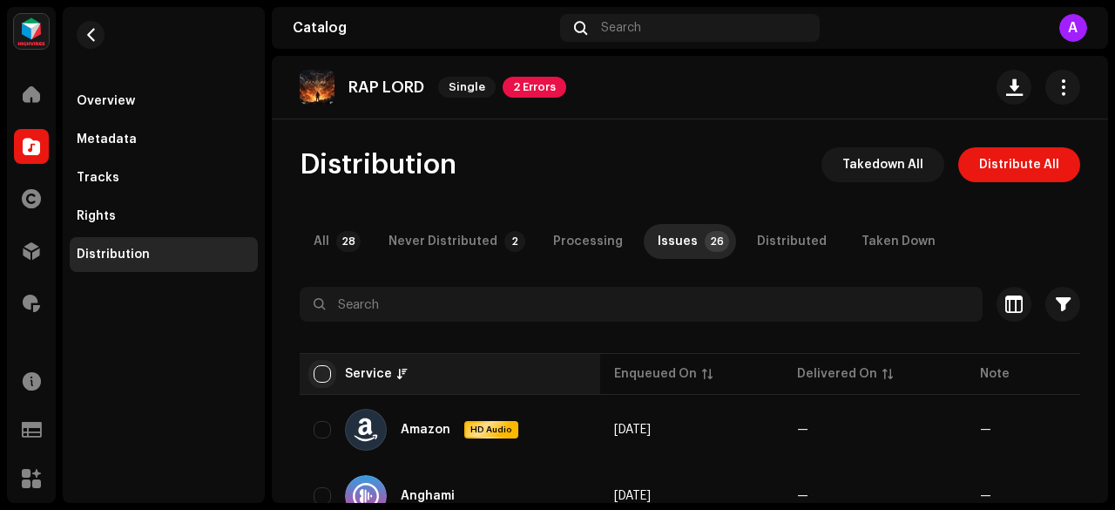
checkbox input "true"
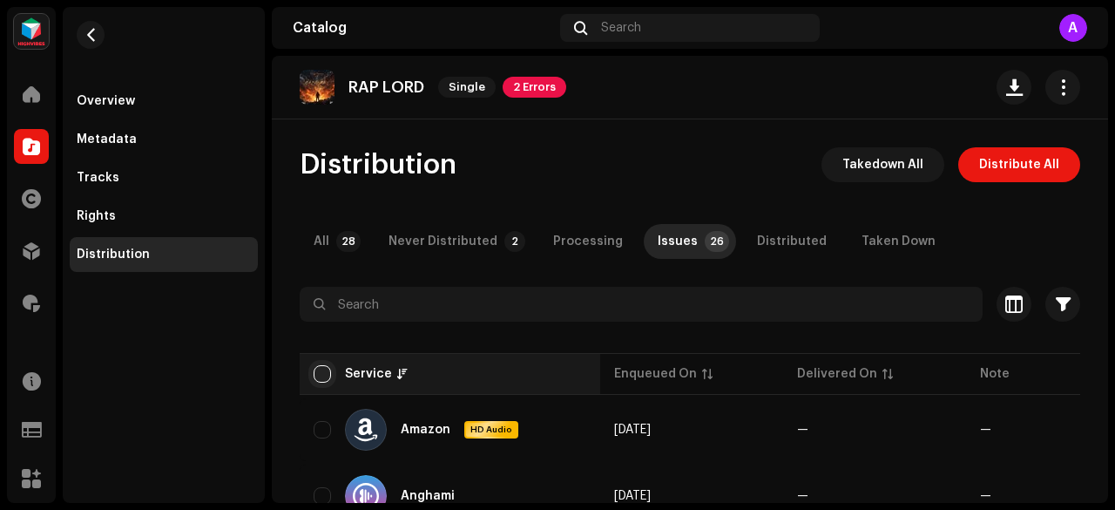
checkbox input "true"
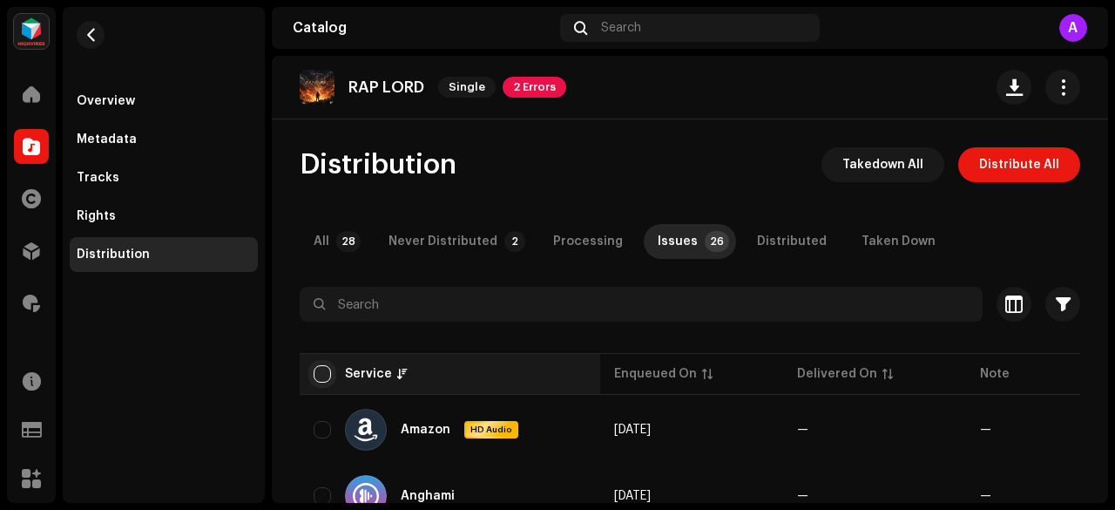
checkbox input "true"
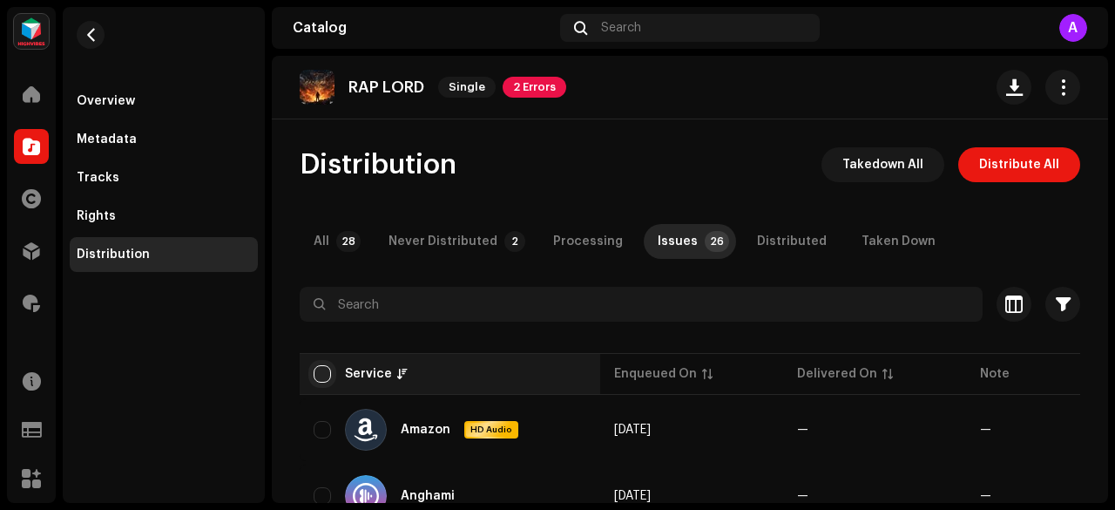
checkbox input "true"
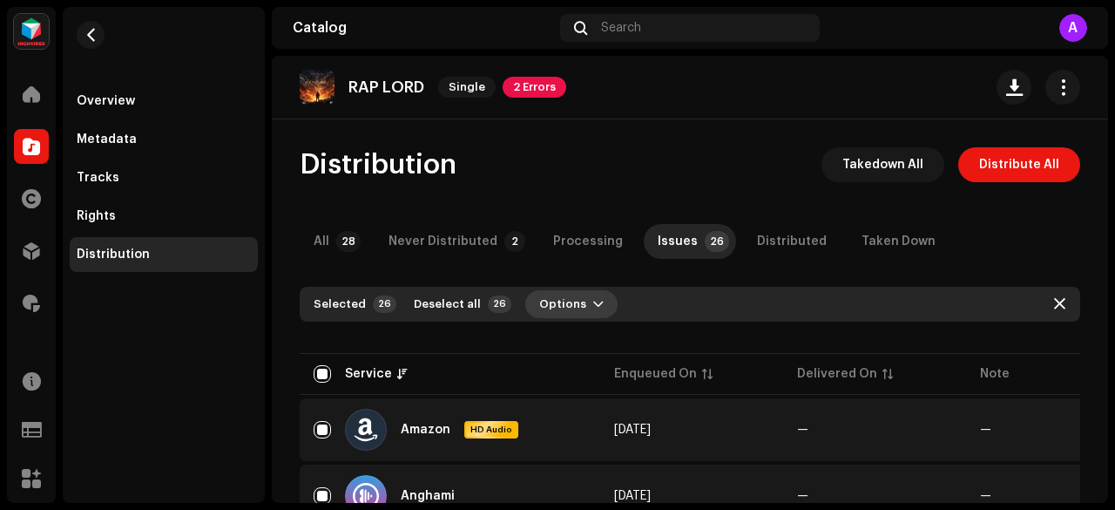
click at [555, 295] on span "Options" at bounding box center [562, 304] width 47 height 35
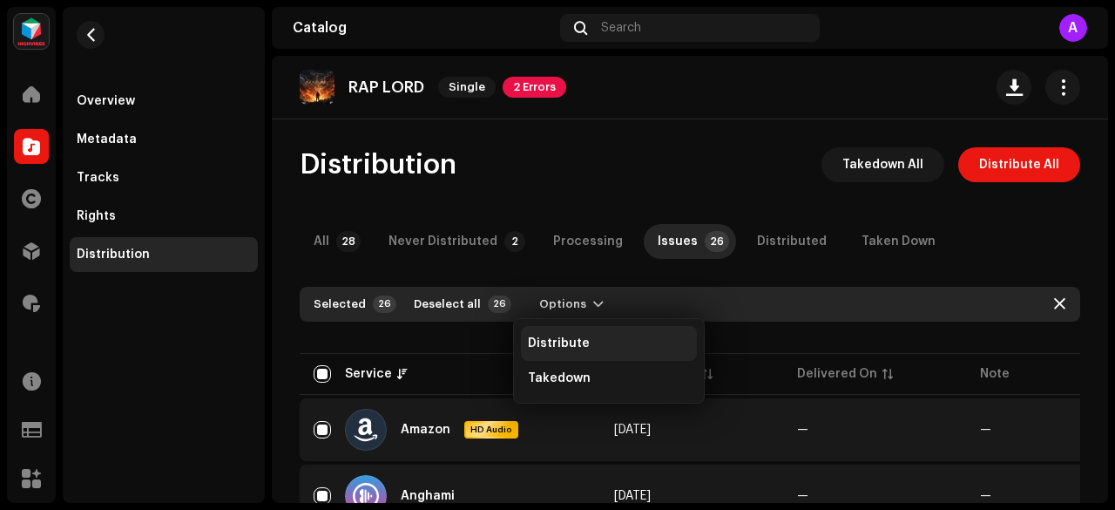
click at [559, 341] on span "Distribute" at bounding box center [559, 343] width 62 height 14
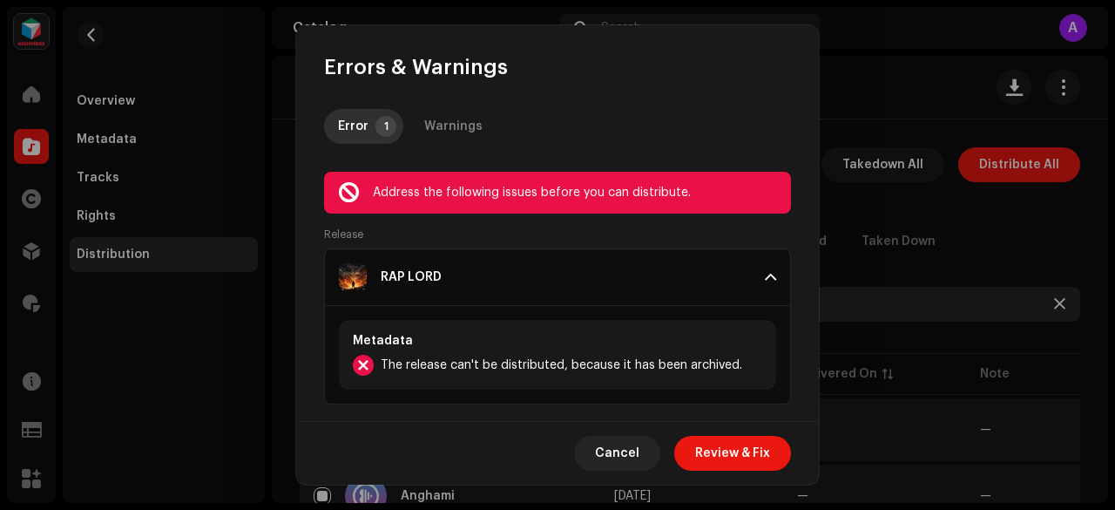
scroll to position [10, 0]
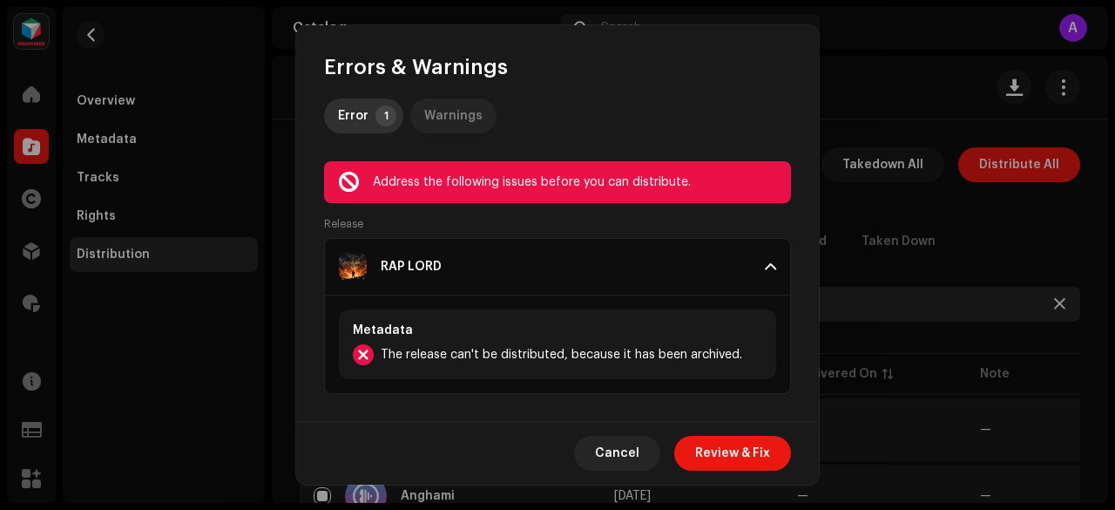
click at [446, 112] on div "Warnings" at bounding box center [453, 115] width 58 height 35
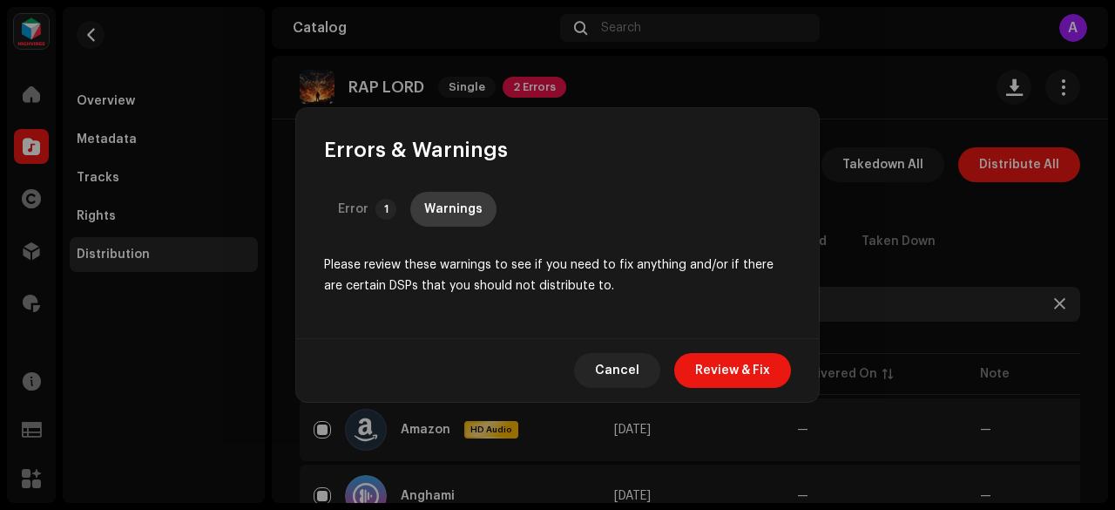
scroll to position [0, 0]
click at [372, 202] on p-tab "Error 1" at bounding box center [363, 209] width 79 height 35
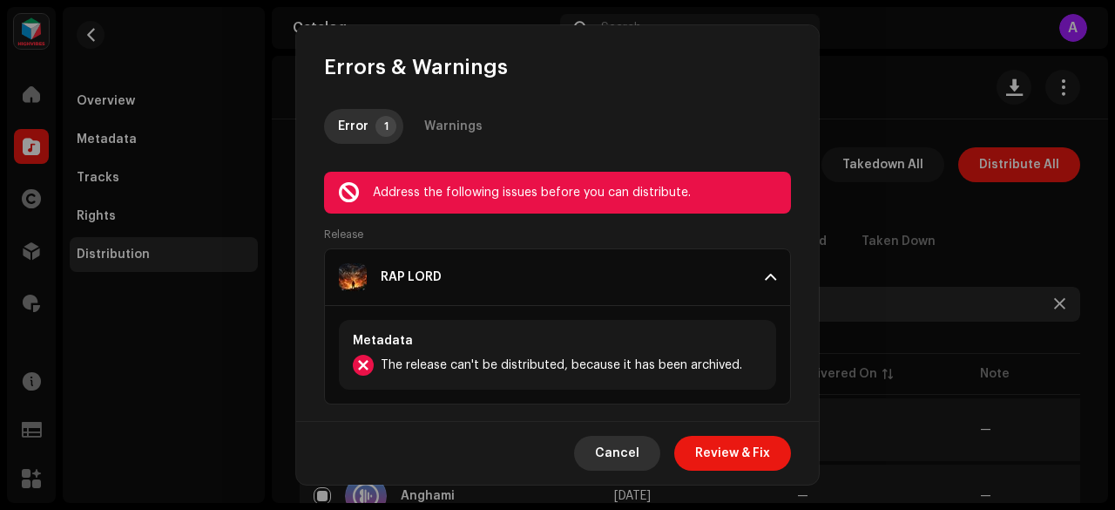
click at [616, 457] on span "Cancel" at bounding box center [617, 453] width 44 height 35
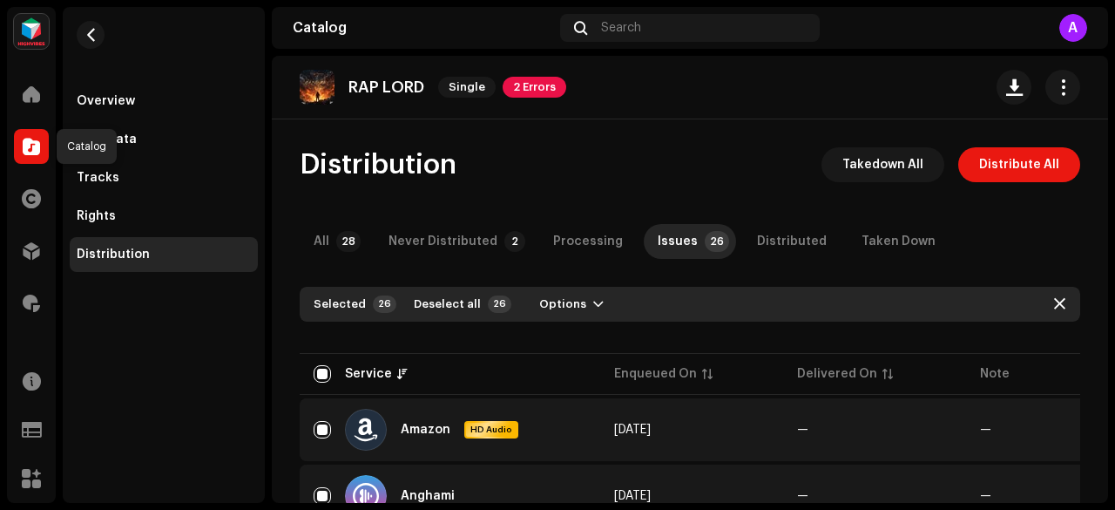
click at [29, 146] on span at bounding box center [31, 146] width 17 height 14
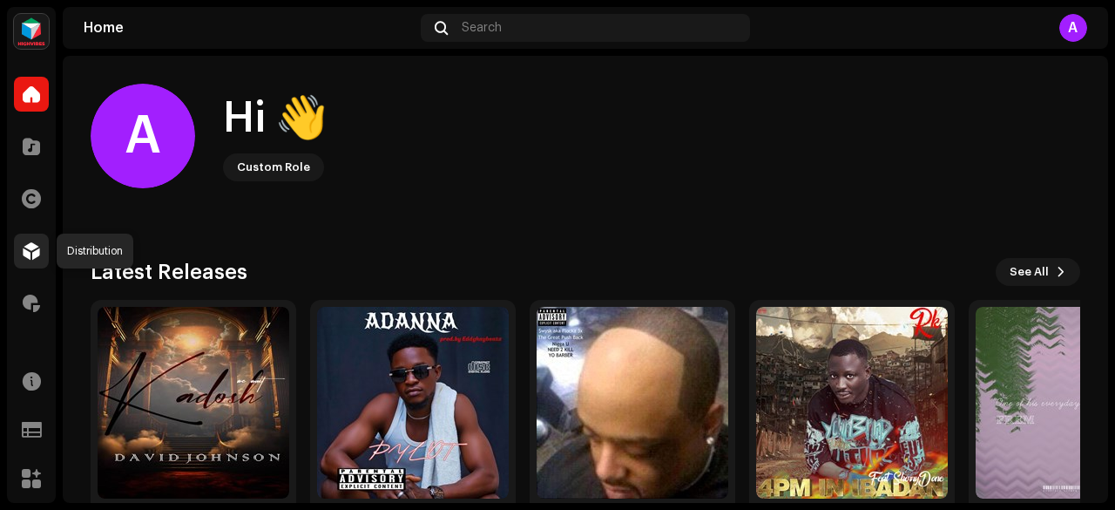
click at [33, 257] on span at bounding box center [31, 251] width 17 height 14
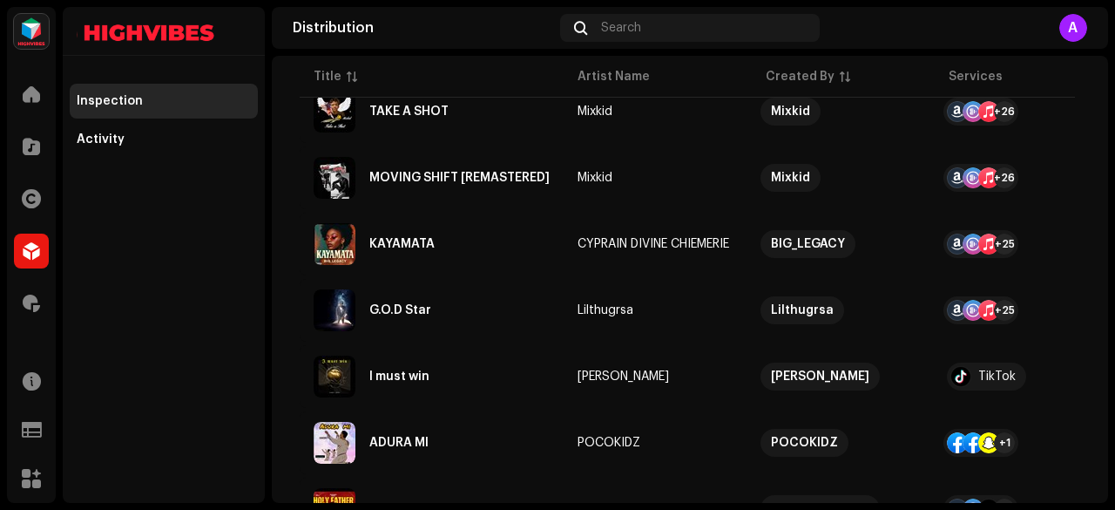
scroll to position [1474, 0]
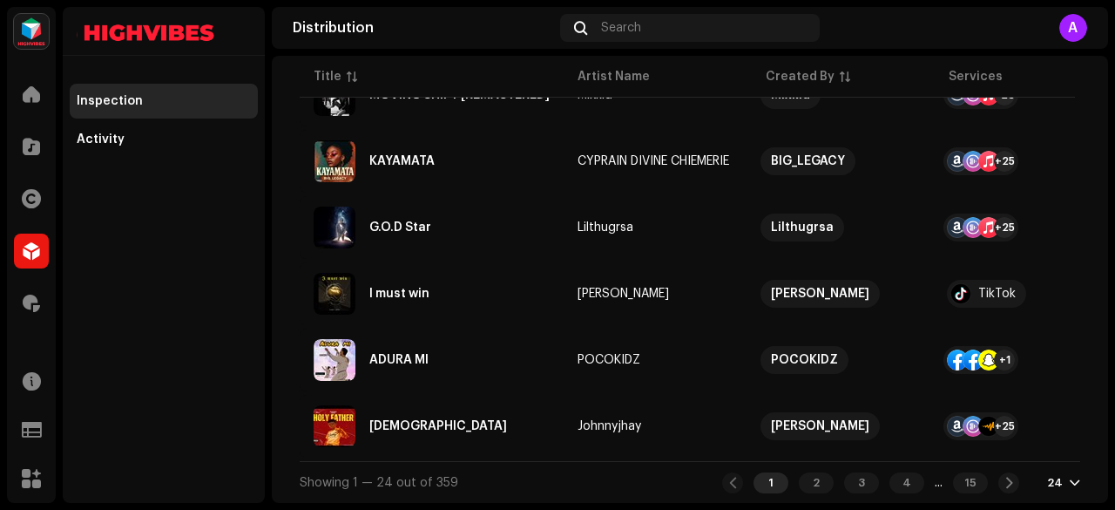
click at [1038, 480] on div "1 2 3 4 ... 15 24" at bounding box center [901, 482] width 358 height 21
click at [1049, 482] on div "24" at bounding box center [1055, 483] width 16 height 14
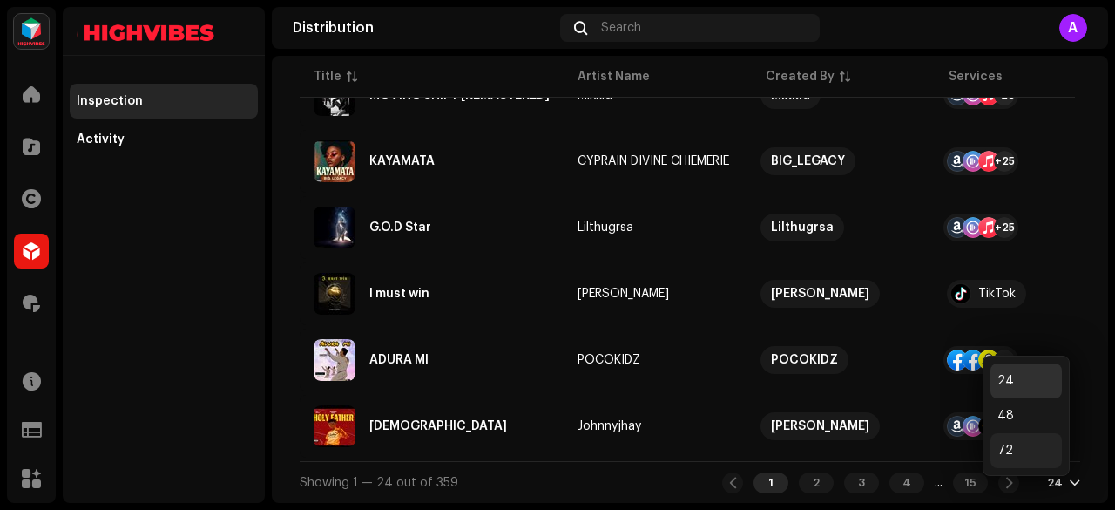
click at [1024, 444] on div "72" at bounding box center [1026, 450] width 71 height 35
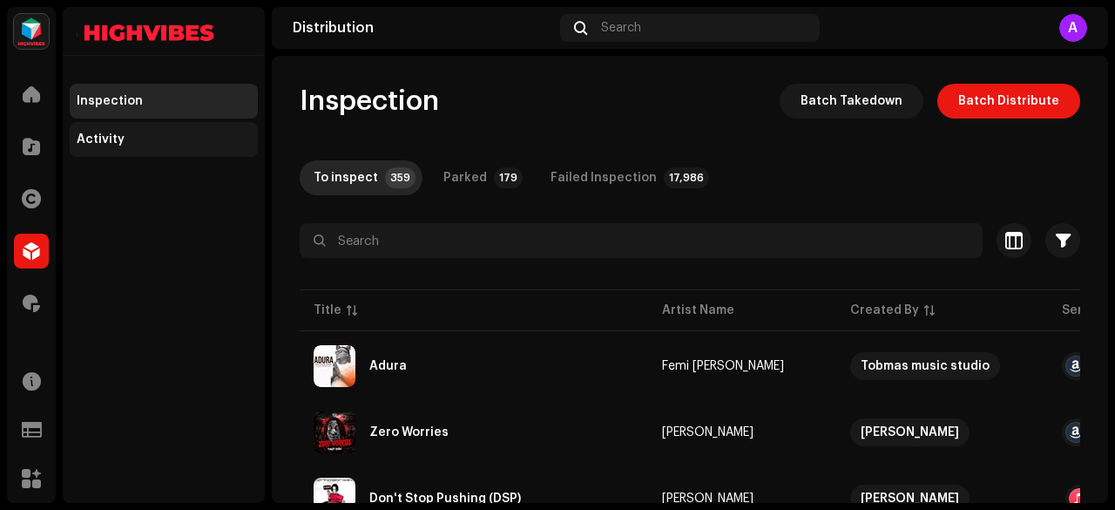
click at [120, 144] on div "Activity" at bounding box center [101, 139] width 48 height 14
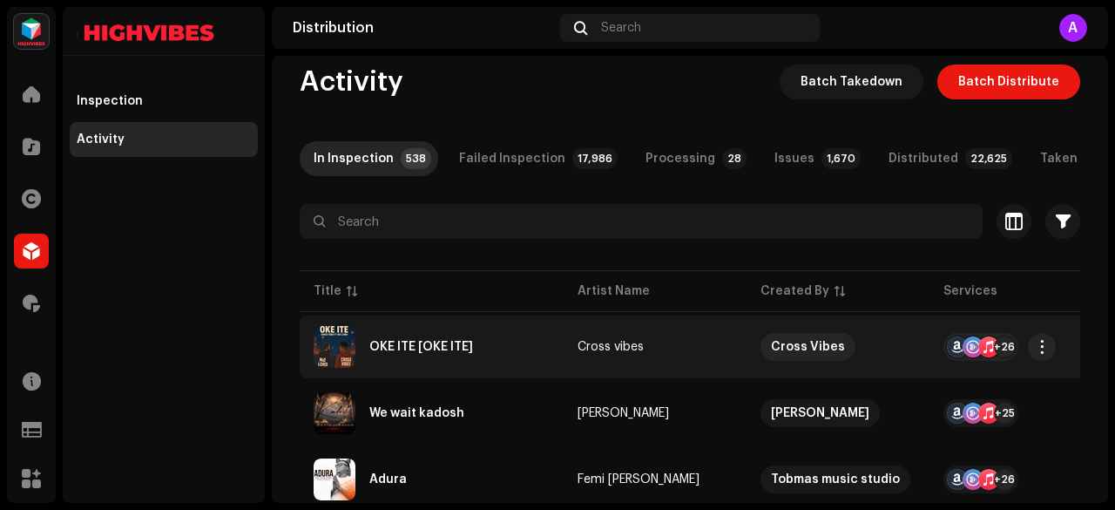
scroll to position [7, 0]
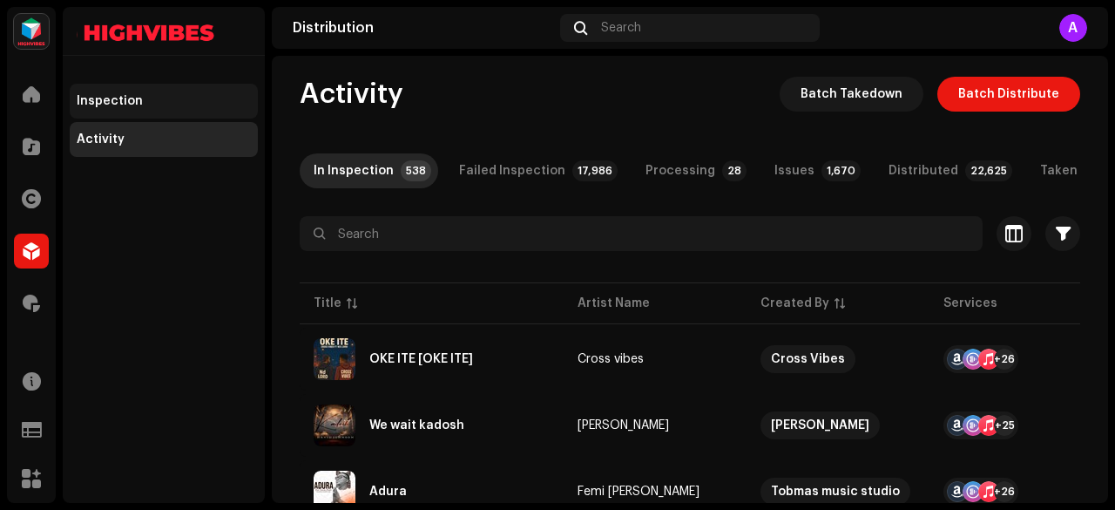
click at [119, 97] on div "Inspection" at bounding box center [110, 101] width 66 height 14
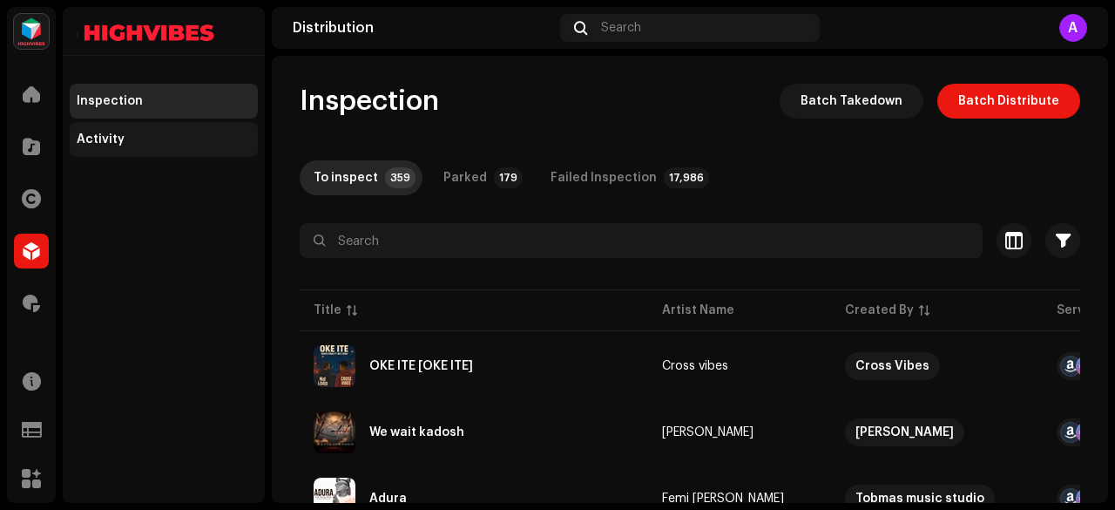
click at [116, 137] on div "Activity" at bounding box center [101, 139] width 48 height 14
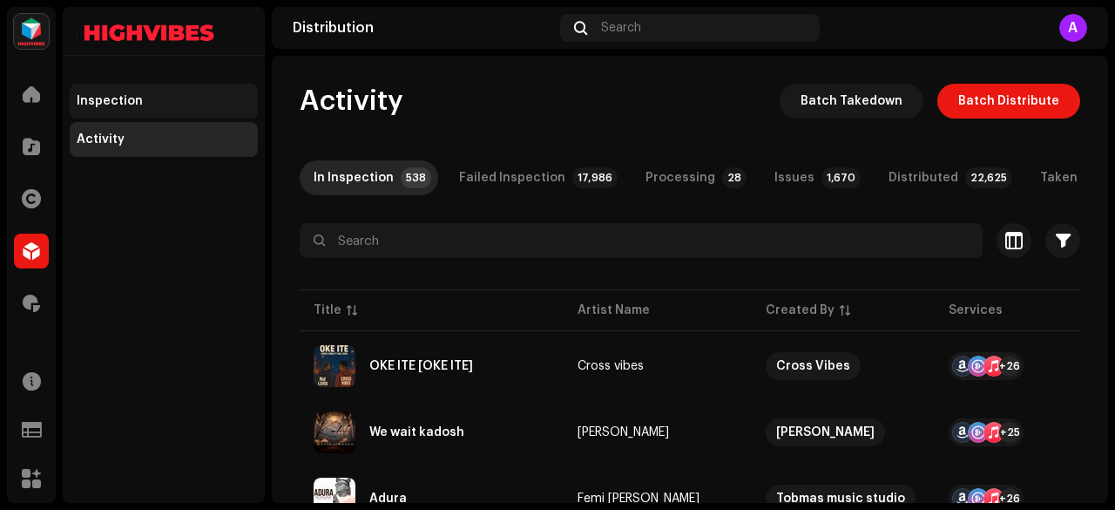
click at [134, 109] on div "Inspection" at bounding box center [164, 101] width 188 height 35
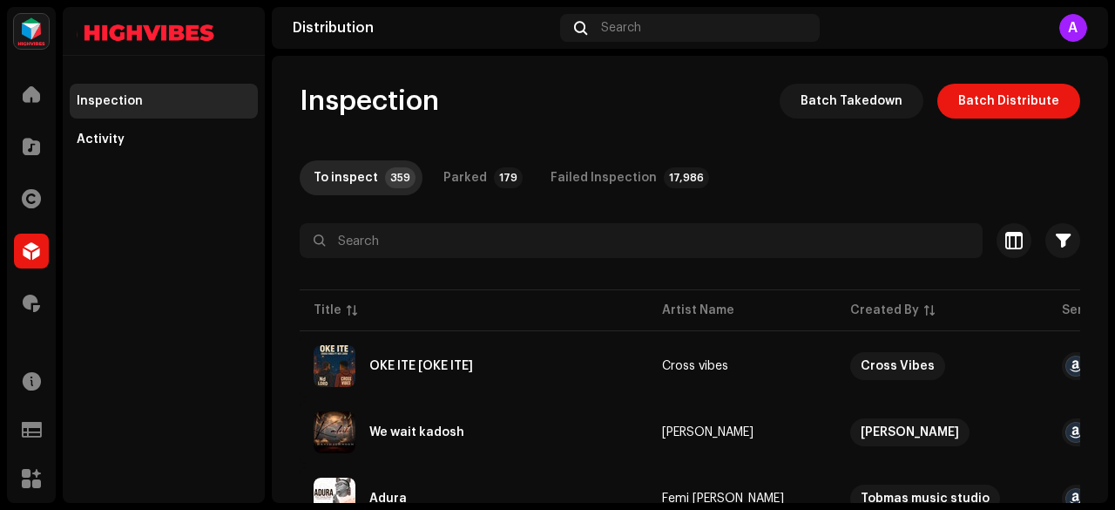
click at [28, 24] on img at bounding box center [31, 31] width 35 height 35
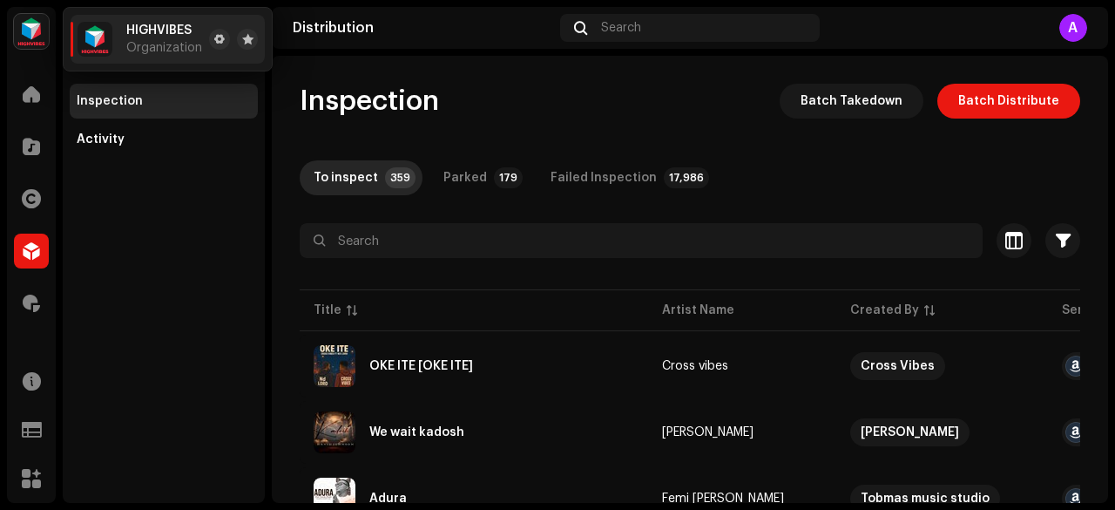
click at [28, 24] on img at bounding box center [31, 31] width 35 height 35
